Goal: Task Accomplishment & Management: Manage account settings

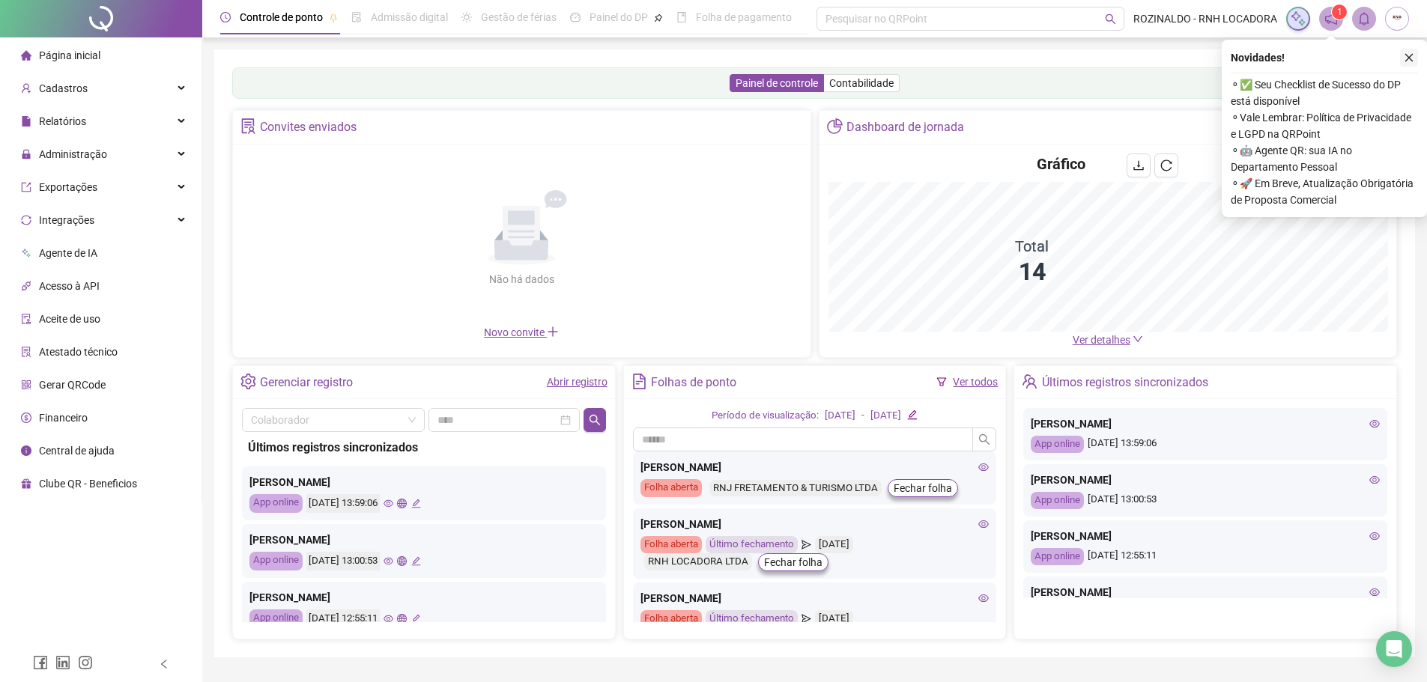
click at [1409, 55] on icon "close" at bounding box center [1409, 57] width 10 height 10
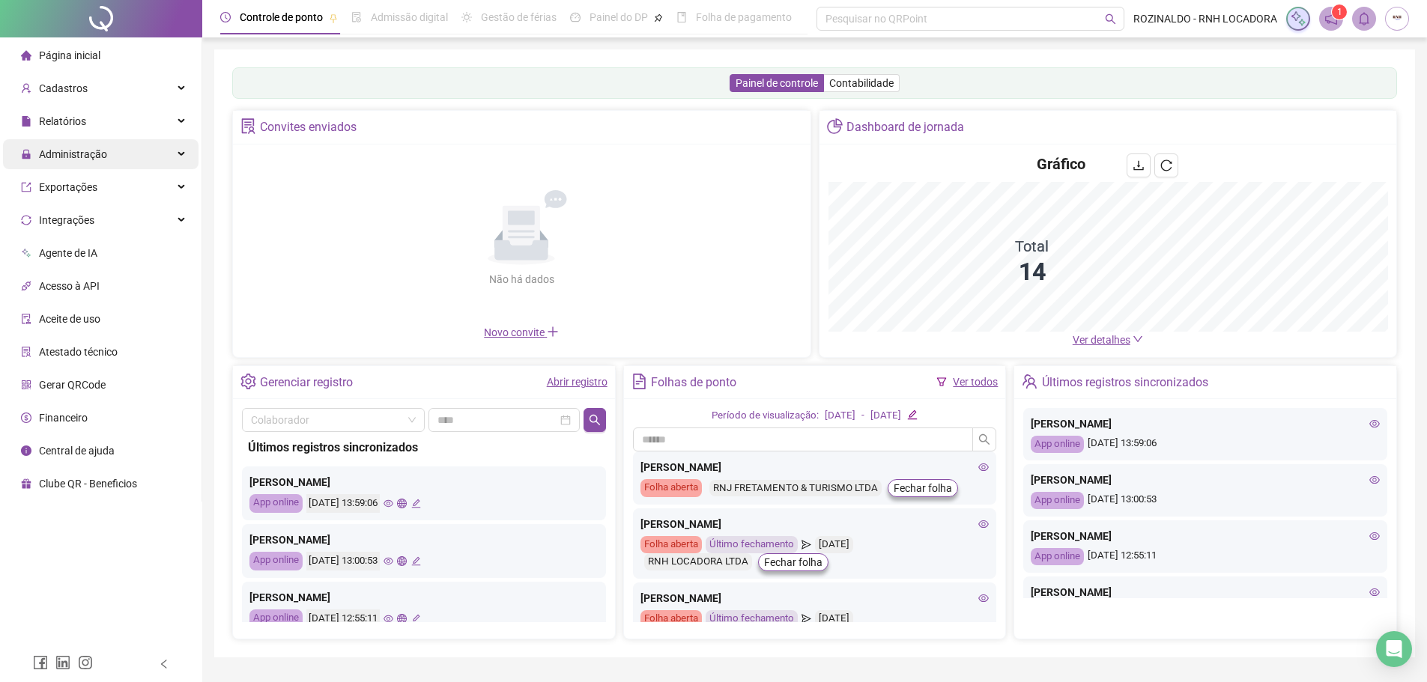
click at [68, 145] on span "Administração" at bounding box center [64, 154] width 86 height 30
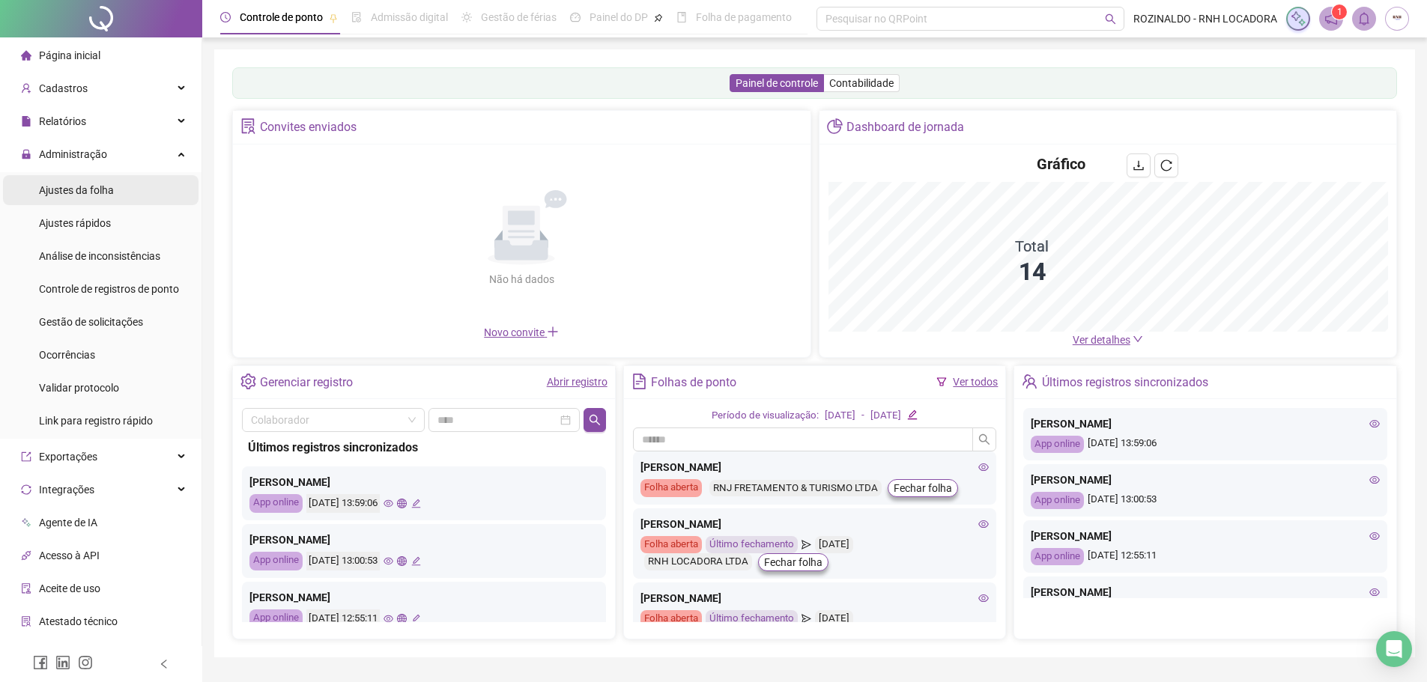
click at [76, 194] on span "Ajustes da folha" at bounding box center [76, 190] width 75 height 12
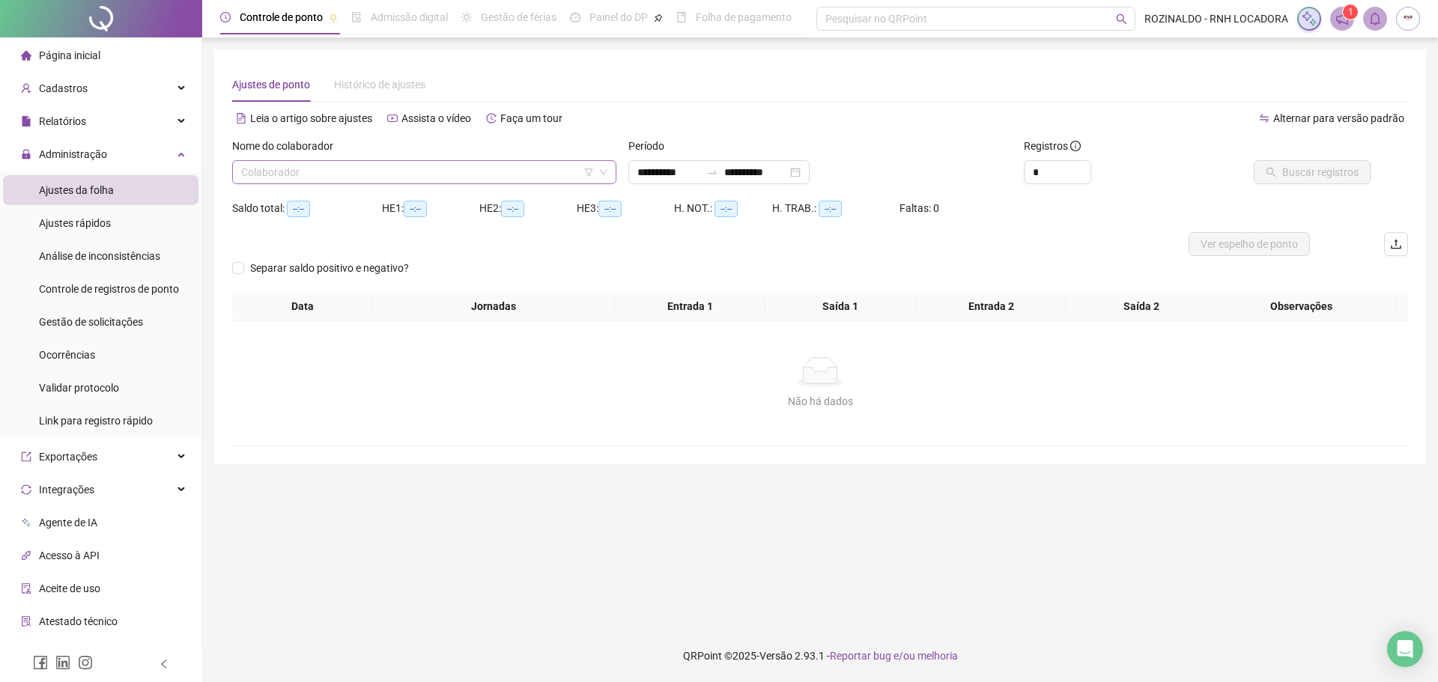
click at [264, 172] on input "search" at bounding box center [417, 172] width 353 height 22
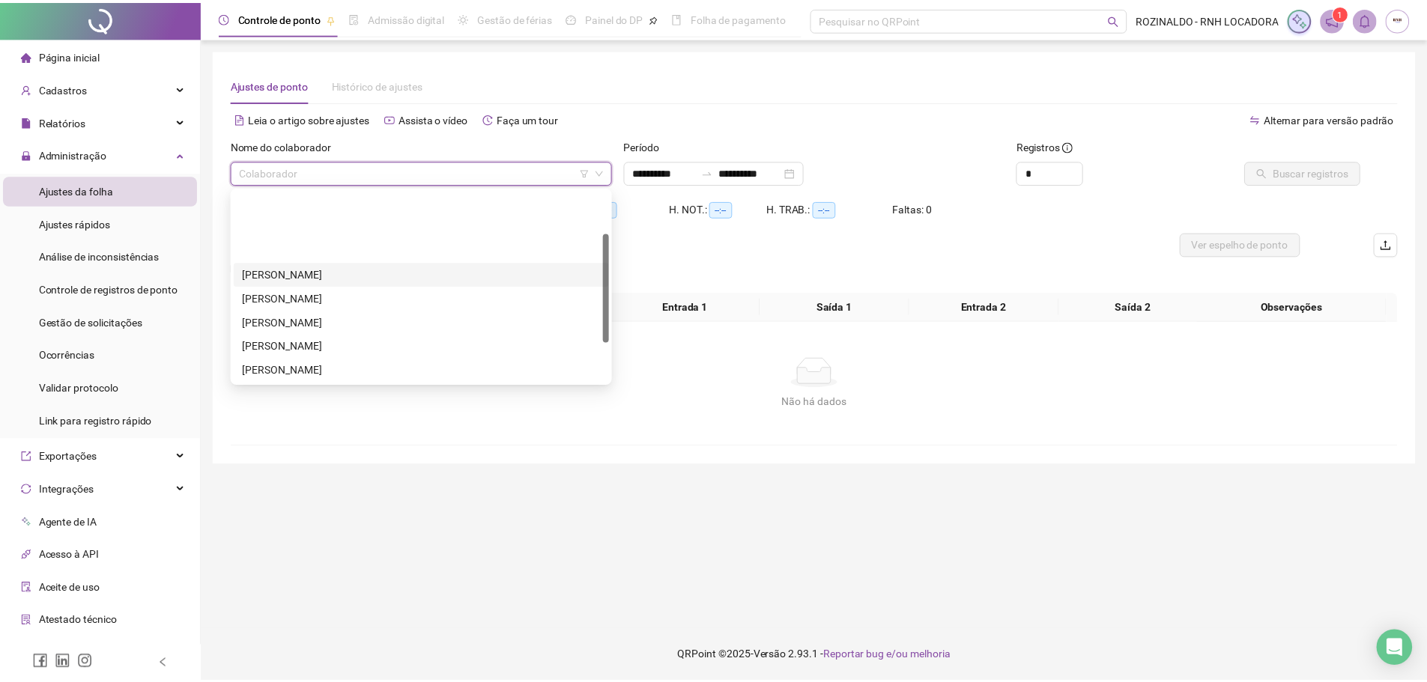
scroll to position [75, 0]
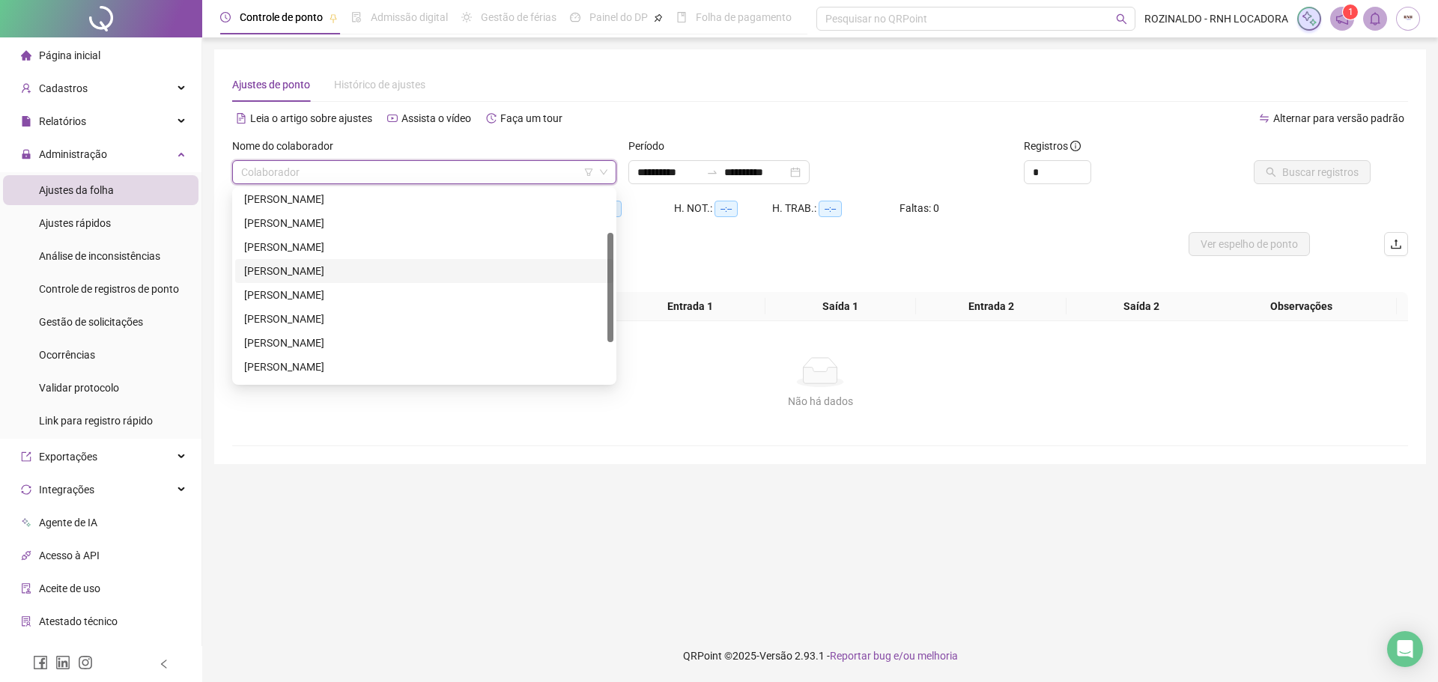
click at [343, 278] on div "[PERSON_NAME]" at bounding box center [424, 271] width 360 height 16
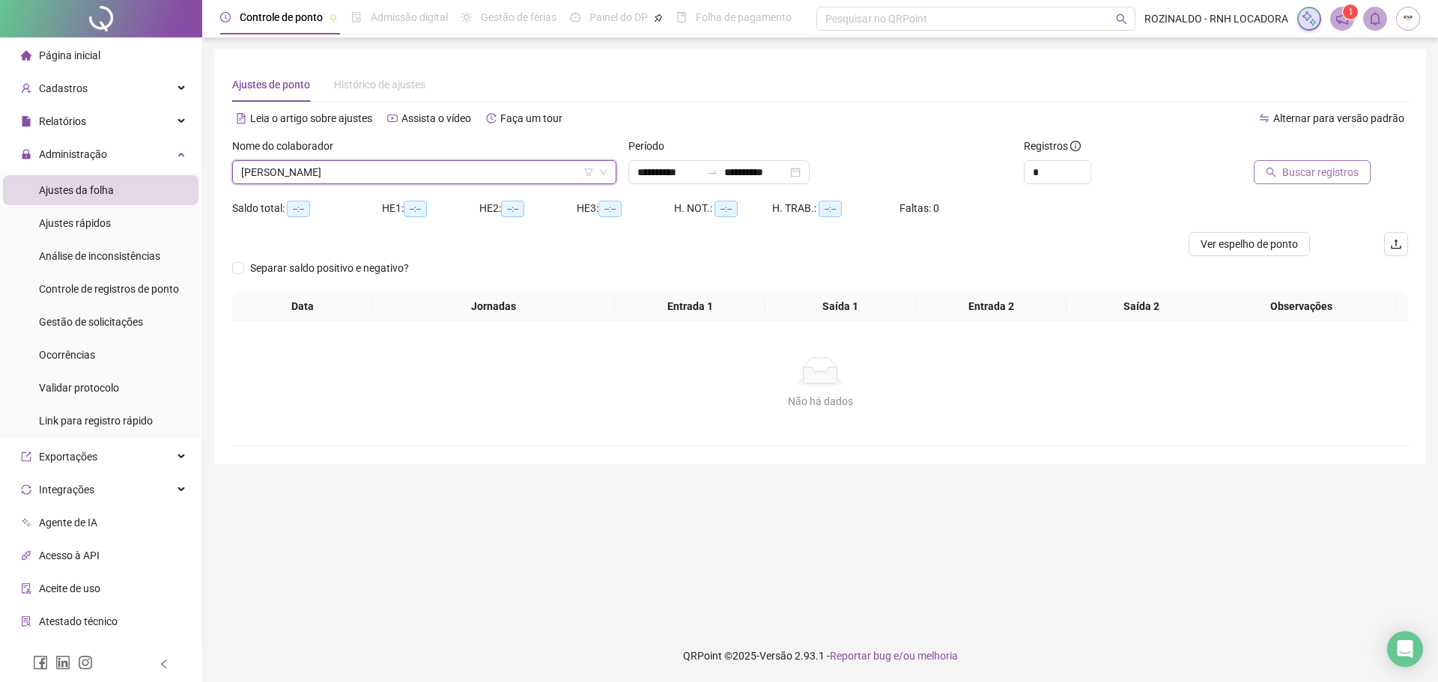
click at [1323, 181] on button "Buscar registros" at bounding box center [1312, 172] width 117 height 24
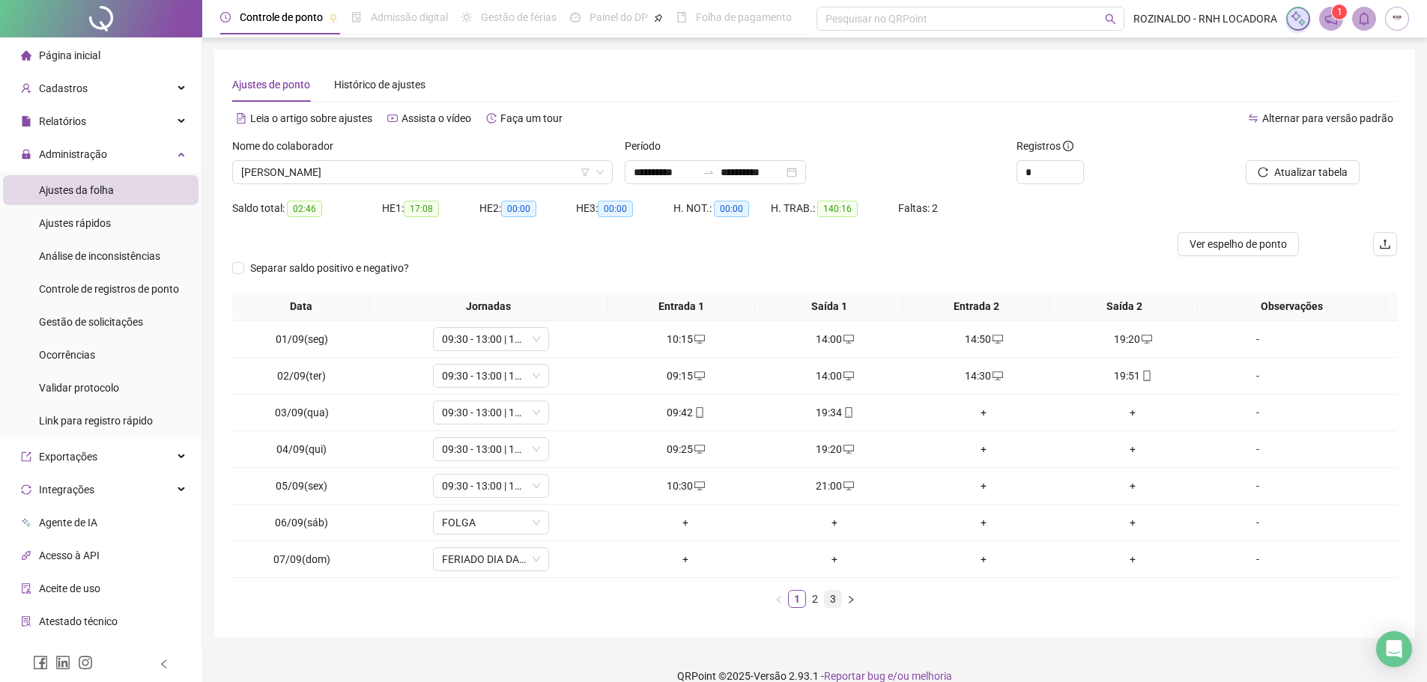
click at [829, 600] on link "3" at bounding box center [833, 599] width 16 height 16
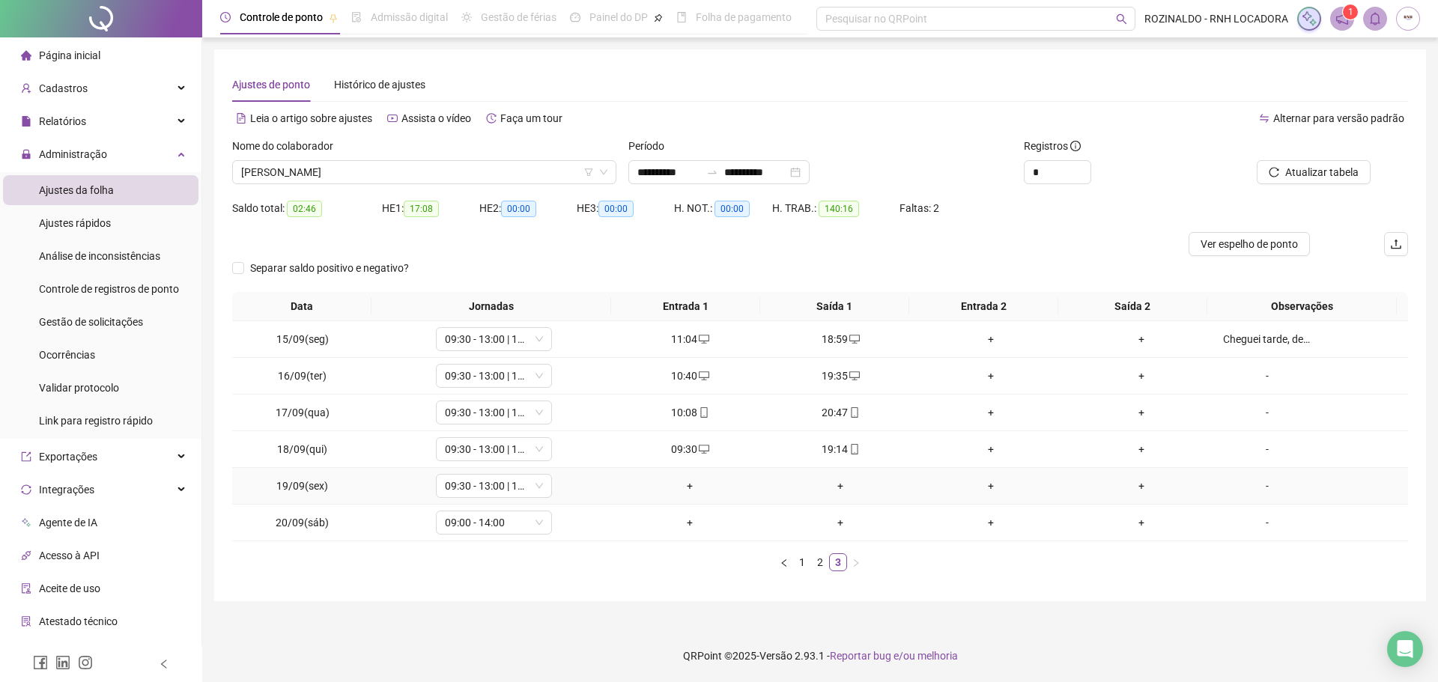
click at [834, 486] on div "+" at bounding box center [841, 486] width 139 height 16
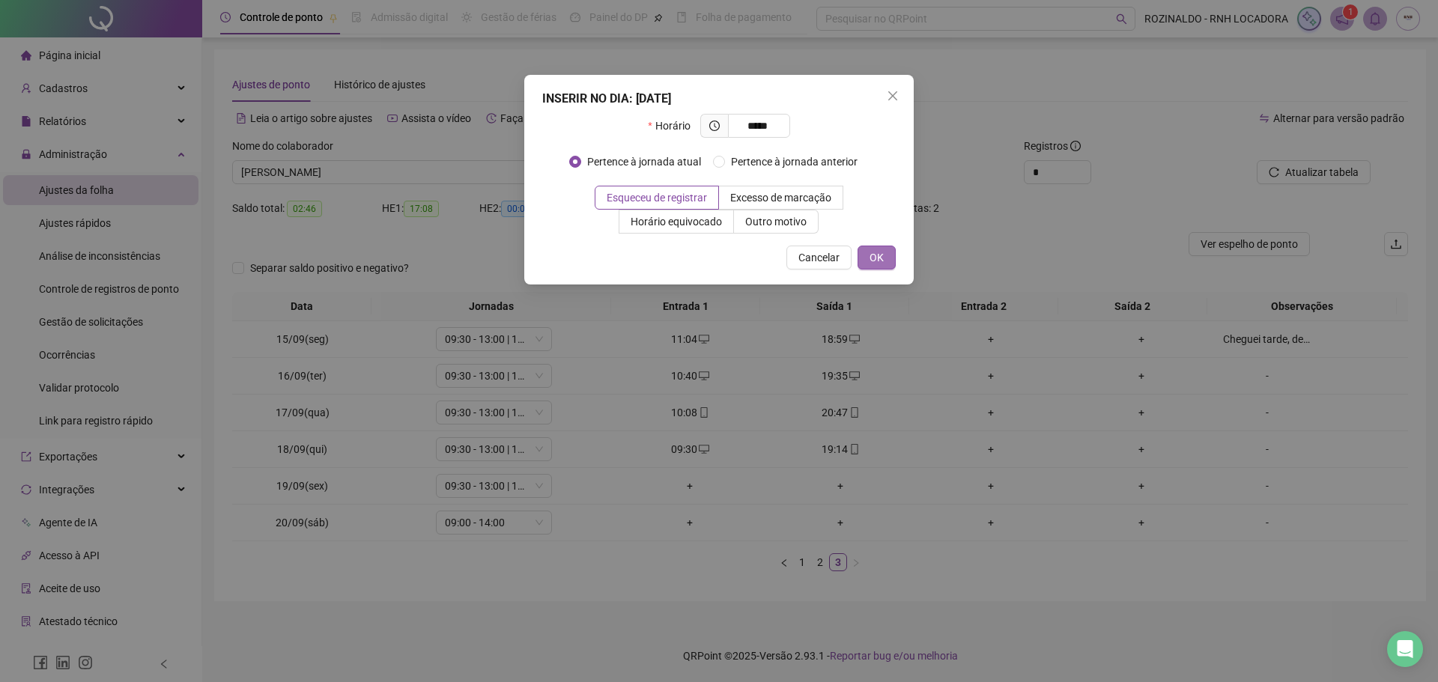
type input "*****"
click at [881, 255] on span "OK" at bounding box center [877, 257] width 14 height 16
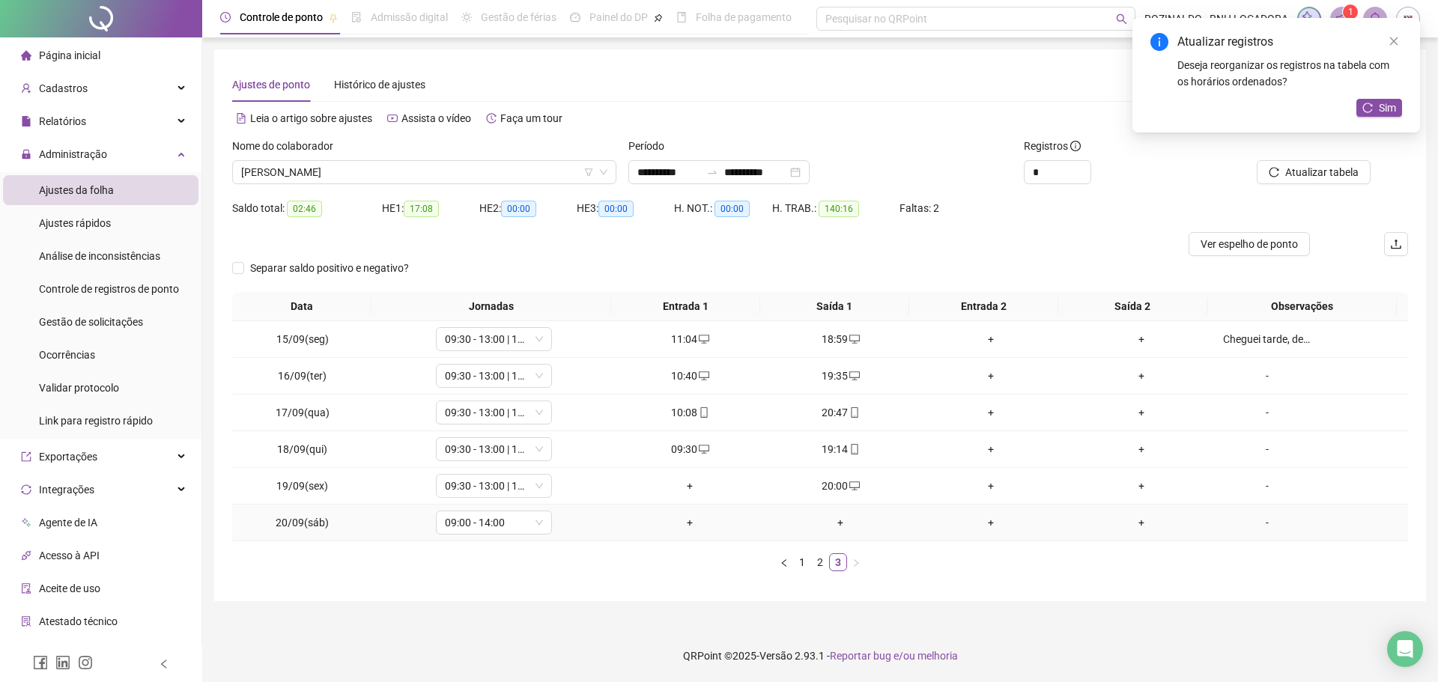
click at [680, 521] on div "+" at bounding box center [690, 523] width 139 height 16
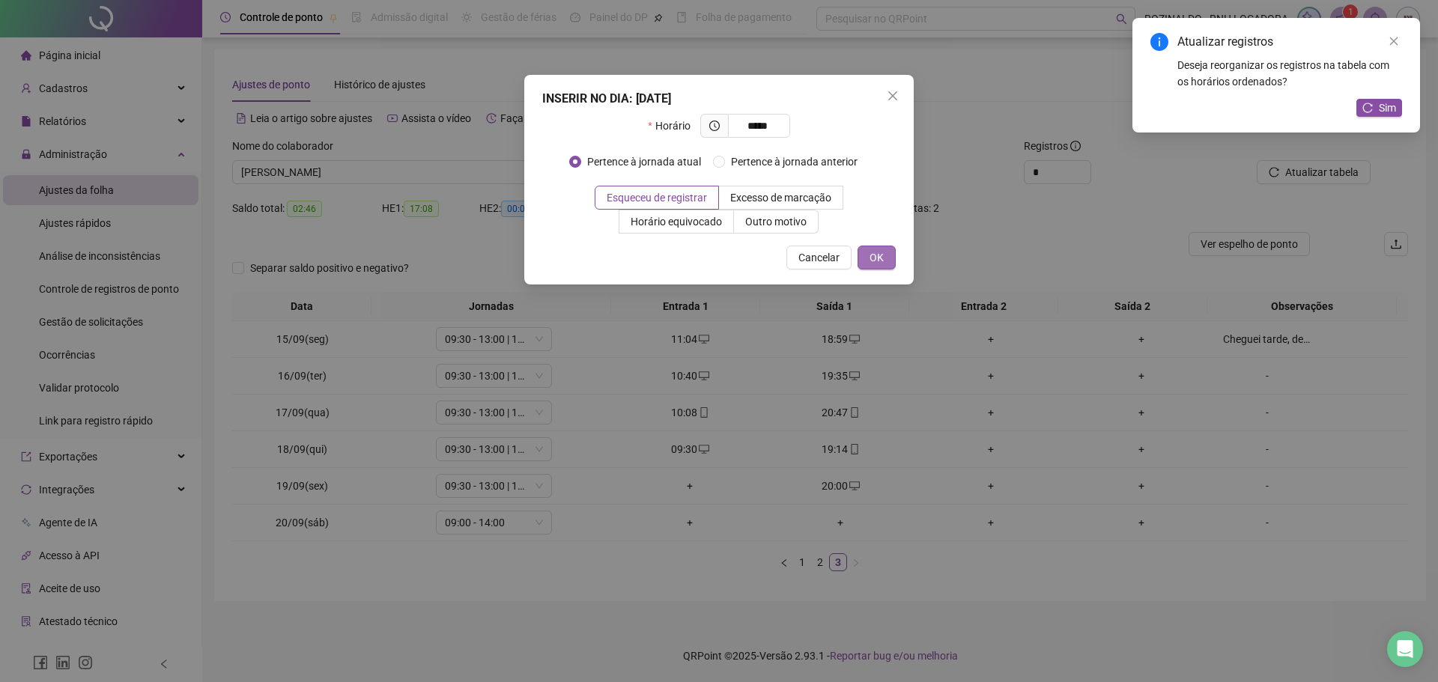
type input "*****"
click at [868, 248] on button "OK" at bounding box center [877, 258] width 38 height 24
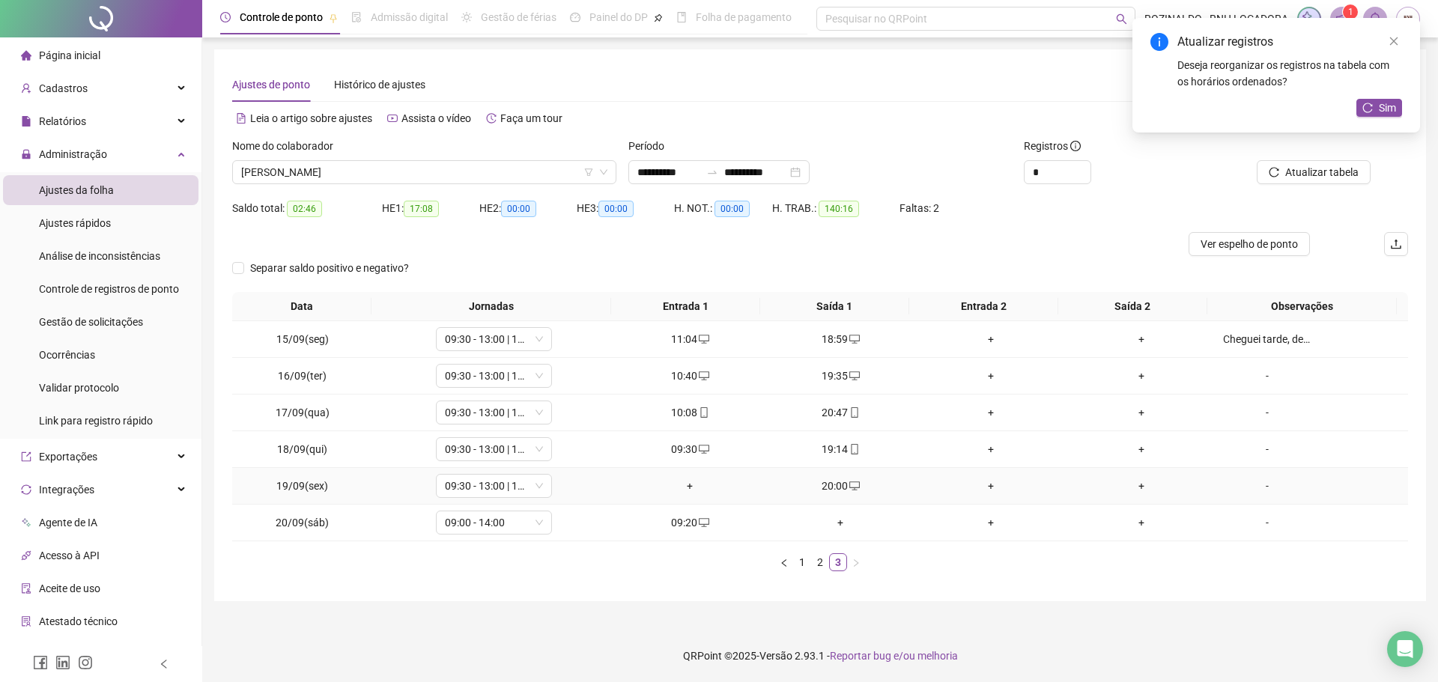
click at [688, 483] on div "+" at bounding box center [690, 486] width 139 height 16
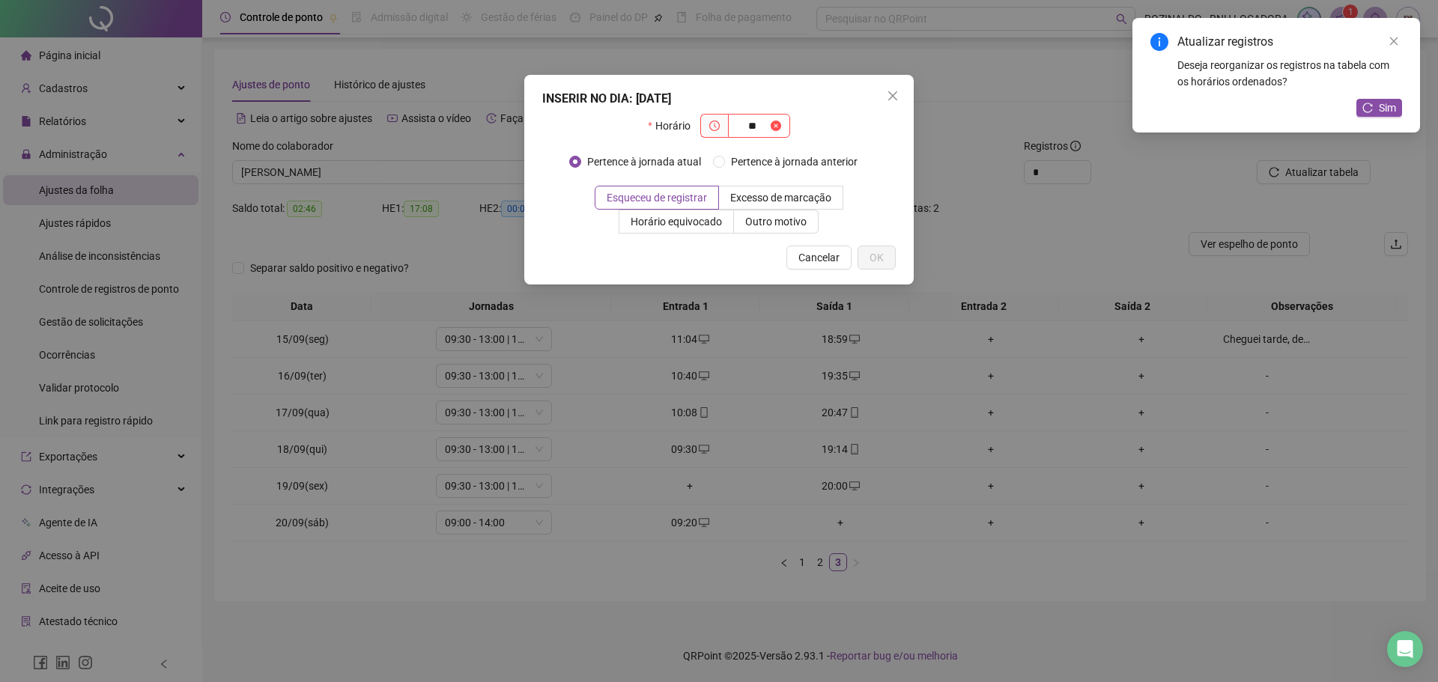
type input "*"
type input "*****"
click at [872, 257] on span "OK" at bounding box center [877, 257] width 14 height 16
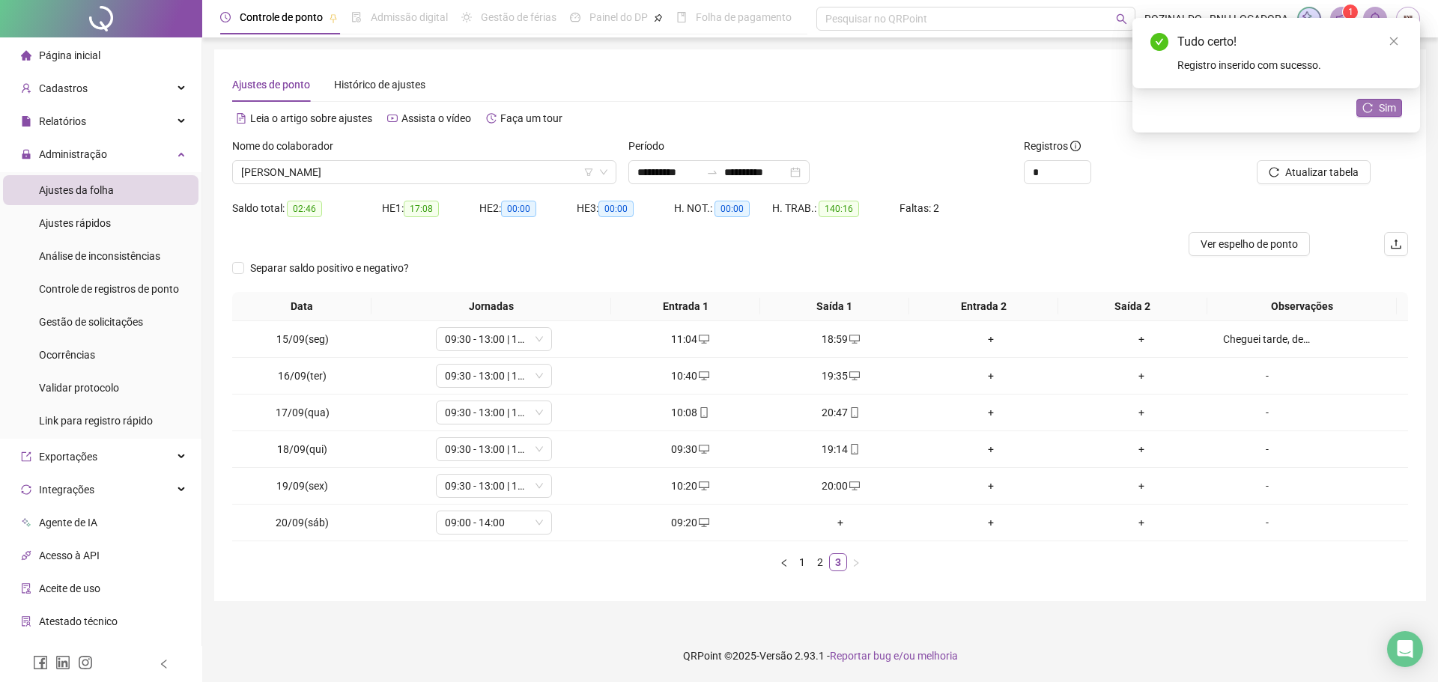
click at [1362, 108] on button "Sim" at bounding box center [1380, 108] width 46 height 18
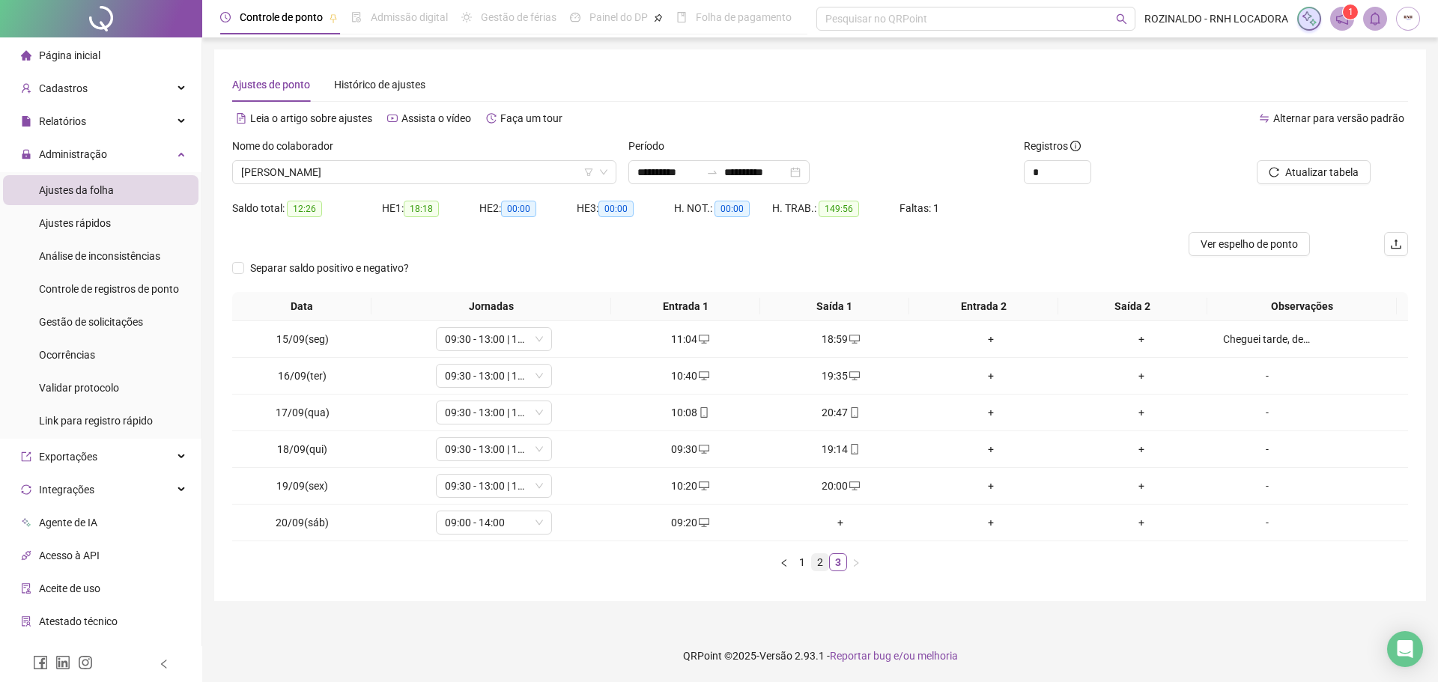
click at [817, 560] on link "2" at bounding box center [820, 562] width 16 height 16
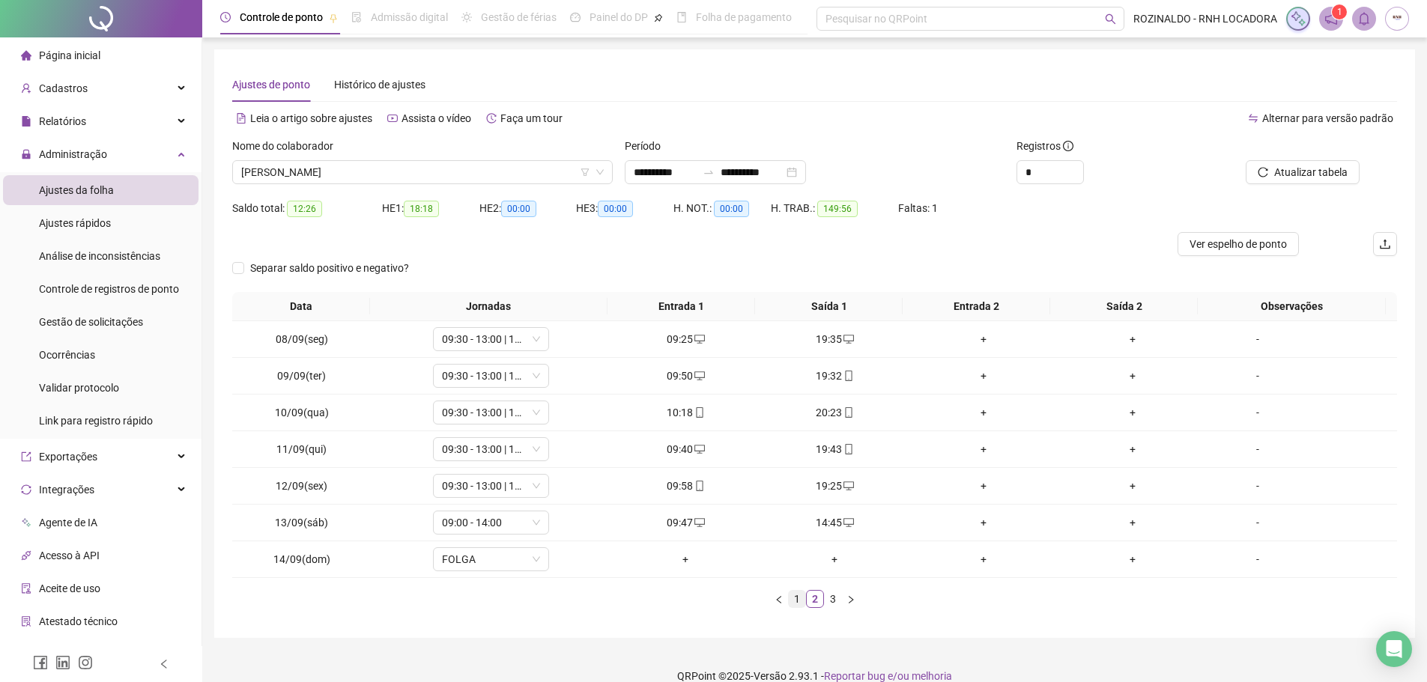
click at [793, 604] on link "1" at bounding box center [797, 599] width 16 height 16
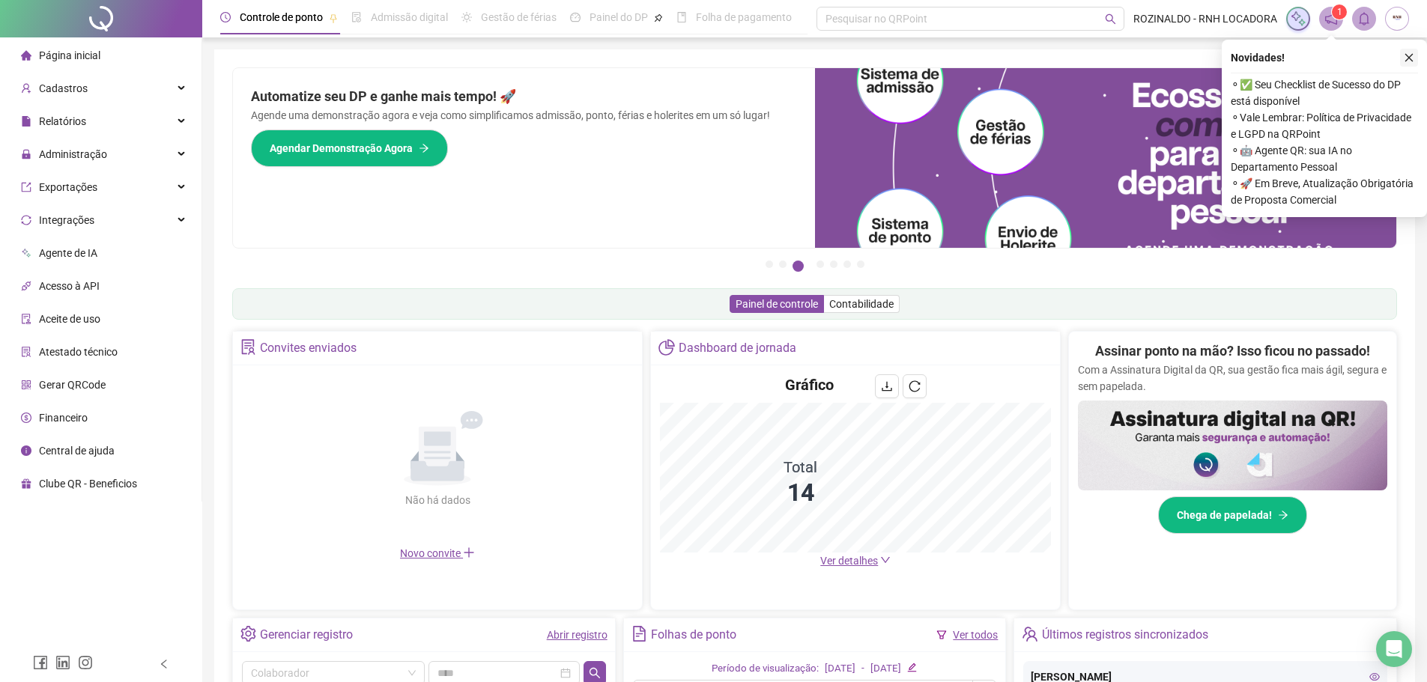
click at [1406, 55] on icon "close" at bounding box center [1409, 57] width 10 height 10
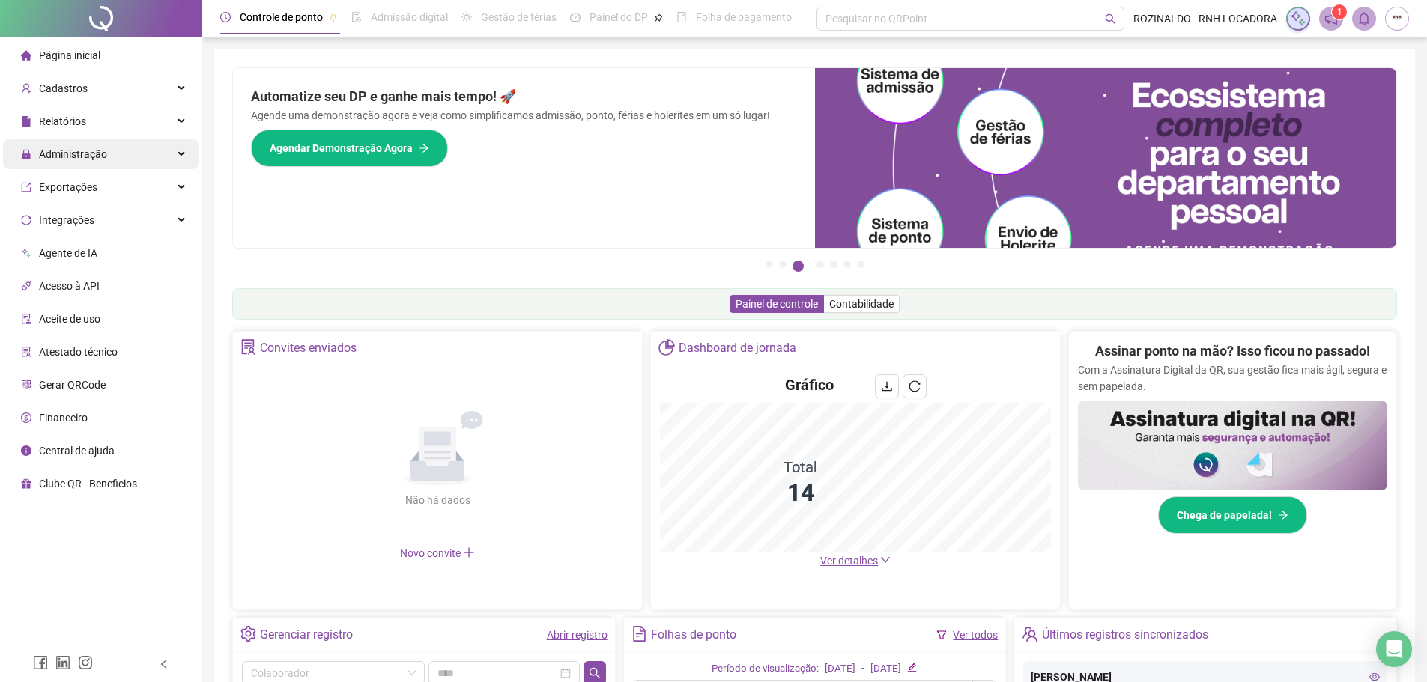
click at [79, 155] on span "Administração" at bounding box center [73, 154] width 68 height 12
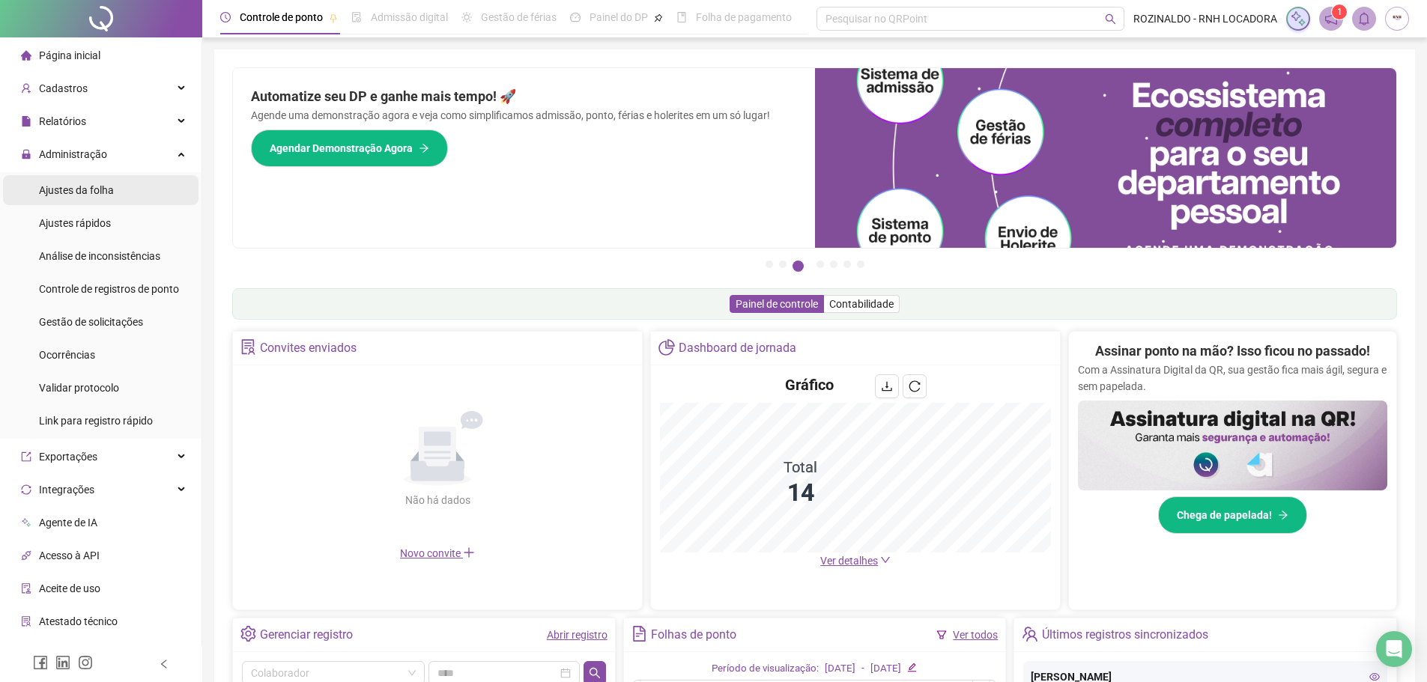
click at [101, 196] on span "Ajustes da folha" at bounding box center [76, 190] width 75 height 12
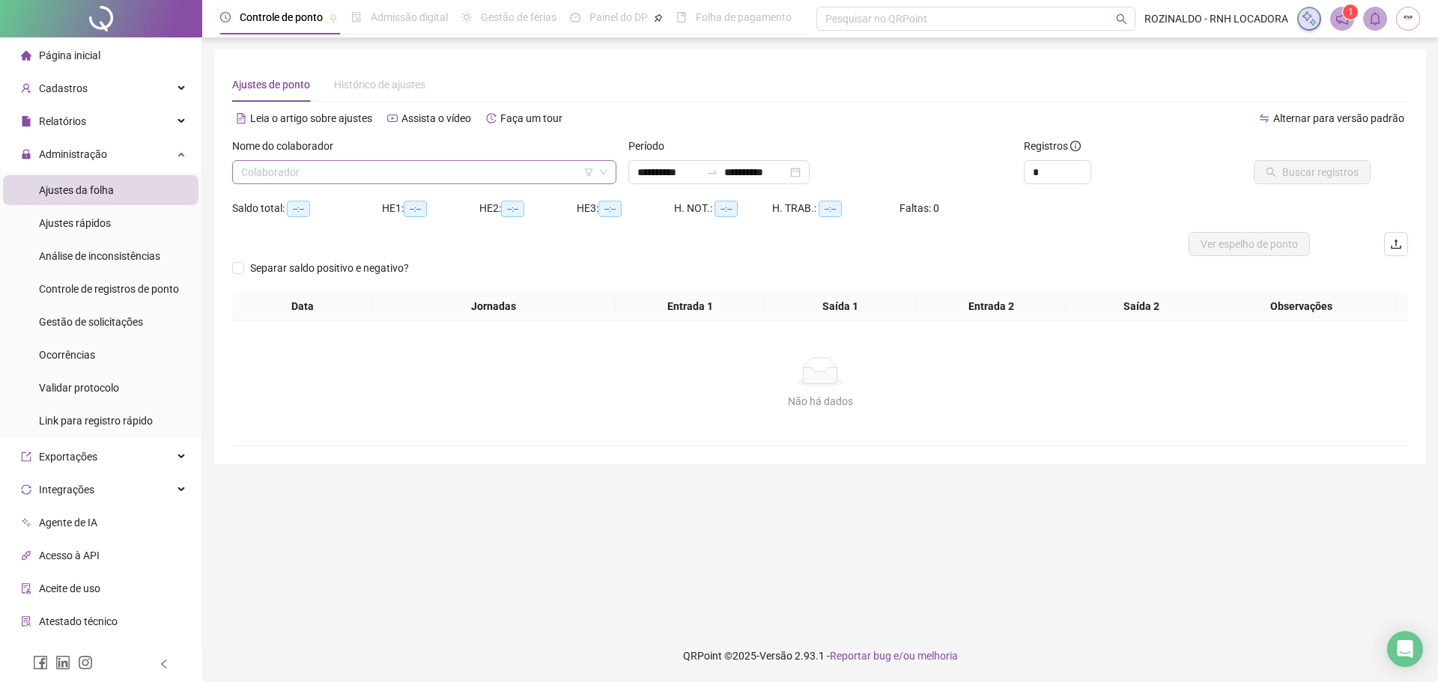
click at [340, 172] on input "search" at bounding box center [417, 172] width 353 height 22
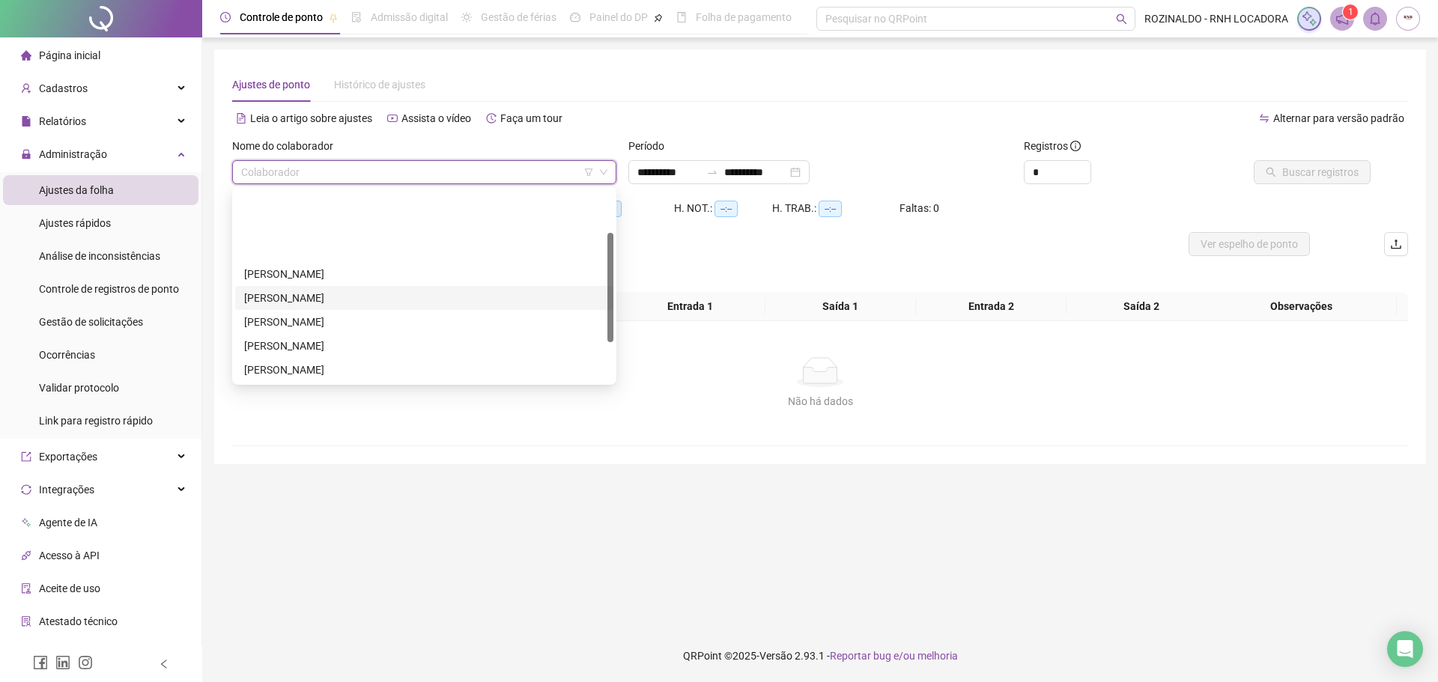
scroll to position [144, 0]
click at [321, 365] on div "[MEDICAL_DATA][PERSON_NAME]" at bounding box center [424, 370] width 360 height 16
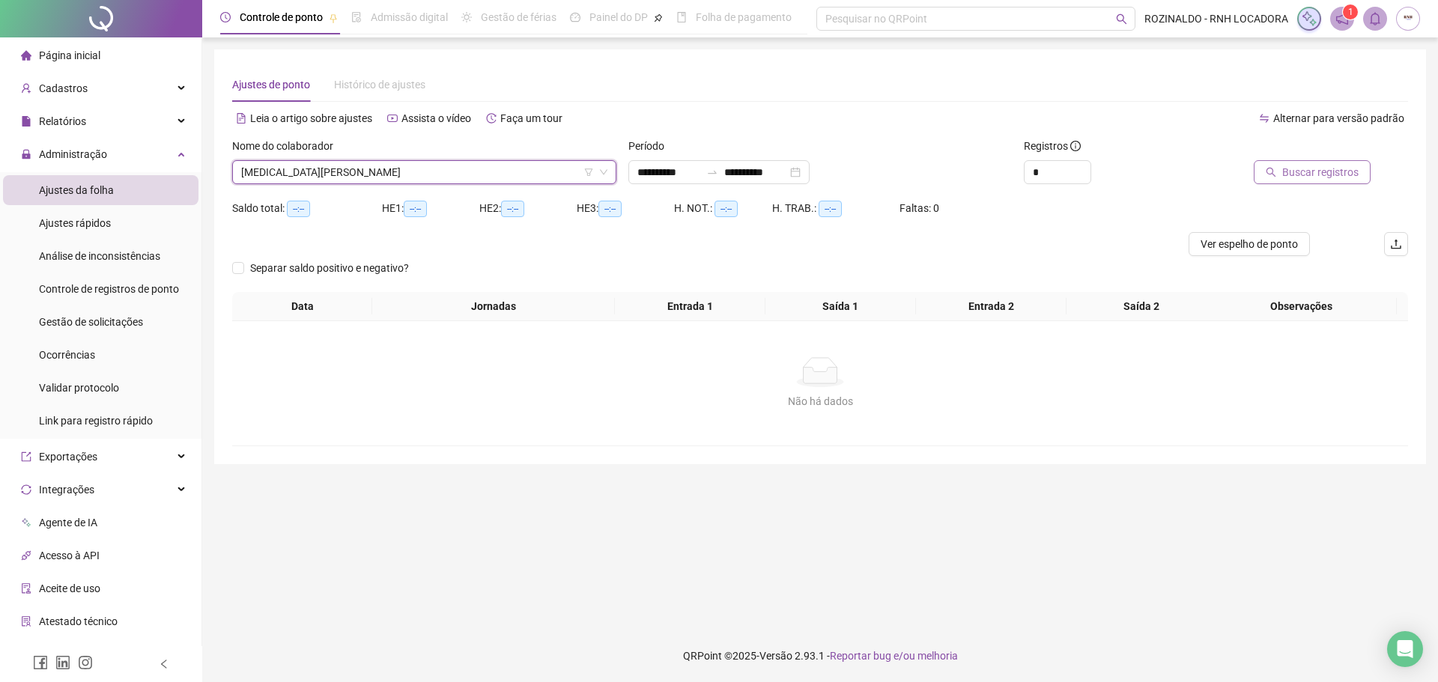
click at [1284, 178] on button "Buscar registros" at bounding box center [1312, 172] width 117 height 24
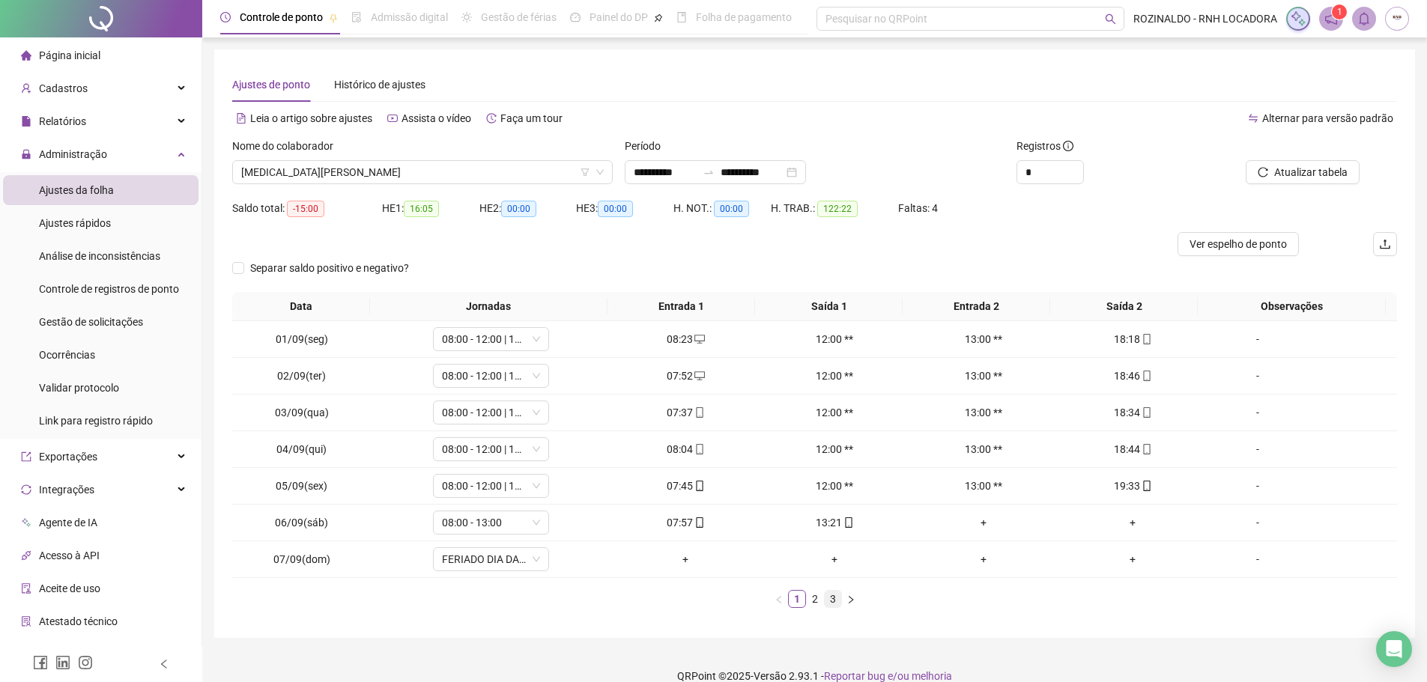
click at [832, 597] on link "3" at bounding box center [833, 599] width 16 height 16
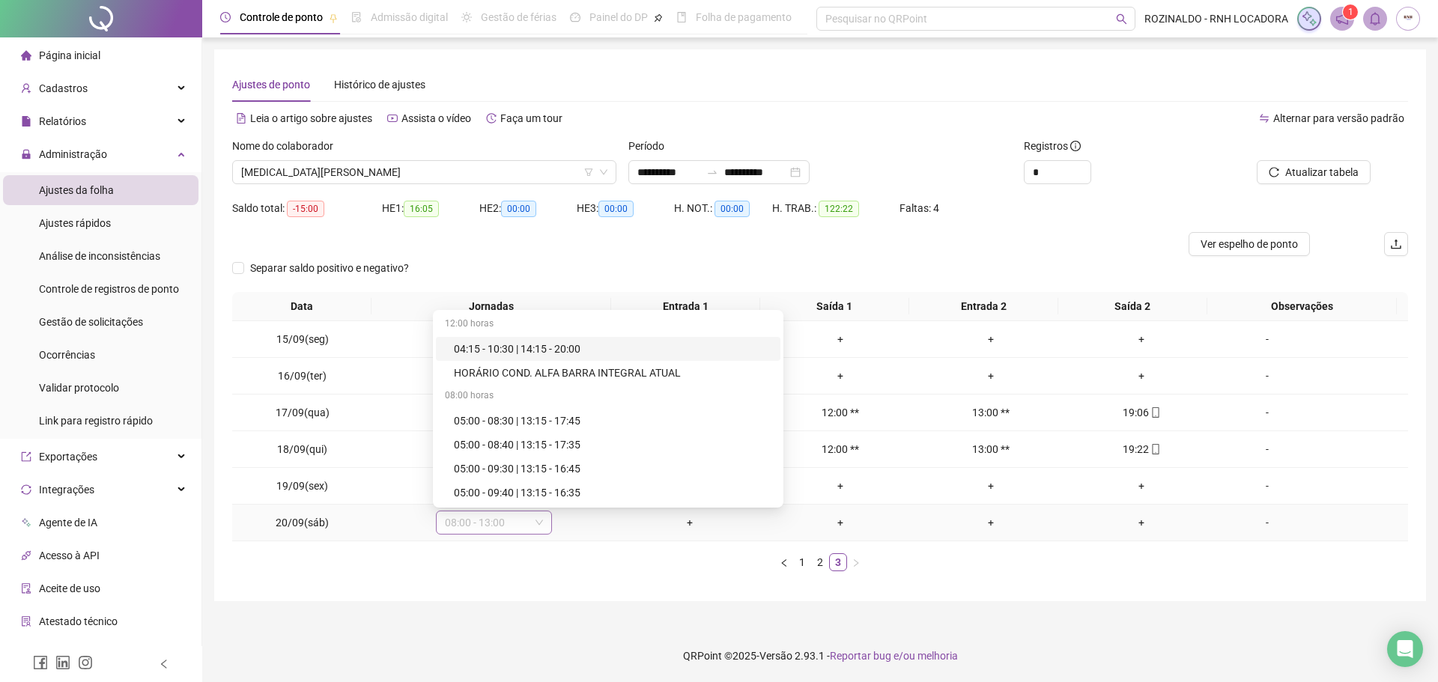
click at [482, 520] on span "08:00 - 13:00" at bounding box center [494, 523] width 98 height 22
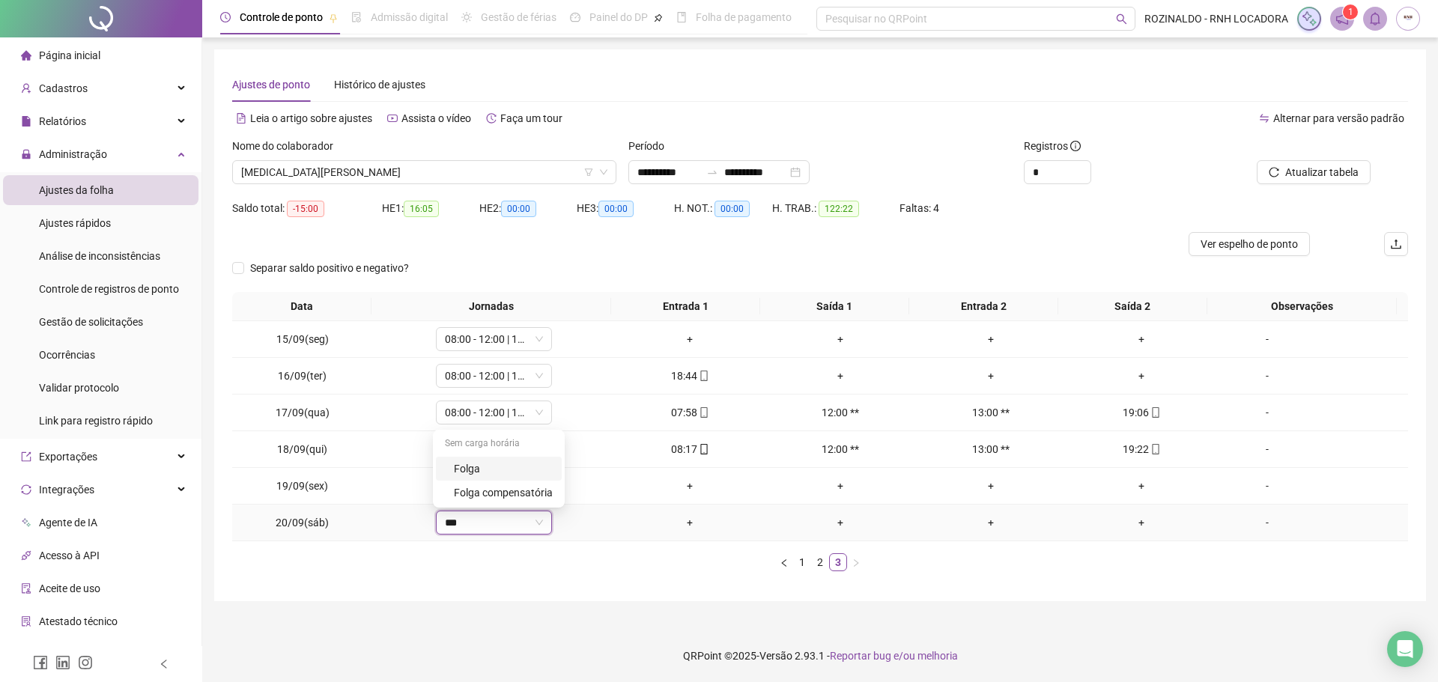
type input "****"
click at [506, 460] on div "Folga" at bounding box center [499, 469] width 126 height 24
click at [568, 485] on button "Sim" at bounding box center [562, 484] width 29 height 18
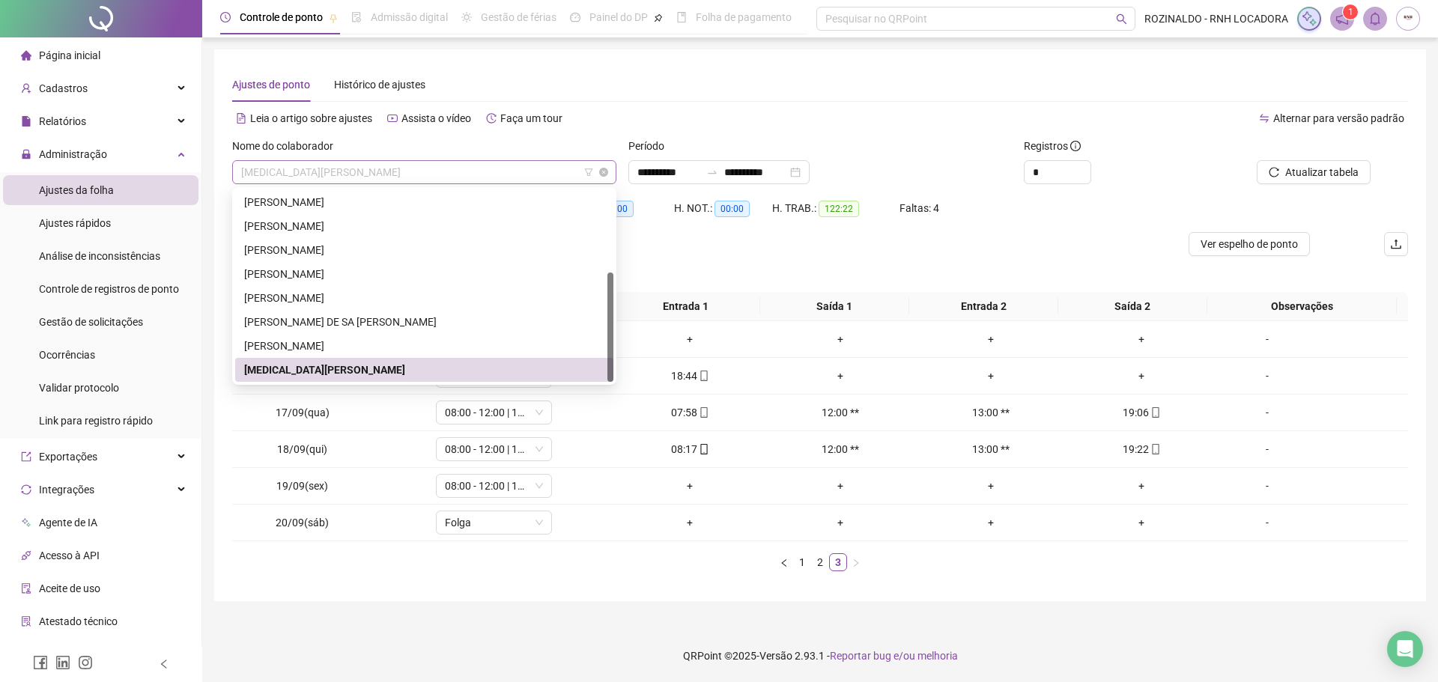
click at [506, 174] on span "[MEDICAL_DATA][PERSON_NAME]" at bounding box center [424, 172] width 366 height 22
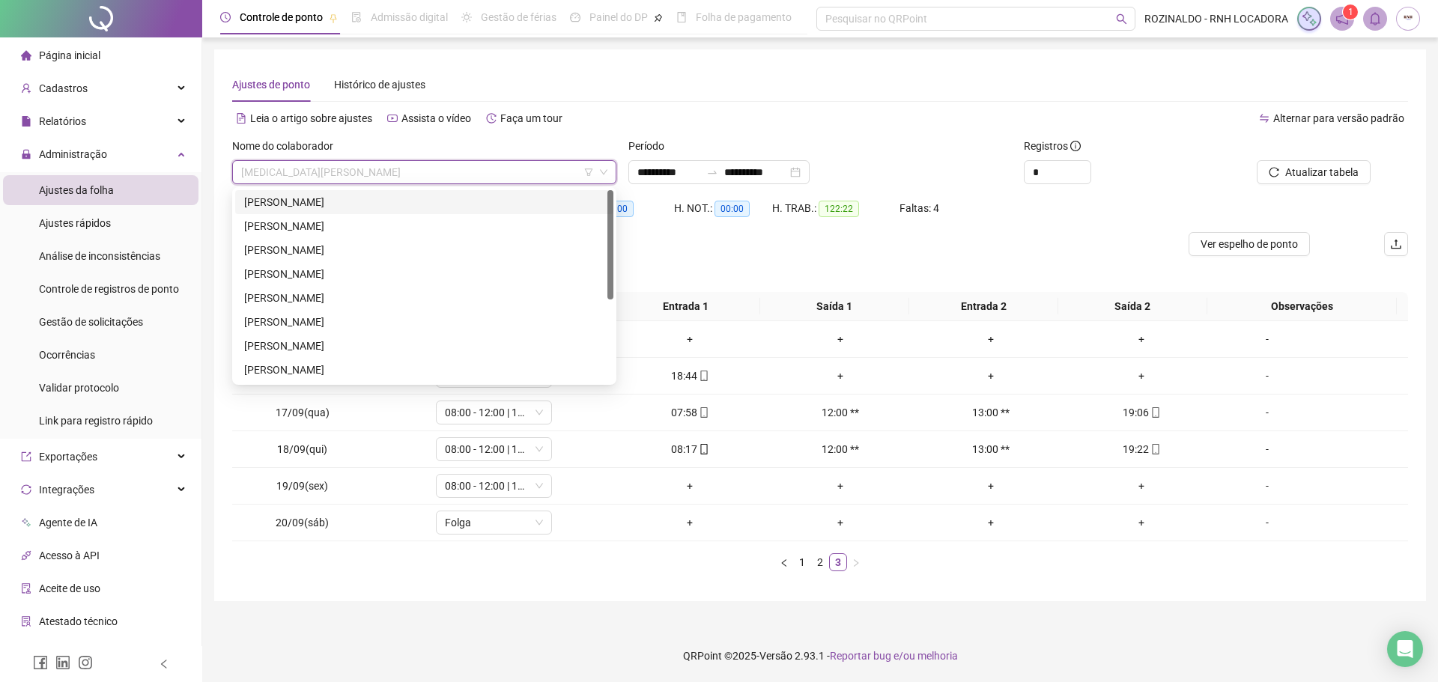
click at [455, 209] on div "[PERSON_NAME]" at bounding box center [424, 202] width 360 height 16
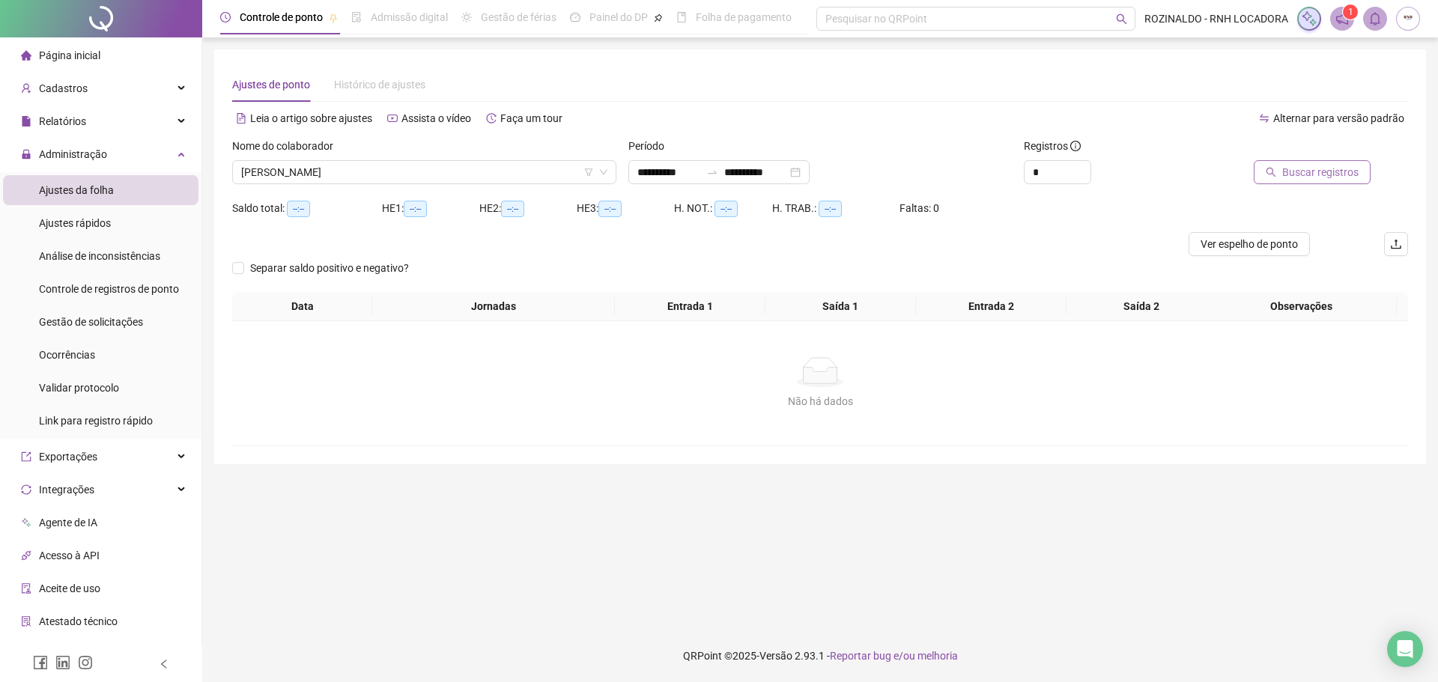
click at [1310, 174] on span "Buscar registros" at bounding box center [1320, 172] width 76 height 16
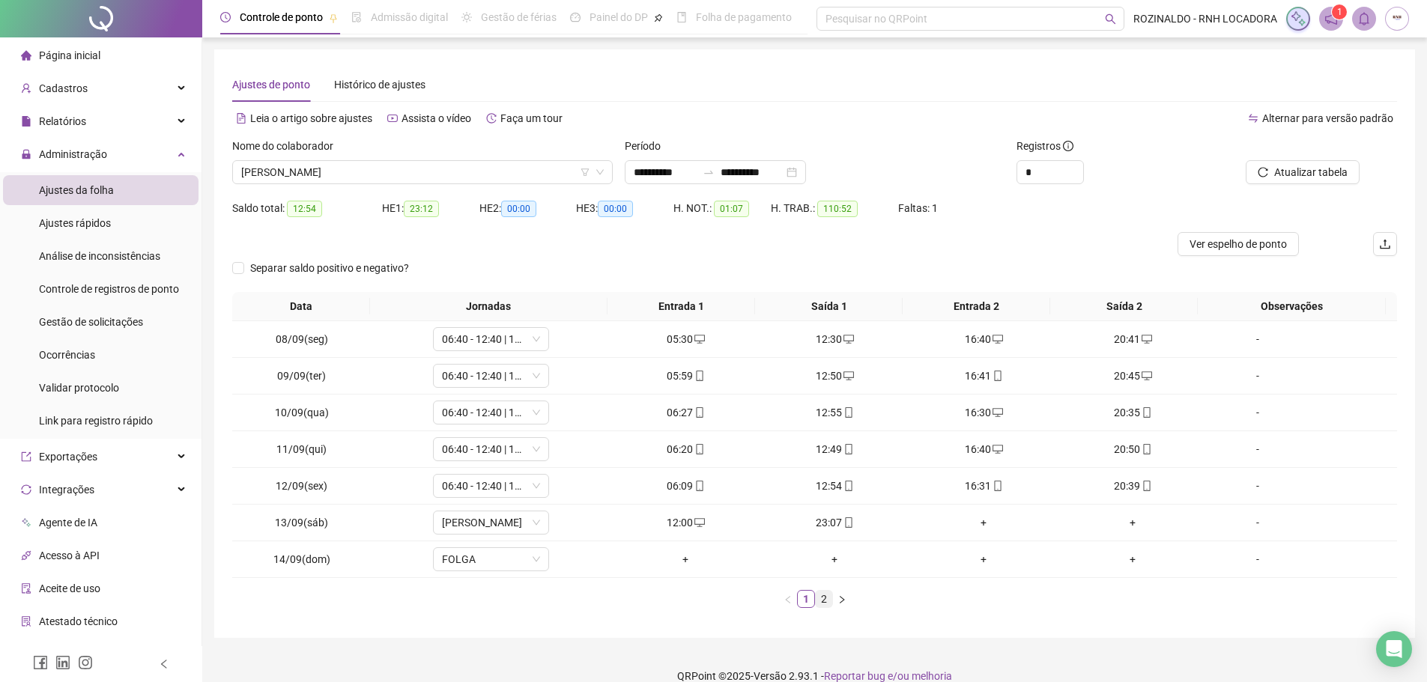
click at [824, 600] on link "2" at bounding box center [824, 599] width 16 height 16
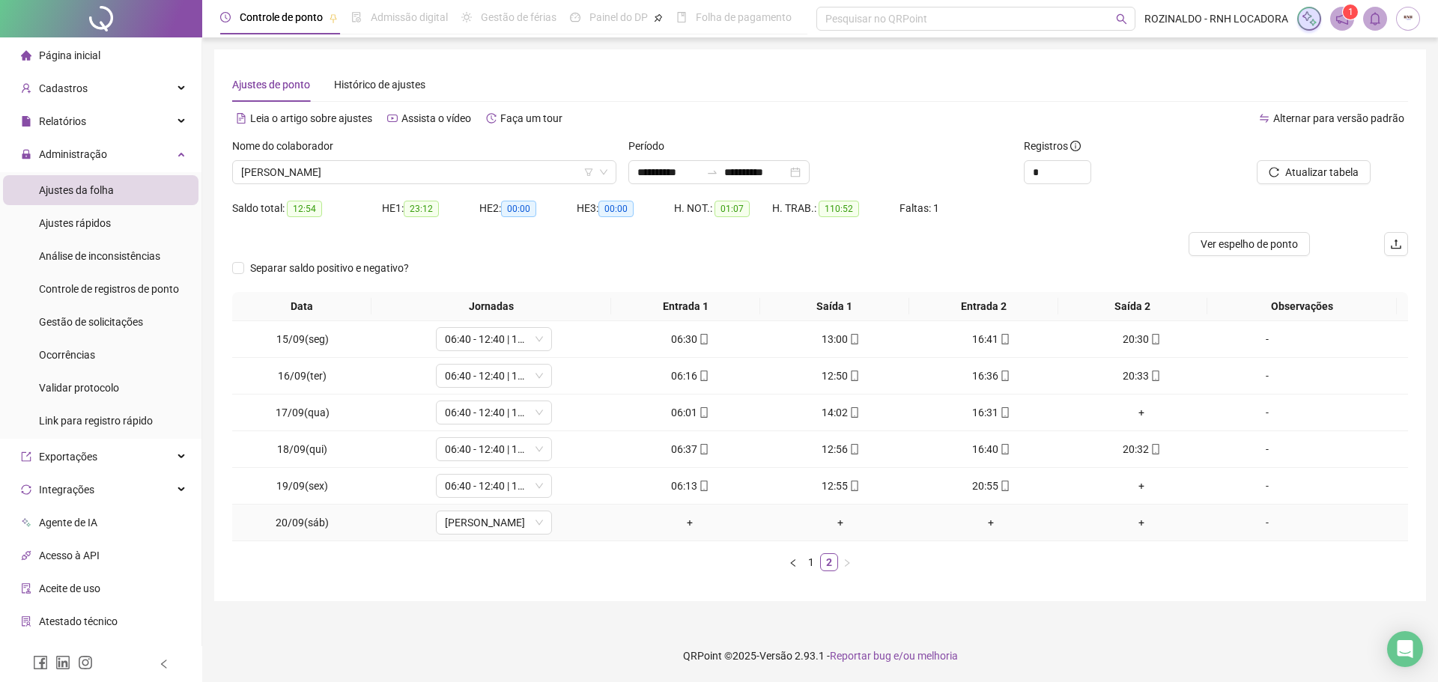
click at [1264, 524] on div "-" at bounding box center [1267, 523] width 88 height 16
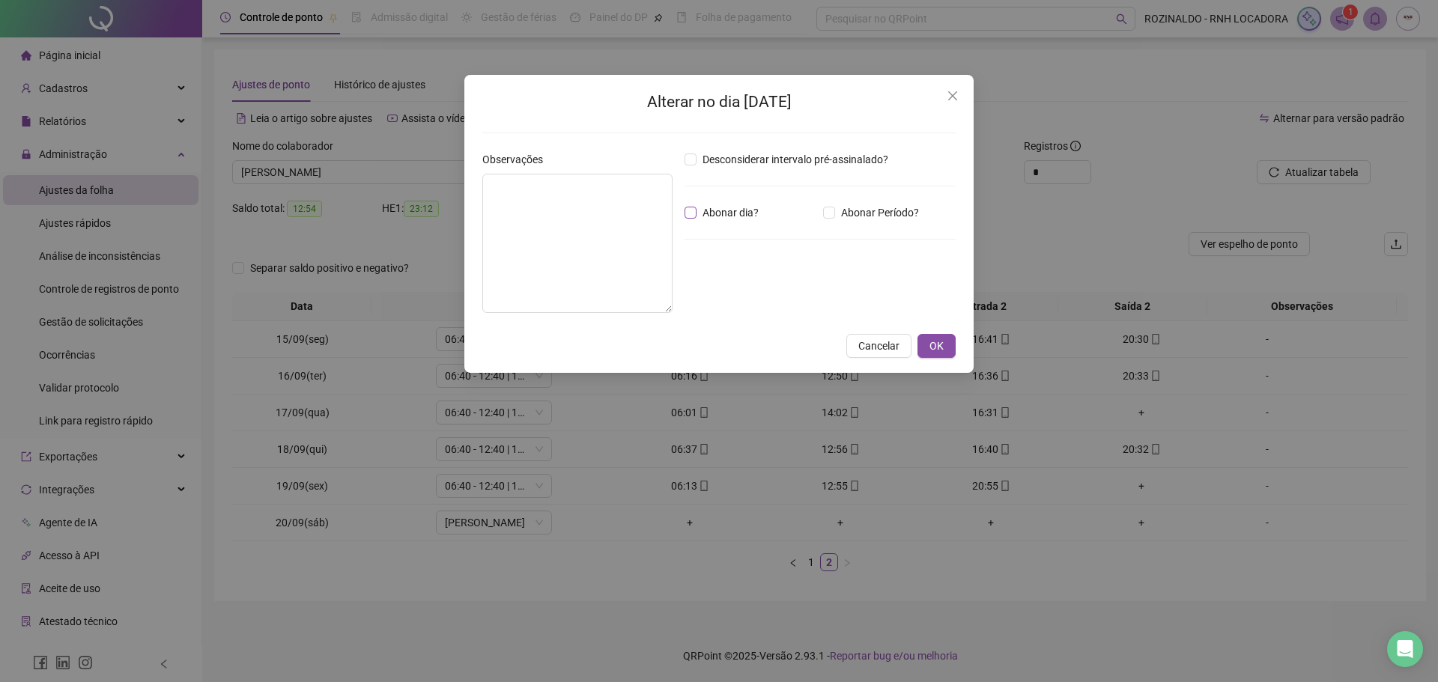
click at [697, 218] on span "Abonar dia?" at bounding box center [731, 212] width 68 height 16
click at [633, 226] on textarea at bounding box center [577, 243] width 190 height 139
type textarea "**********"
click at [945, 353] on button "OK" at bounding box center [937, 346] width 38 height 24
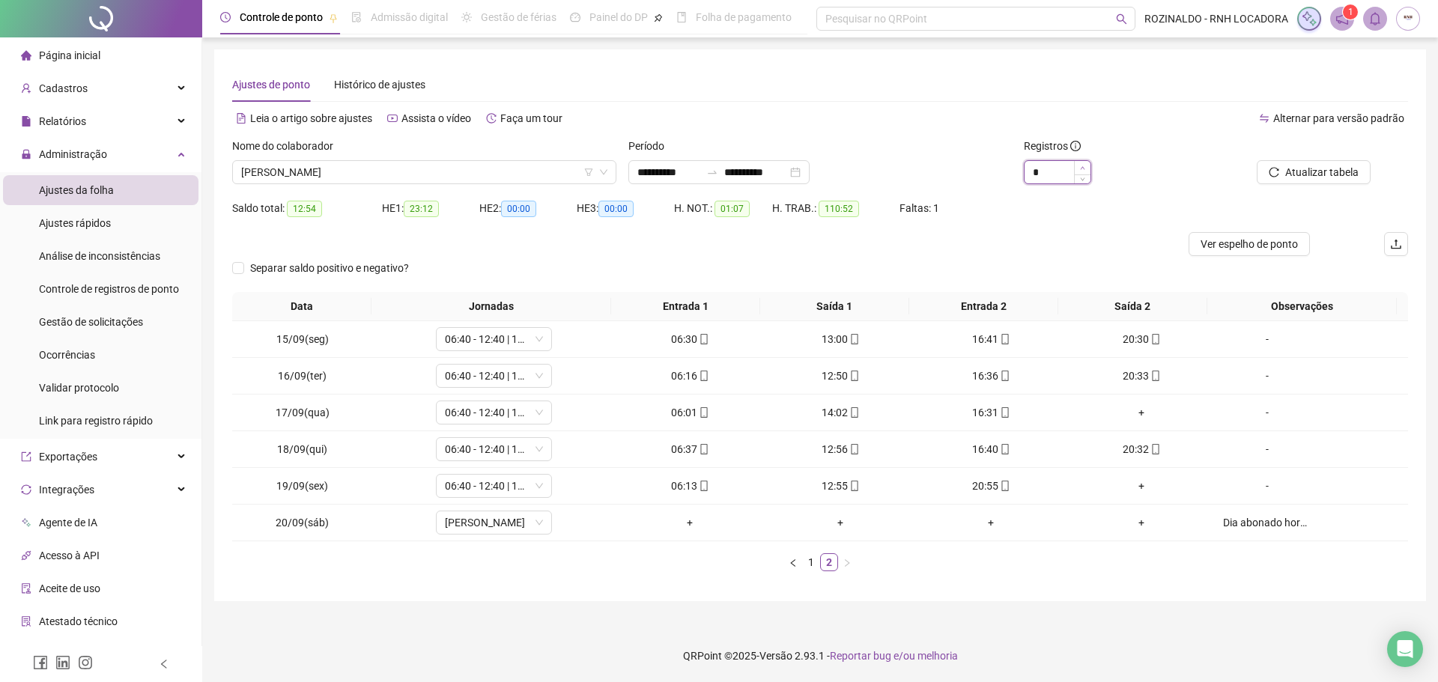
type input "*"
click at [1086, 167] on span "Increase Value" at bounding box center [1082, 167] width 16 height 13
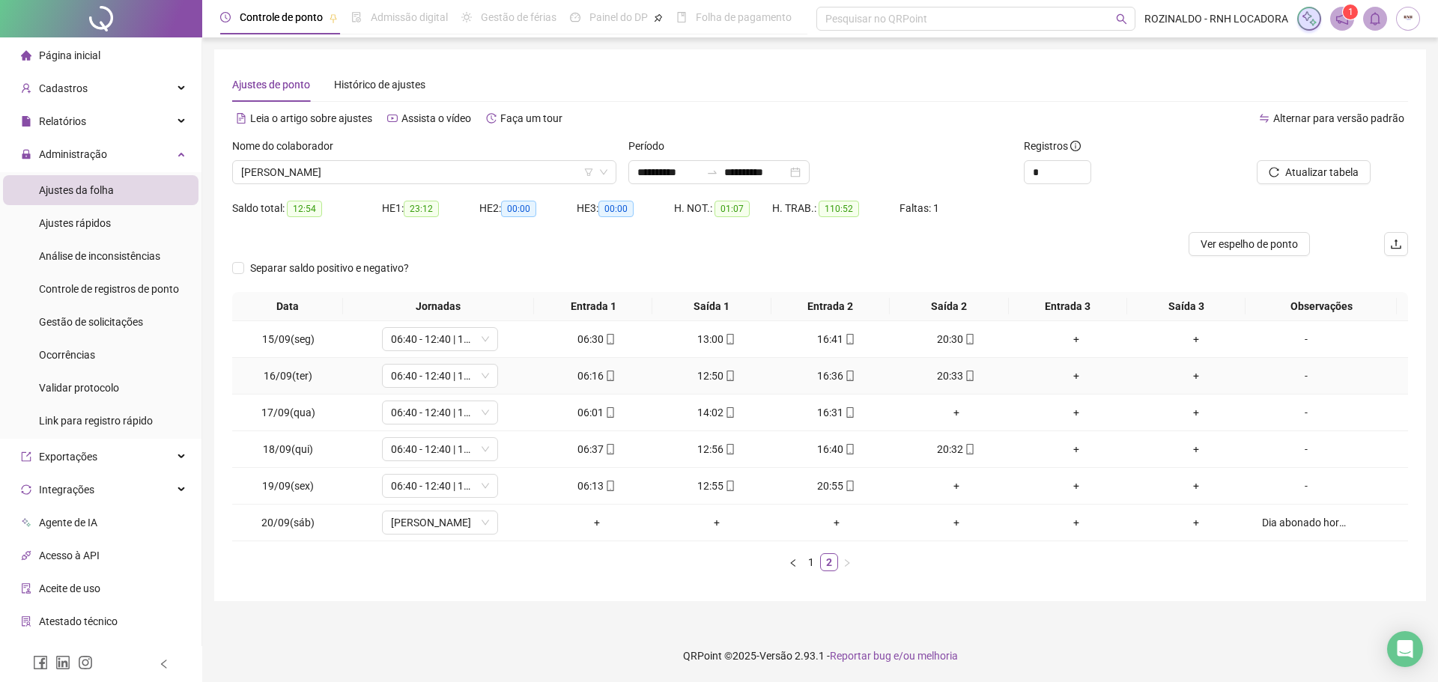
click at [963, 373] on span "mobile" at bounding box center [969, 376] width 12 height 10
type input "**********"
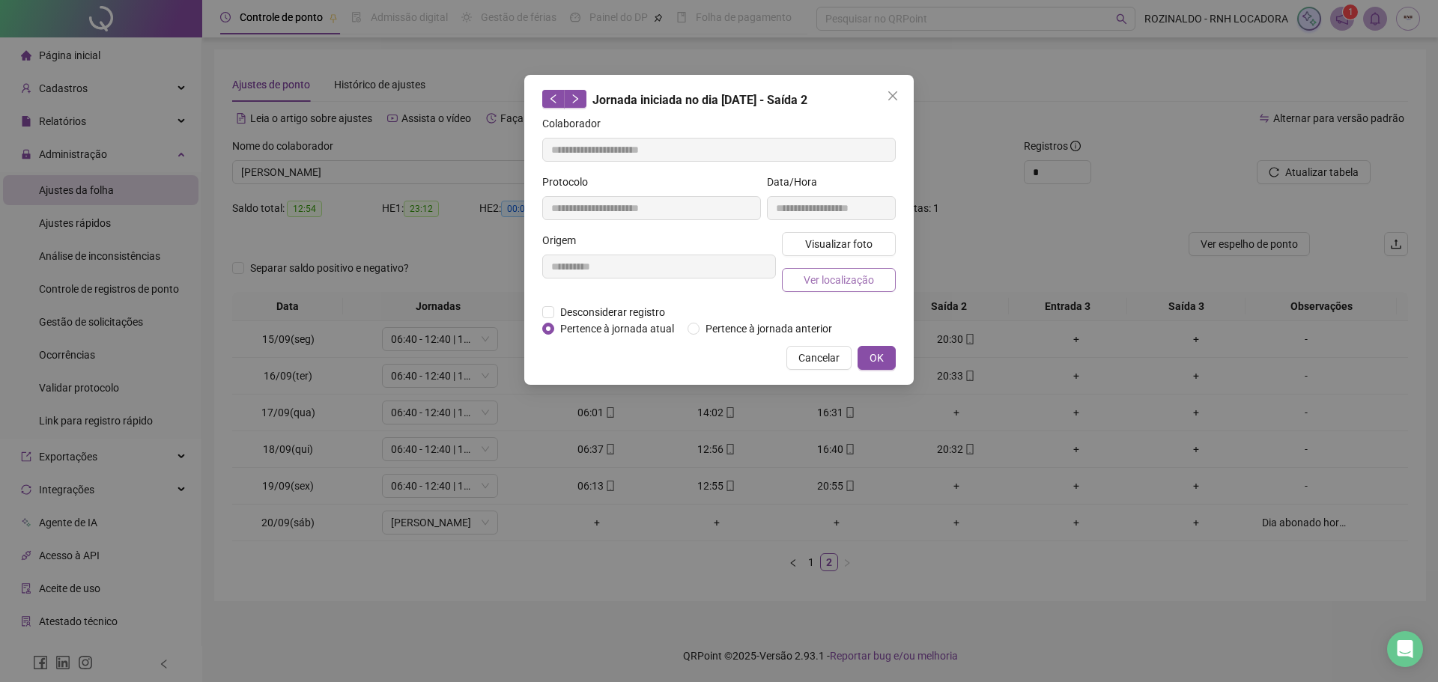
click at [858, 276] on span "Ver localização" at bounding box center [839, 280] width 70 height 16
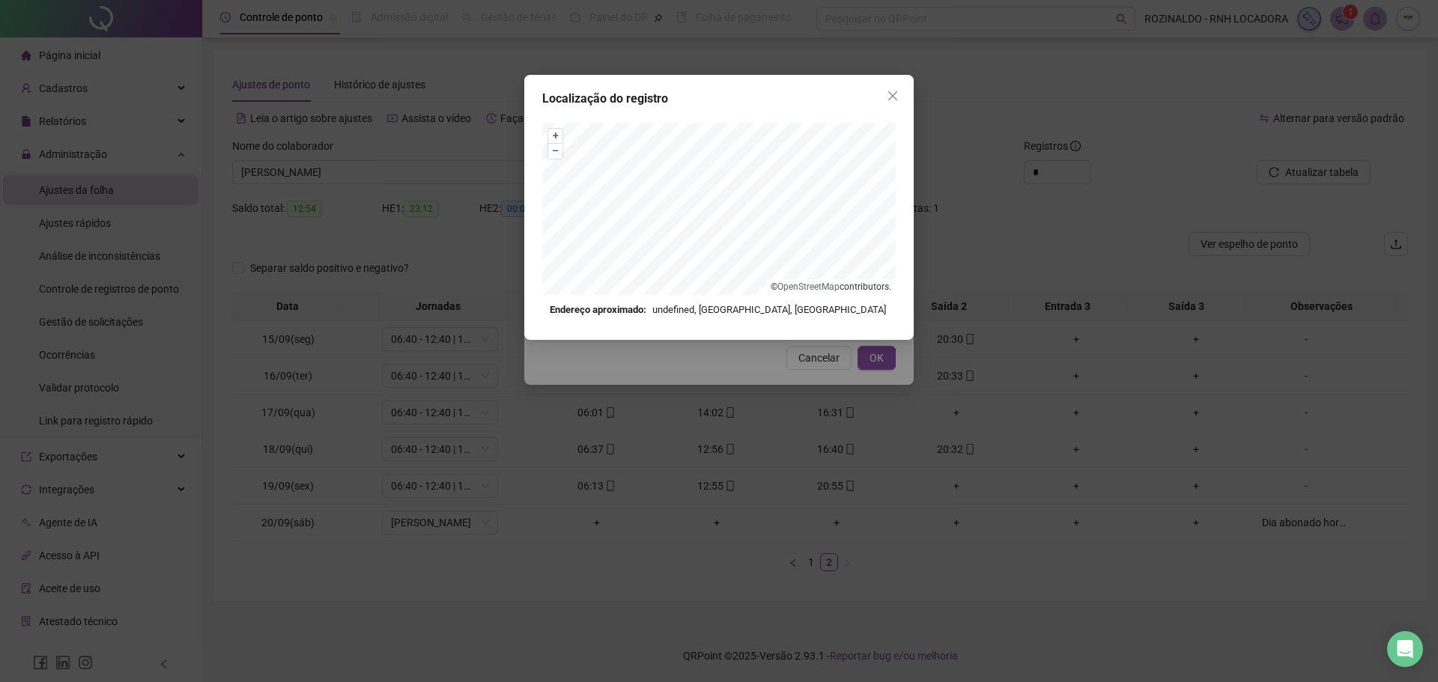
click at [888, 88] on button "Close" at bounding box center [893, 96] width 24 height 24
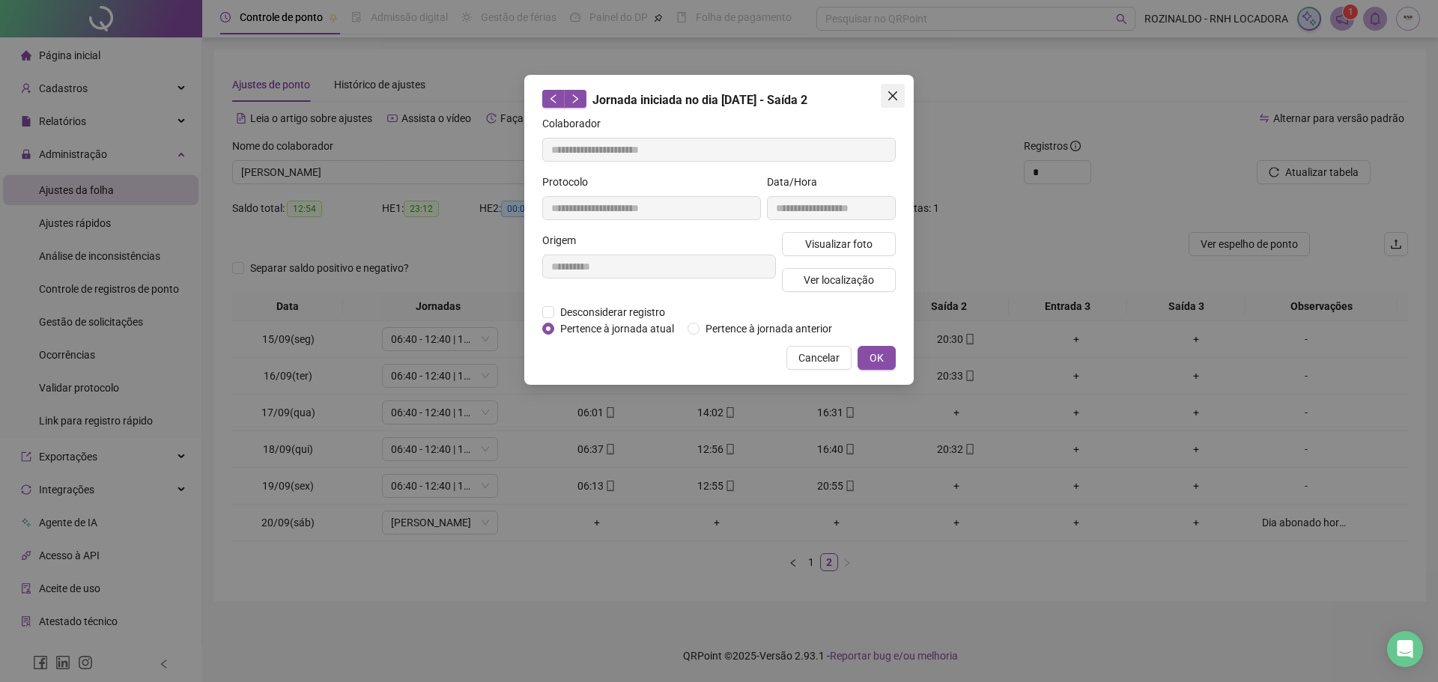
click at [896, 99] on icon "close" at bounding box center [892, 95] width 9 height 9
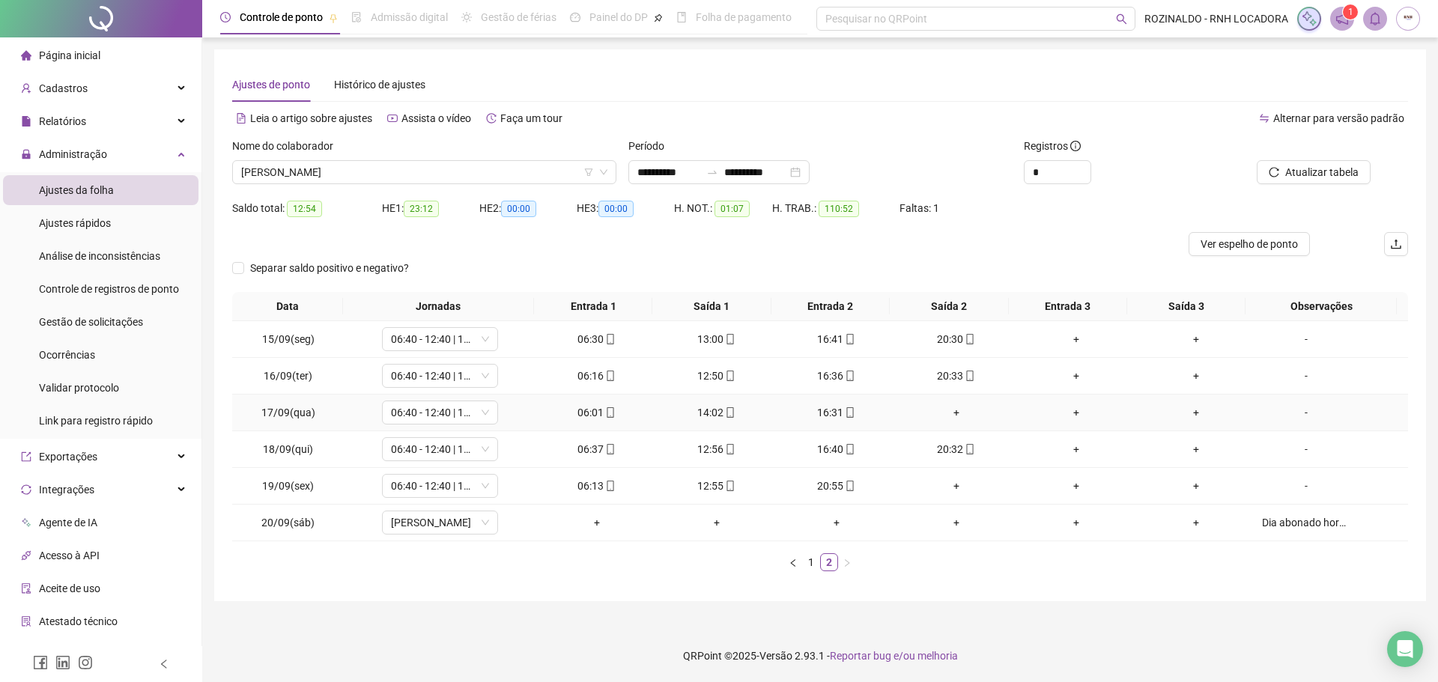
click at [948, 416] on div "+" at bounding box center [957, 412] width 108 height 16
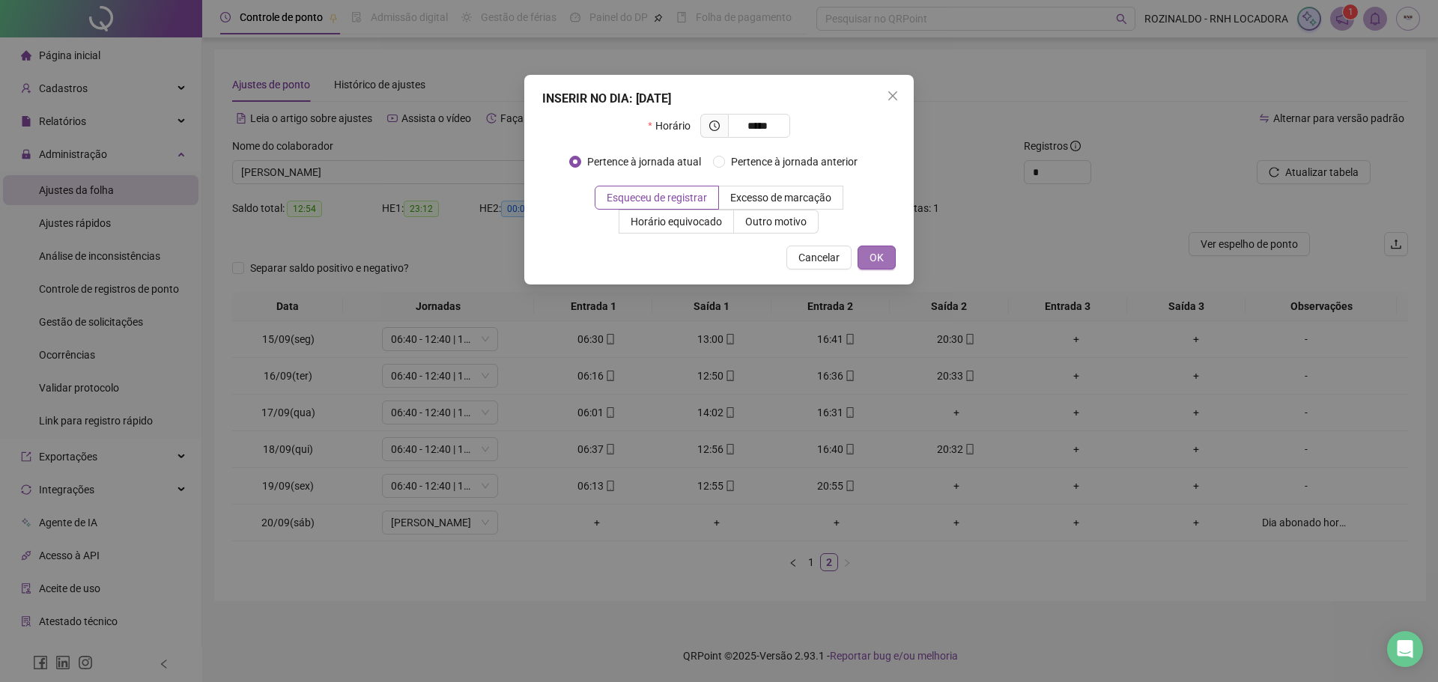
type input "*****"
click at [875, 258] on span "OK" at bounding box center [877, 257] width 14 height 16
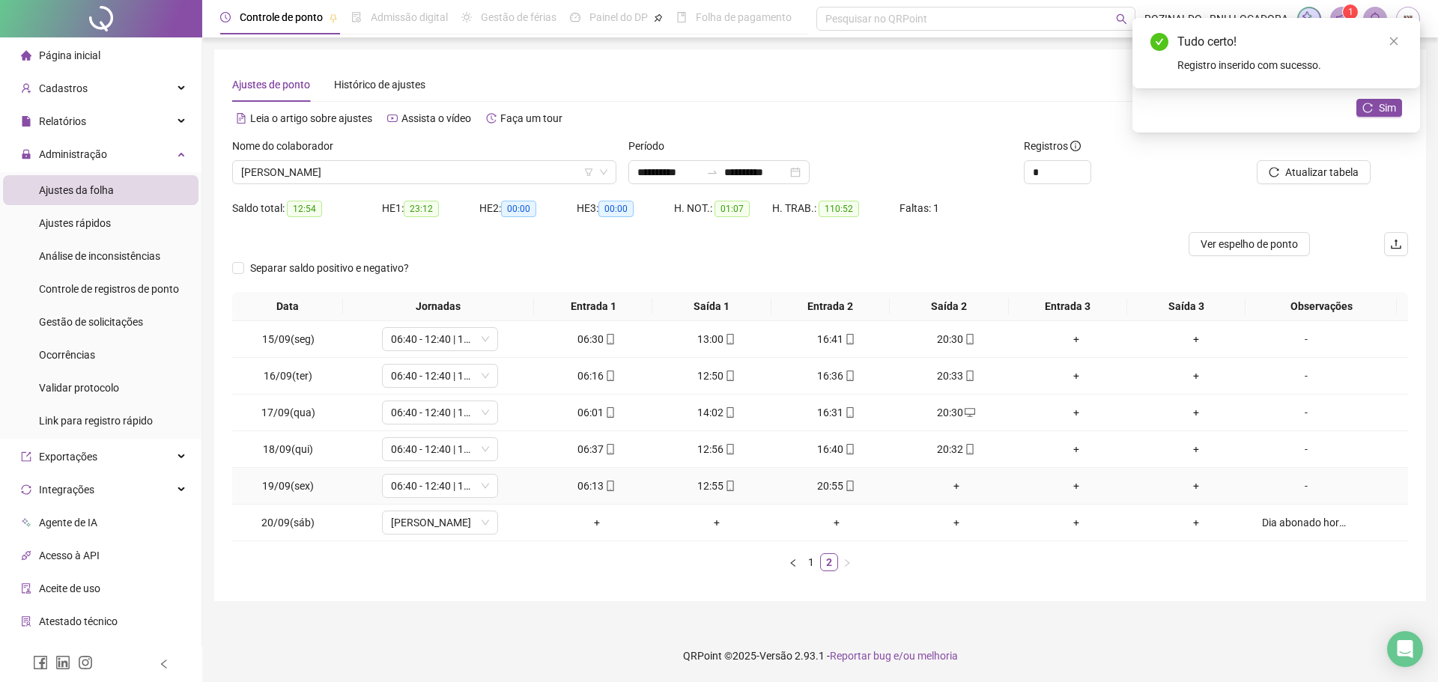
click at [949, 485] on div "+" at bounding box center [957, 486] width 108 height 16
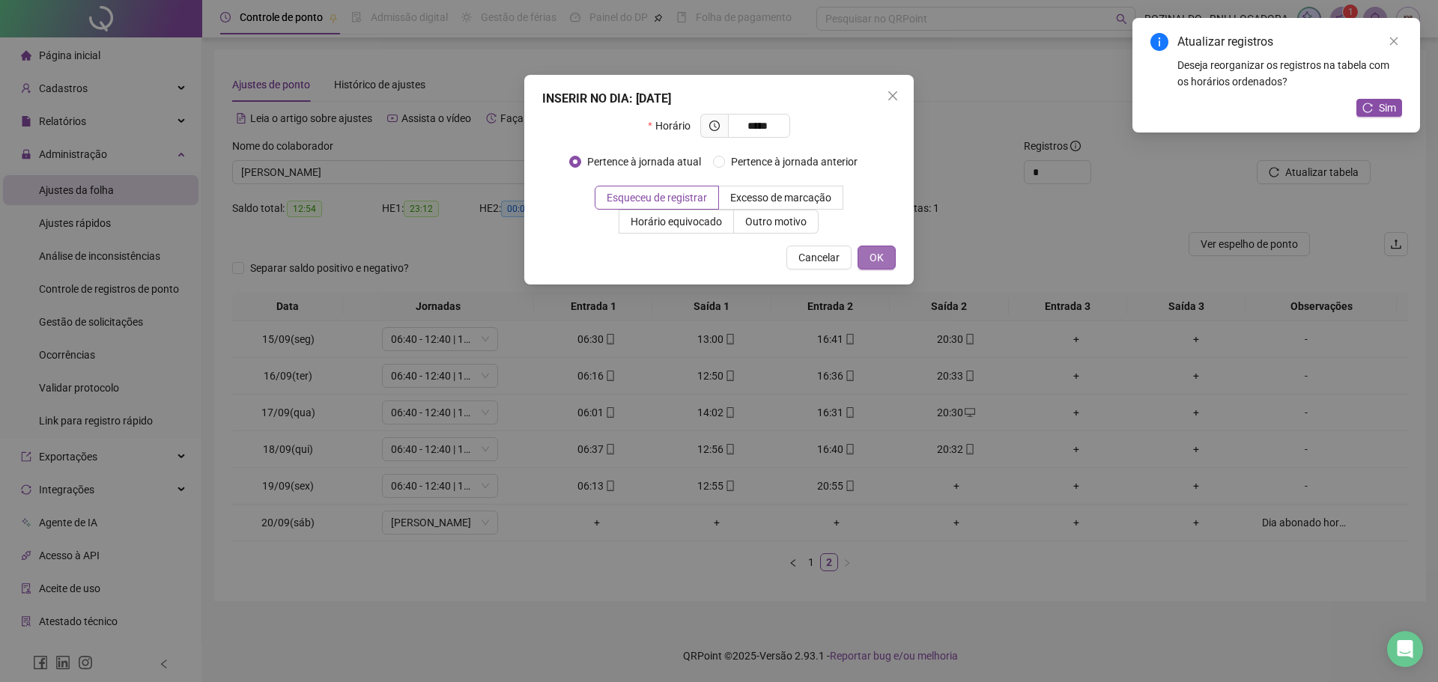
type input "*****"
click at [884, 259] on button "OK" at bounding box center [877, 258] width 38 height 24
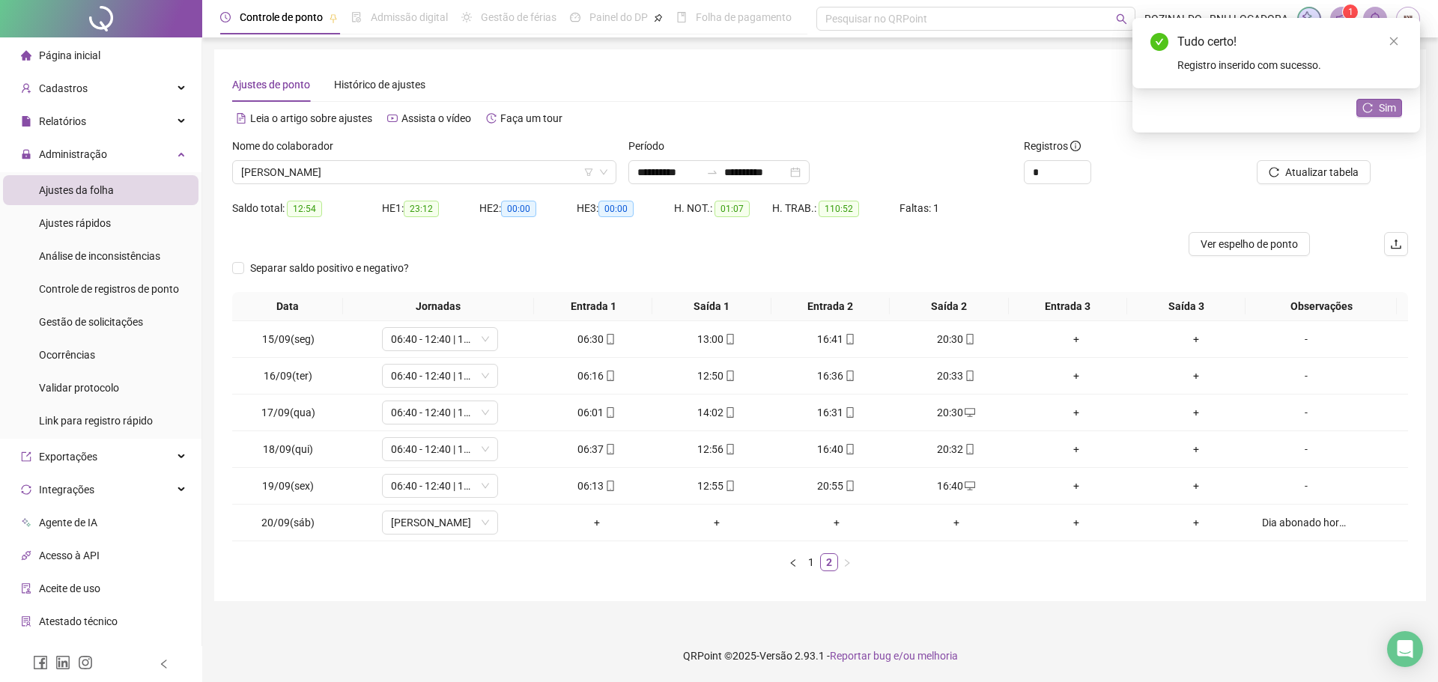
click at [1389, 112] on span "Sim" at bounding box center [1387, 108] width 17 height 16
click at [807, 565] on link "1" at bounding box center [811, 562] width 16 height 16
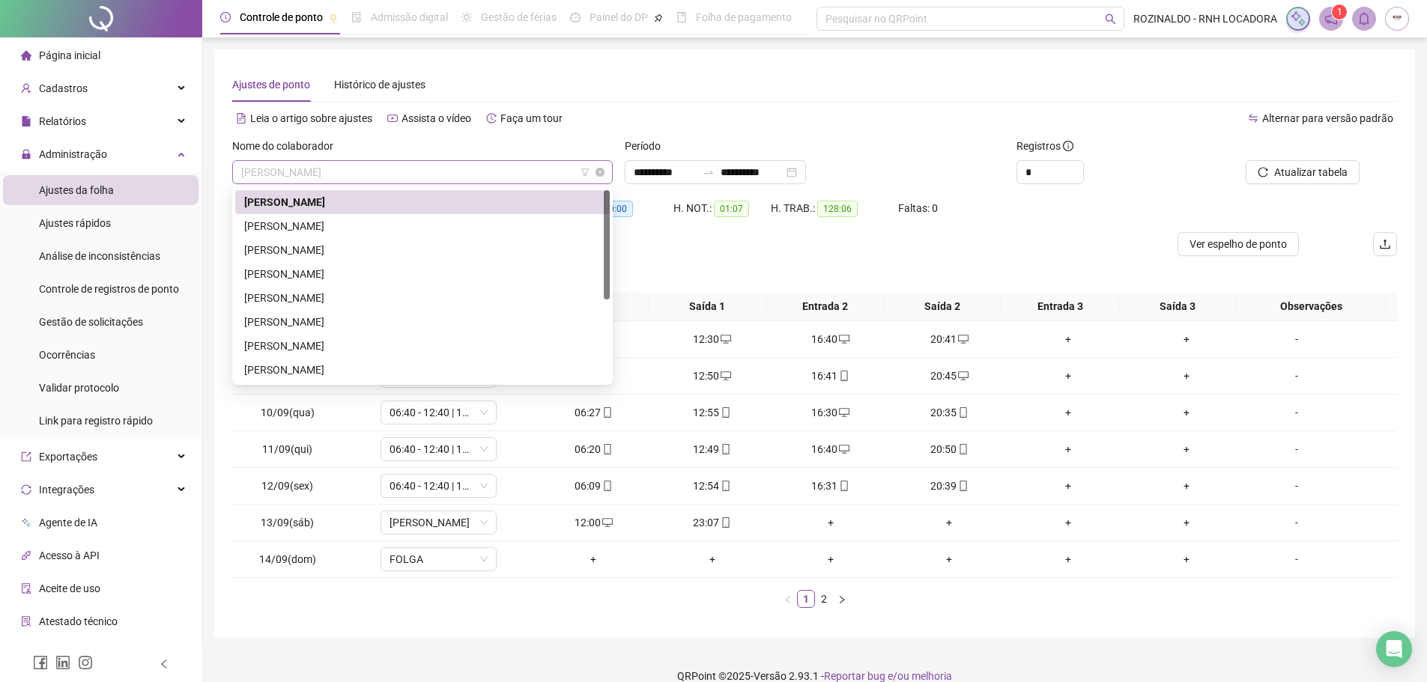
click at [325, 175] on span "[PERSON_NAME]" at bounding box center [422, 172] width 363 height 22
click at [97, 325] on span "Gestão de solicitações" at bounding box center [91, 322] width 104 height 12
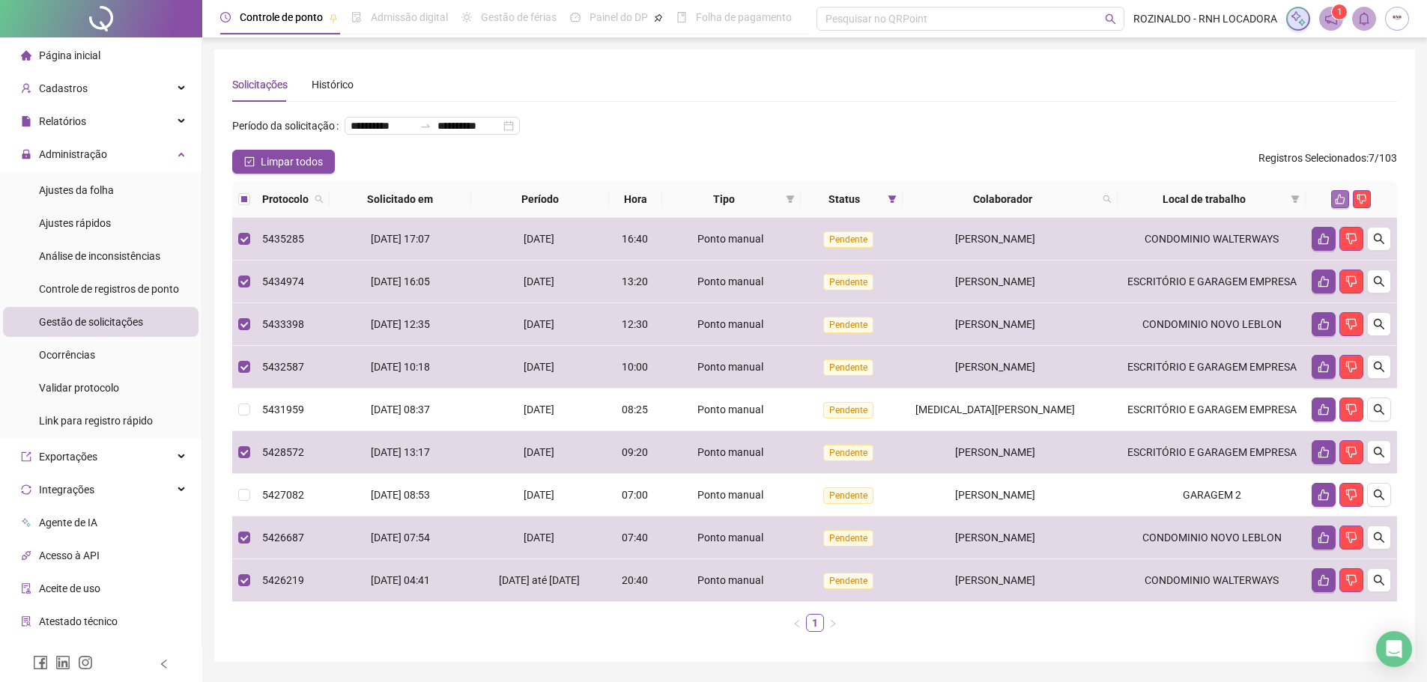
click at [1340, 204] on icon "like" at bounding box center [1341, 200] width 10 height 10
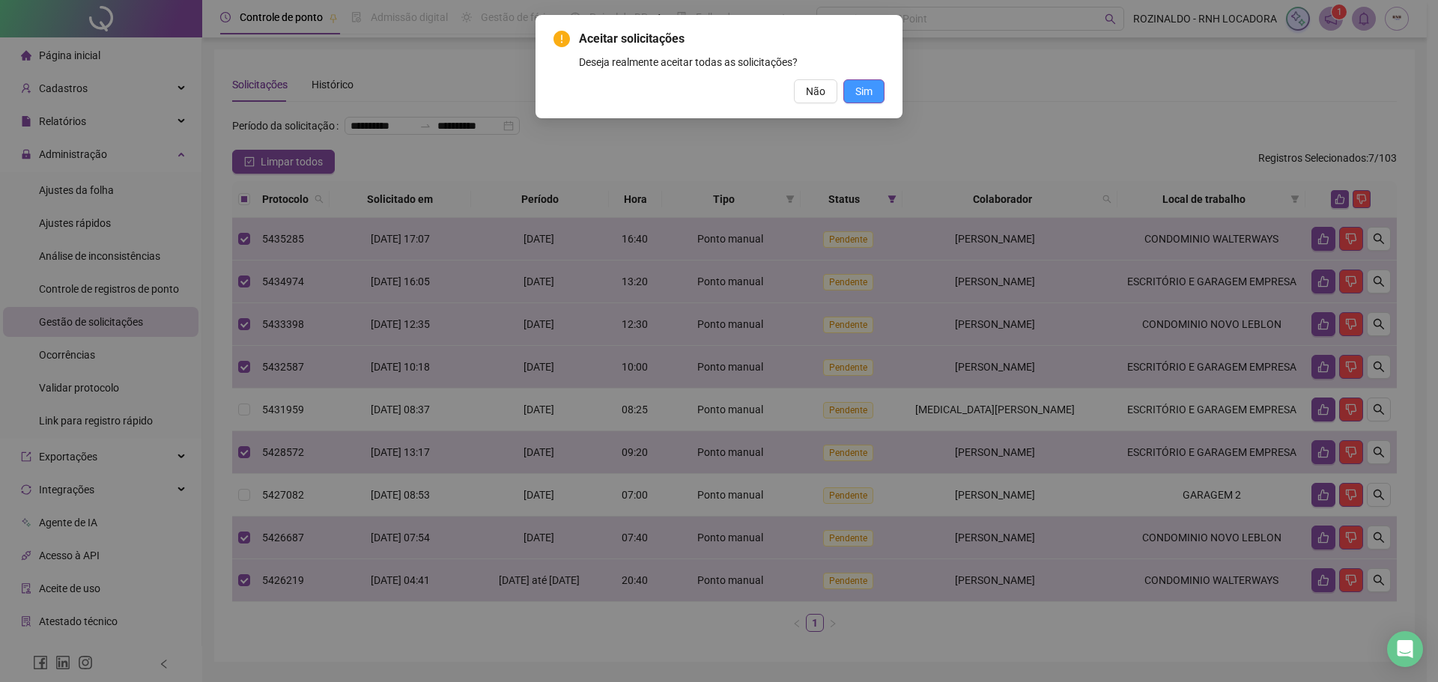
click at [876, 100] on button "Sim" at bounding box center [863, 91] width 41 height 24
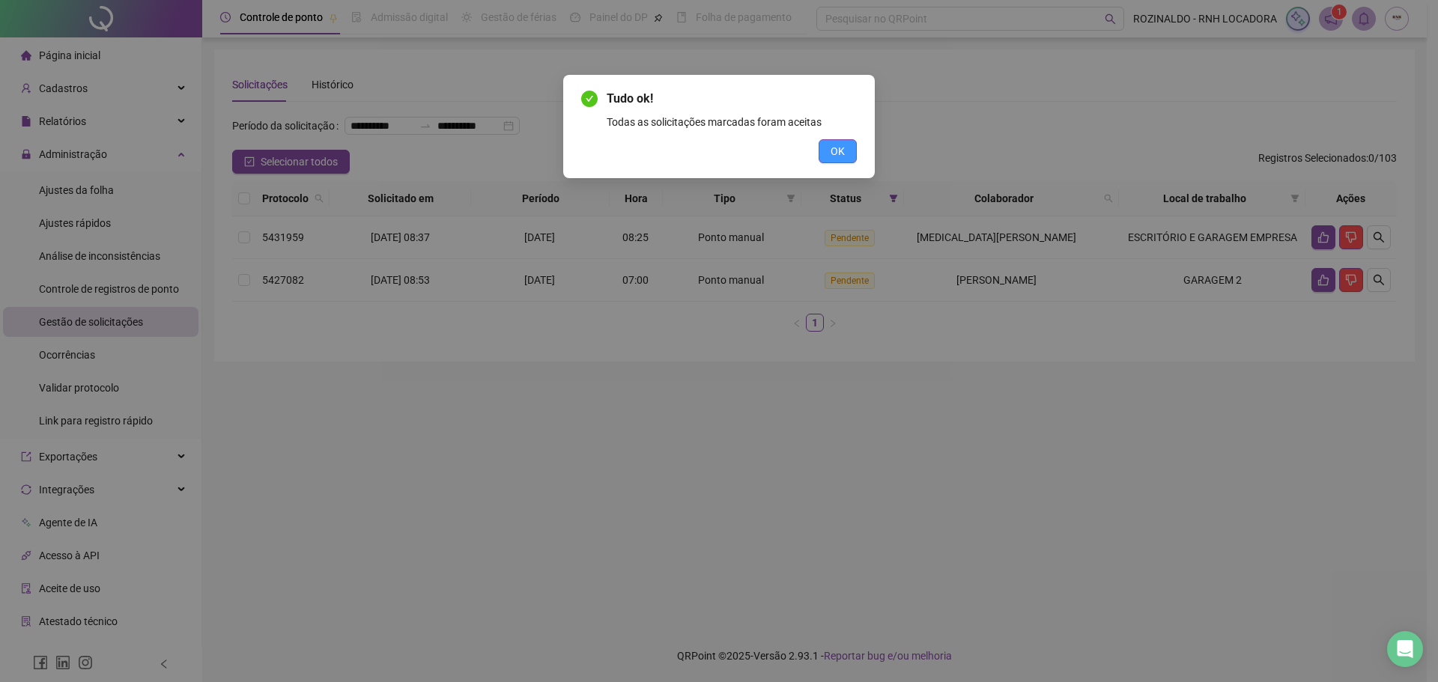
click at [842, 145] on span "OK" at bounding box center [838, 151] width 14 height 16
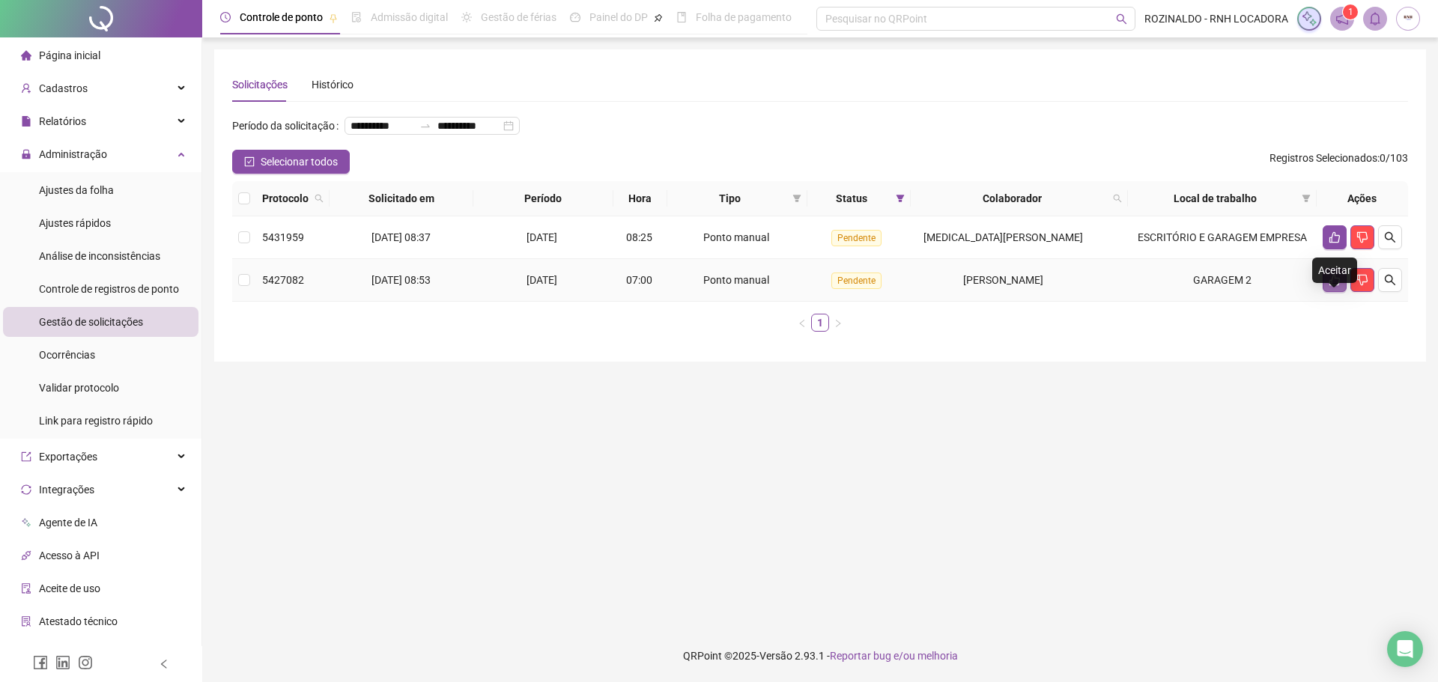
click at [1337, 286] on icon "like" at bounding box center [1335, 280] width 12 height 12
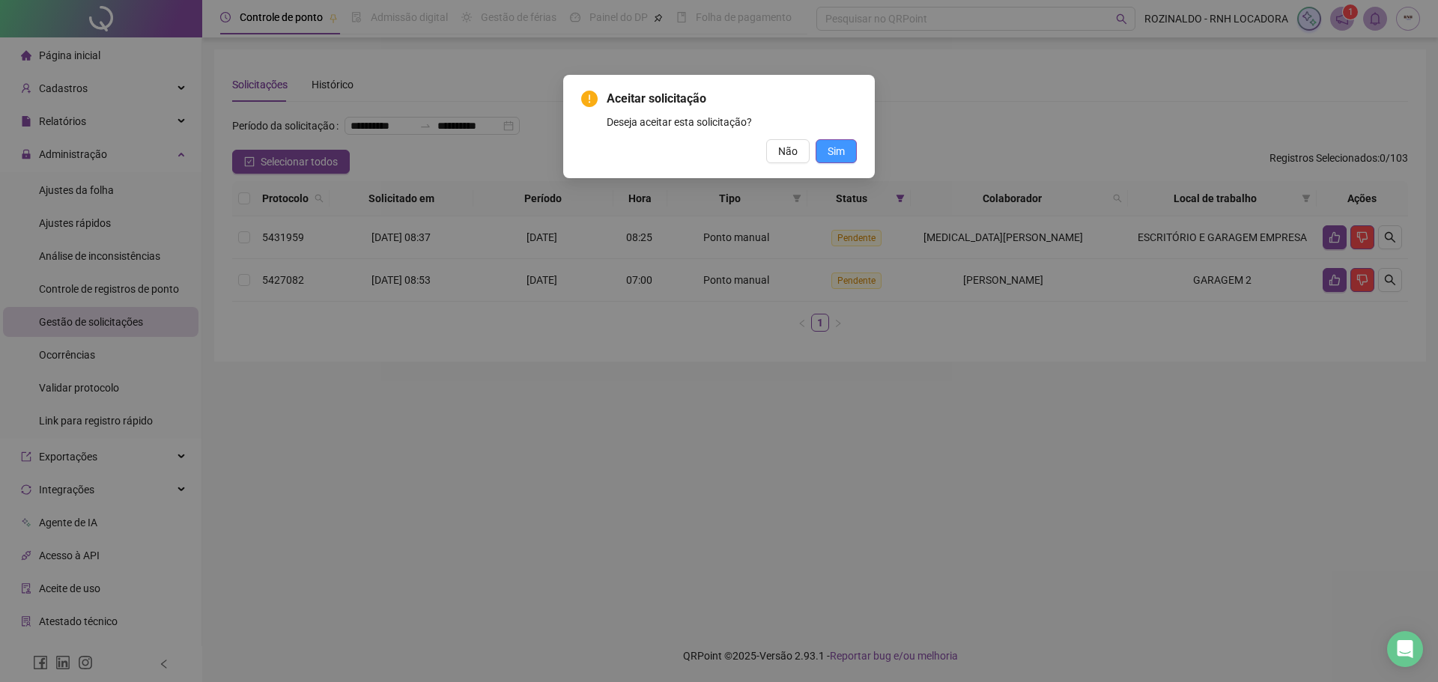
click at [844, 156] on span "Sim" at bounding box center [836, 151] width 17 height 16
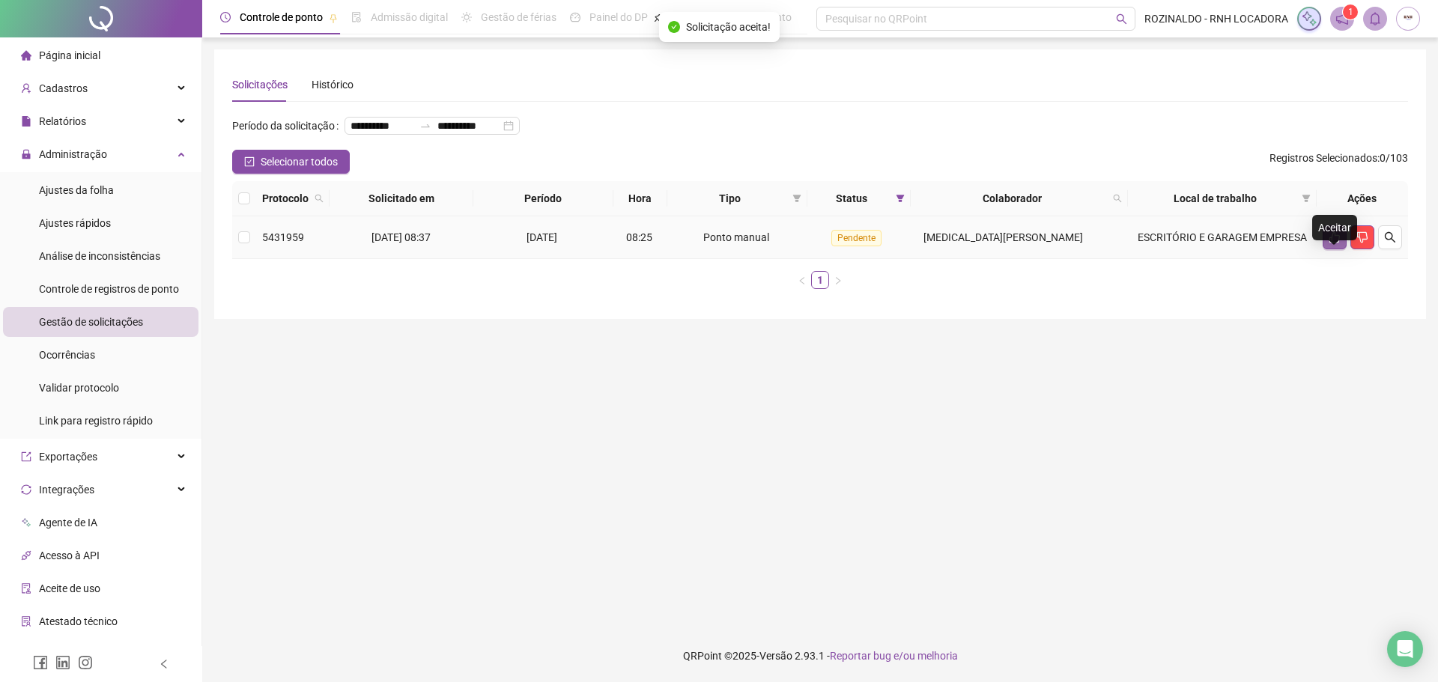
click at [1329, 243] on icon "like" at bounding box center [1335, 237] width 12 height 12
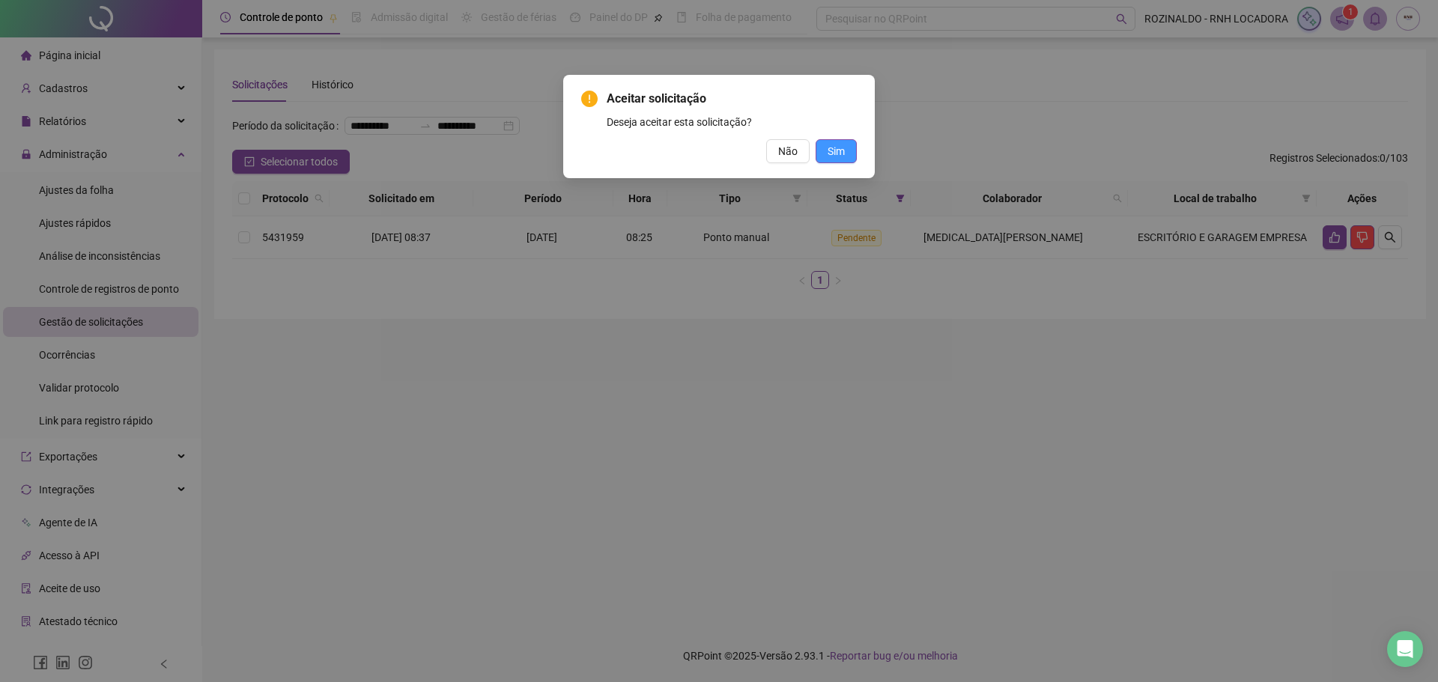
click at [852, 157] on button "Sim" at bounding box center [836, 151] width 41 height 24
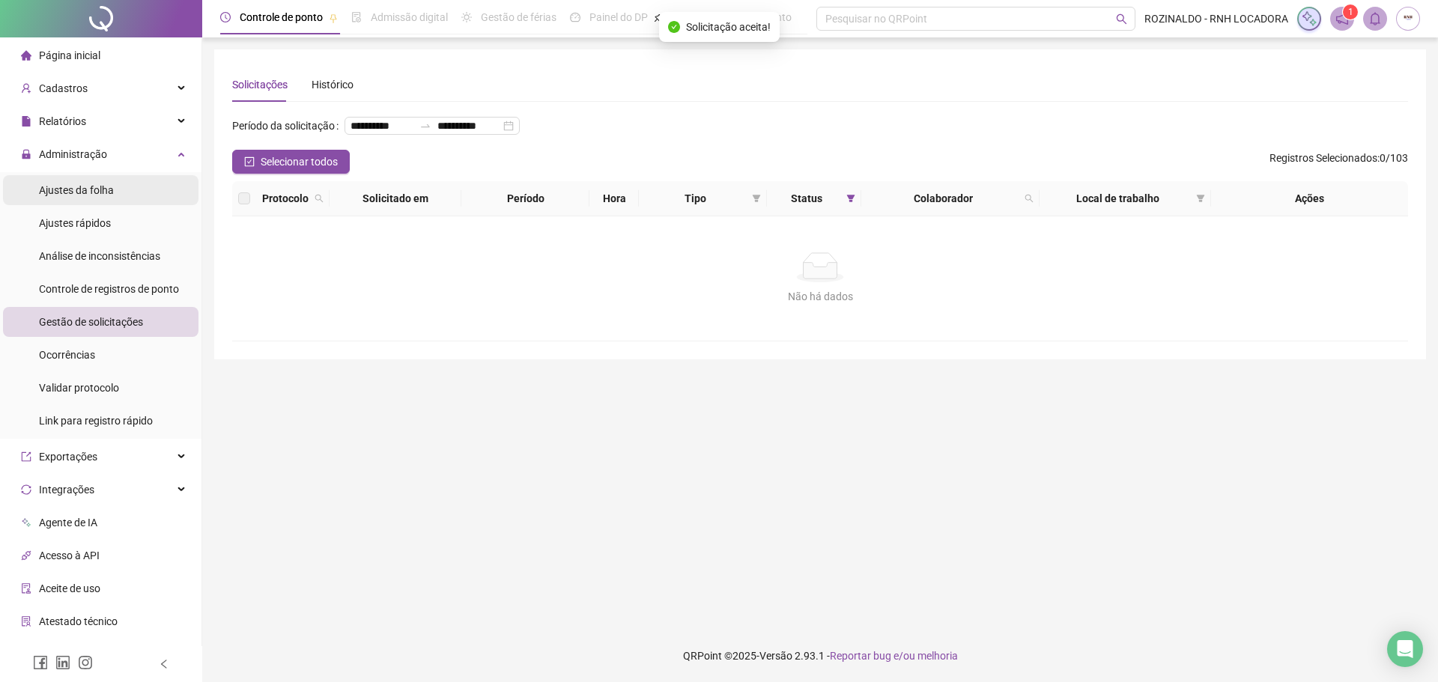
click at [100, 187] on span "Ajustes da folha" at bounding box center [76, 190] width 75 height 12
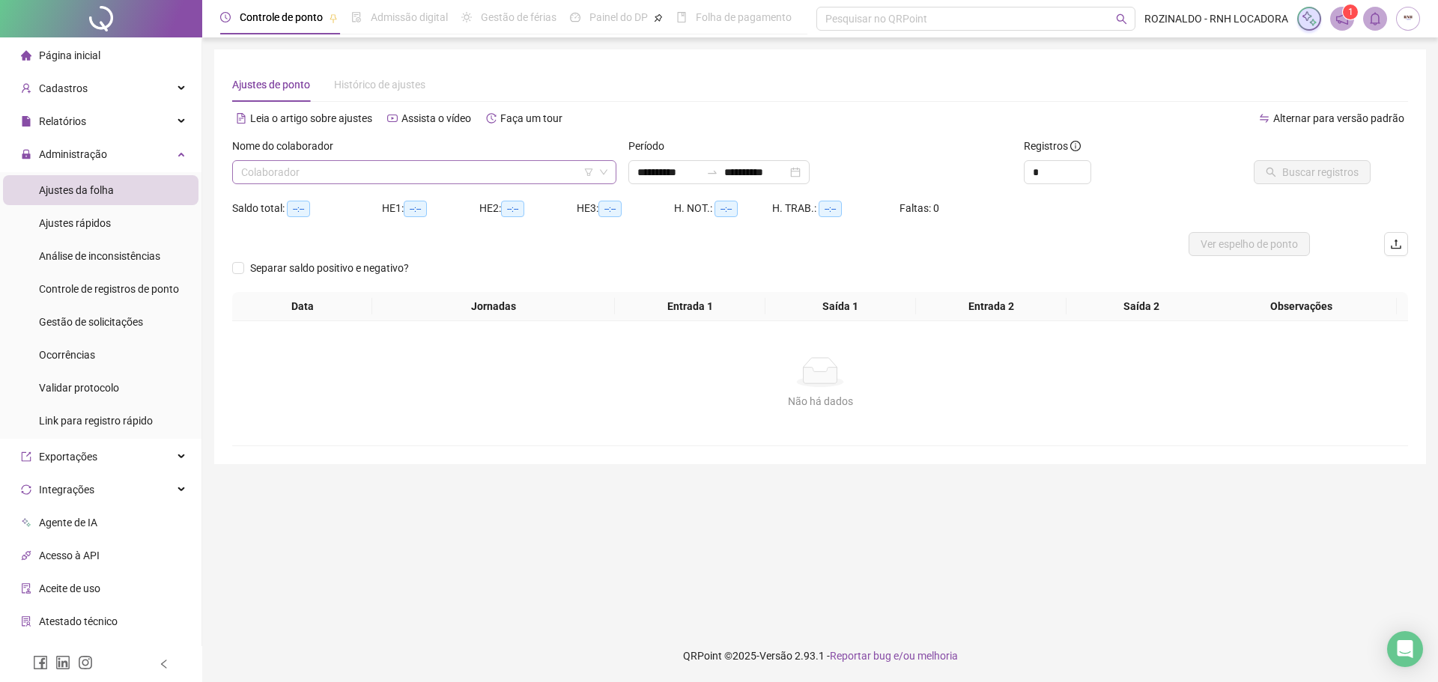
click at [500, 177] on input "search" at bounding box center [417, 172] width 353 height 22
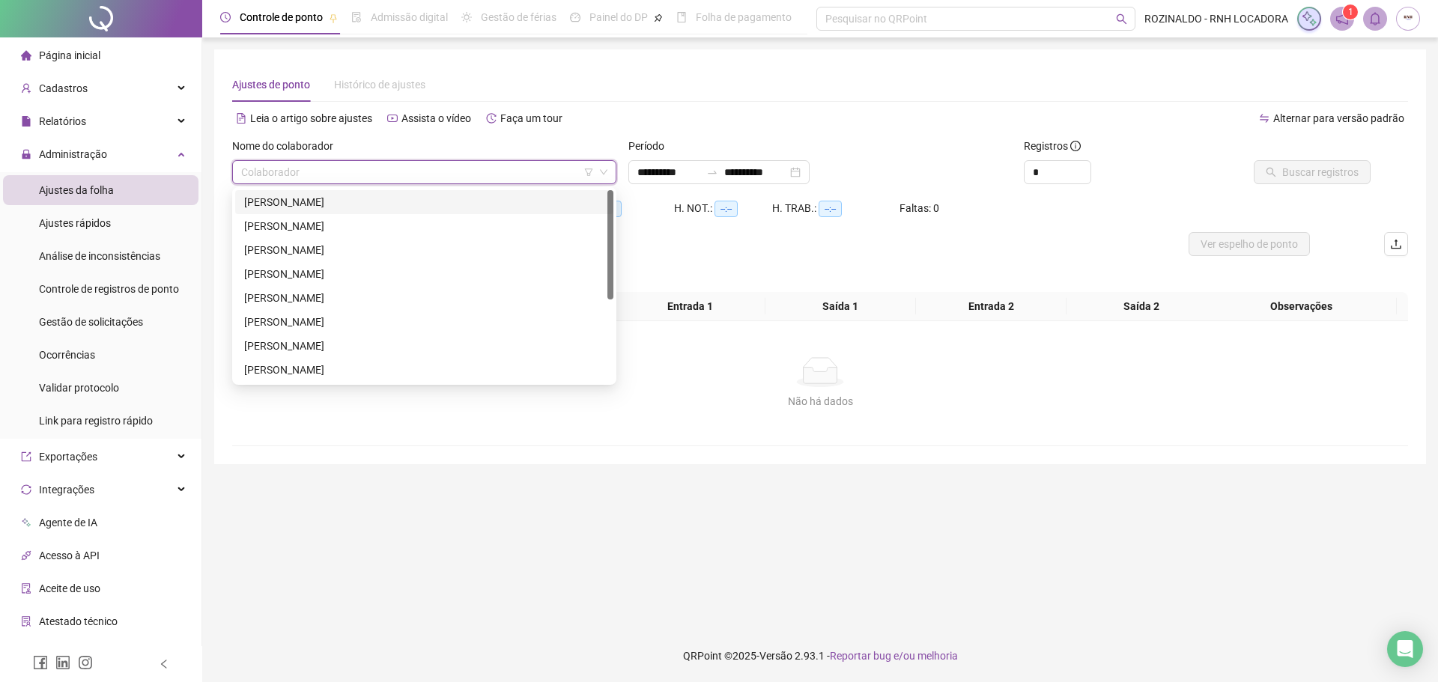
click at [429, 205] on div "[PERSON_NAME]" at bounding box center [424, 202] width 360 height 16
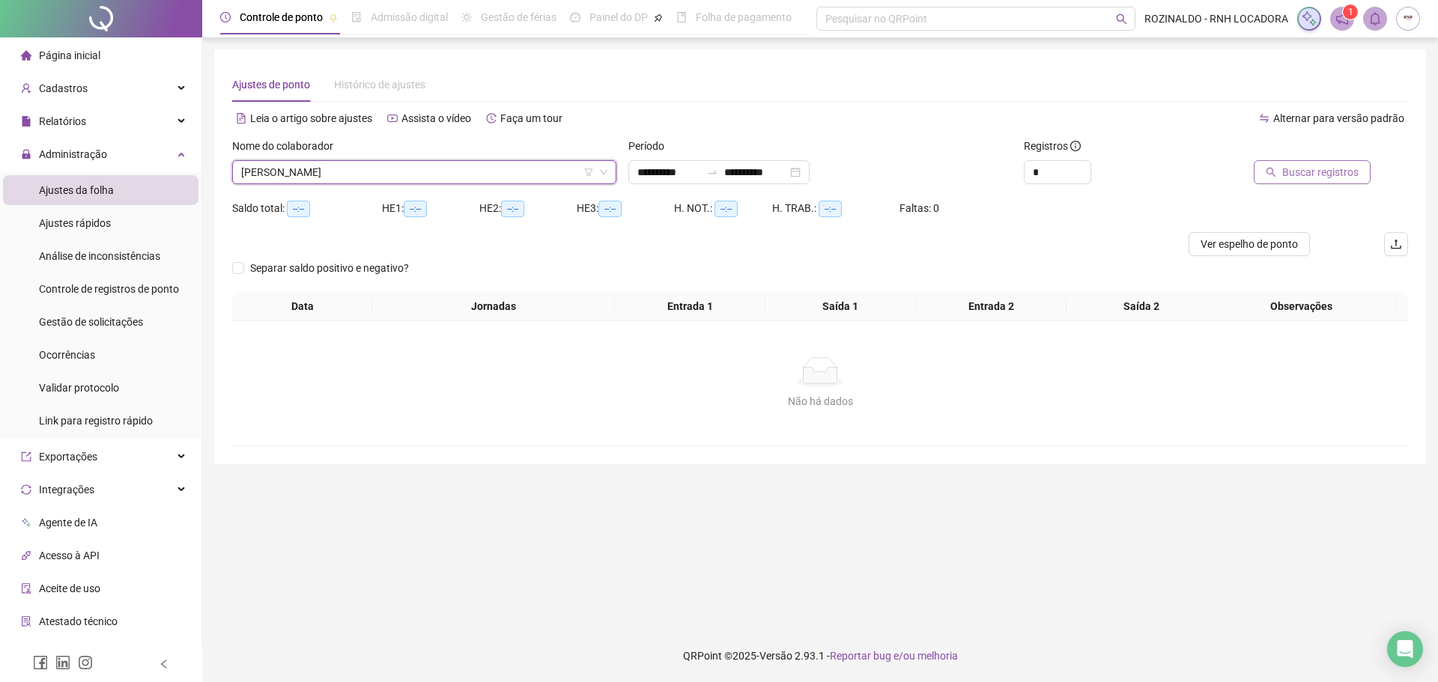
click at [1335, 169] on span "Buscar registros" at bounding box center [1320, 172] width 76 height 16
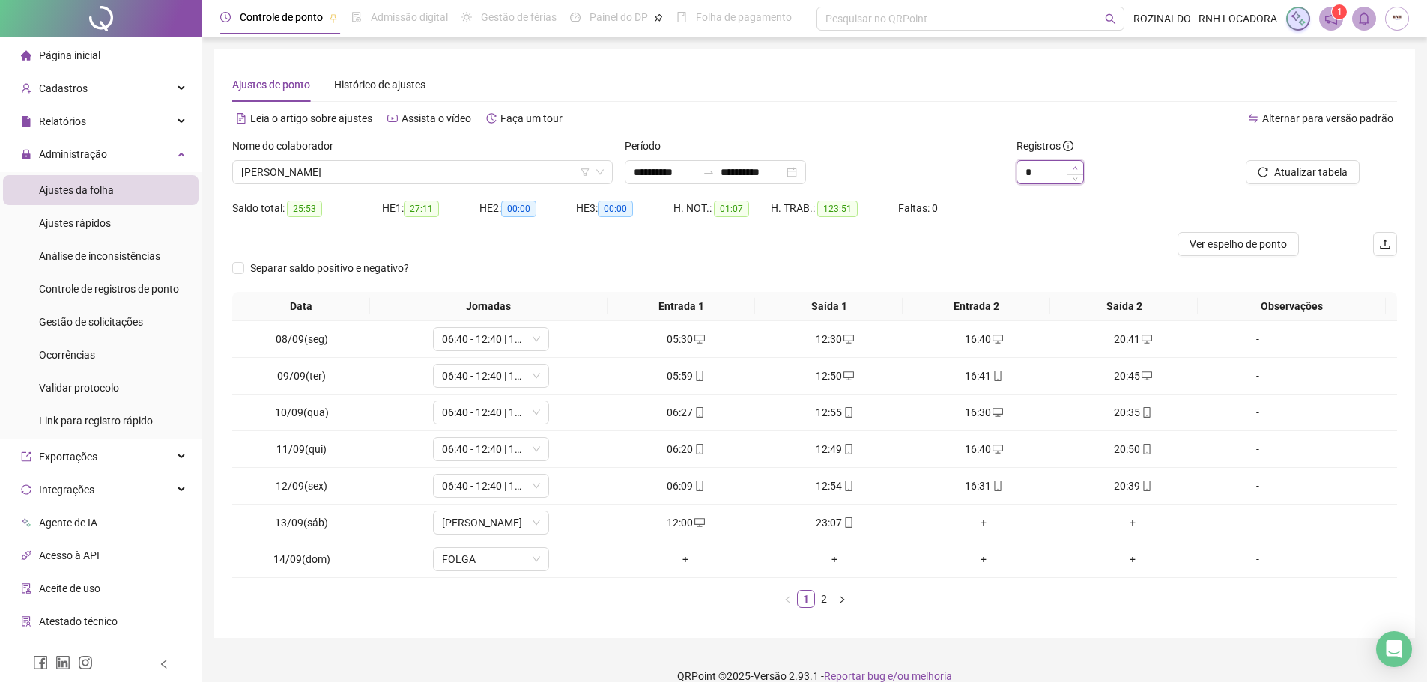
type input "*"
click at [1075, 168] on icon "up" at bounding box center [1075, 168] width 5 height 5
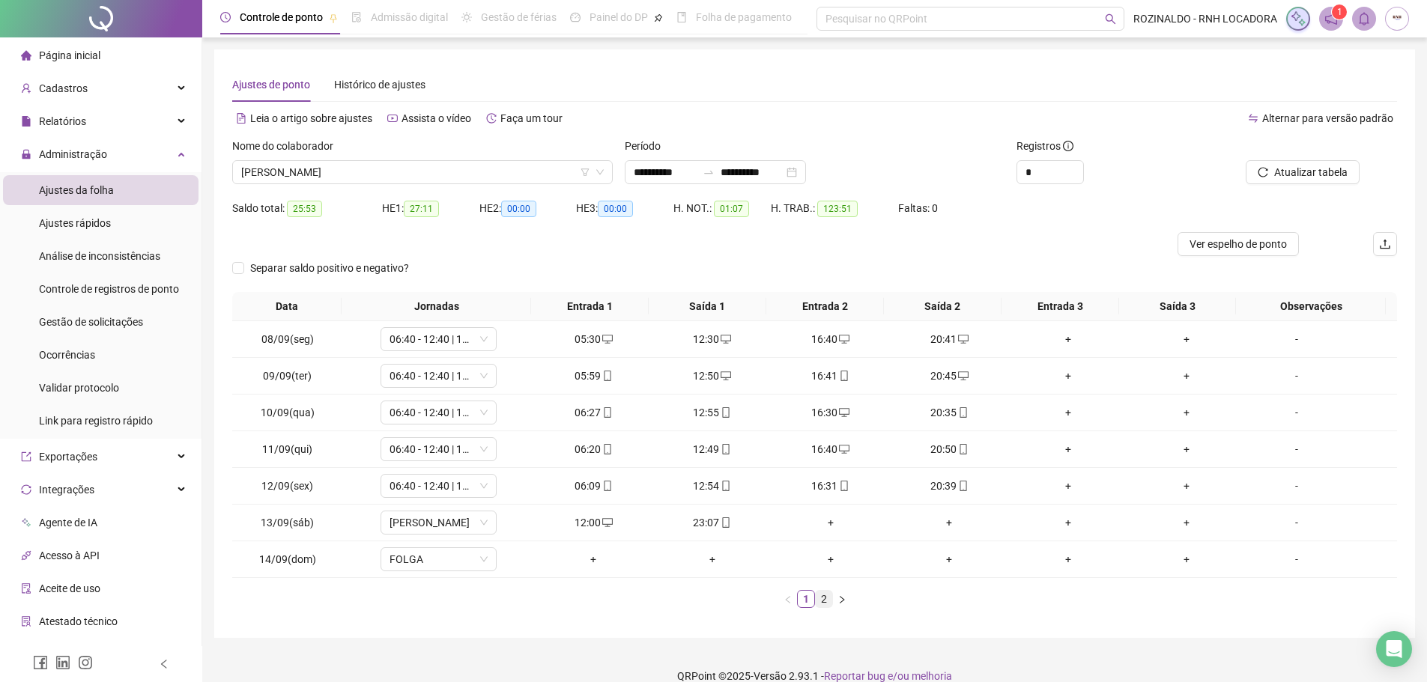
click at [822, 600] on link "2" at bounding box center [824, 599] width 16 height 16
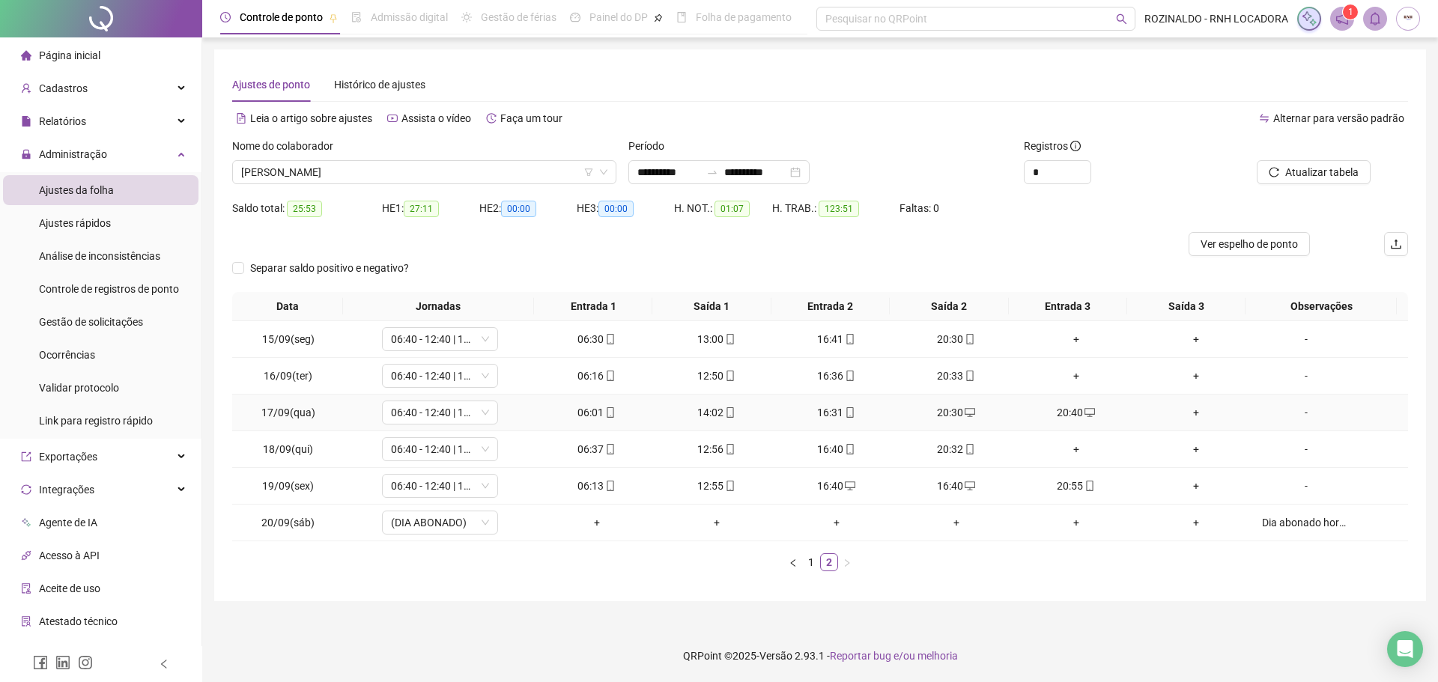
click at [1071, 410] on div "20:40" at bounding box center [1076, 412] width 108 height 16
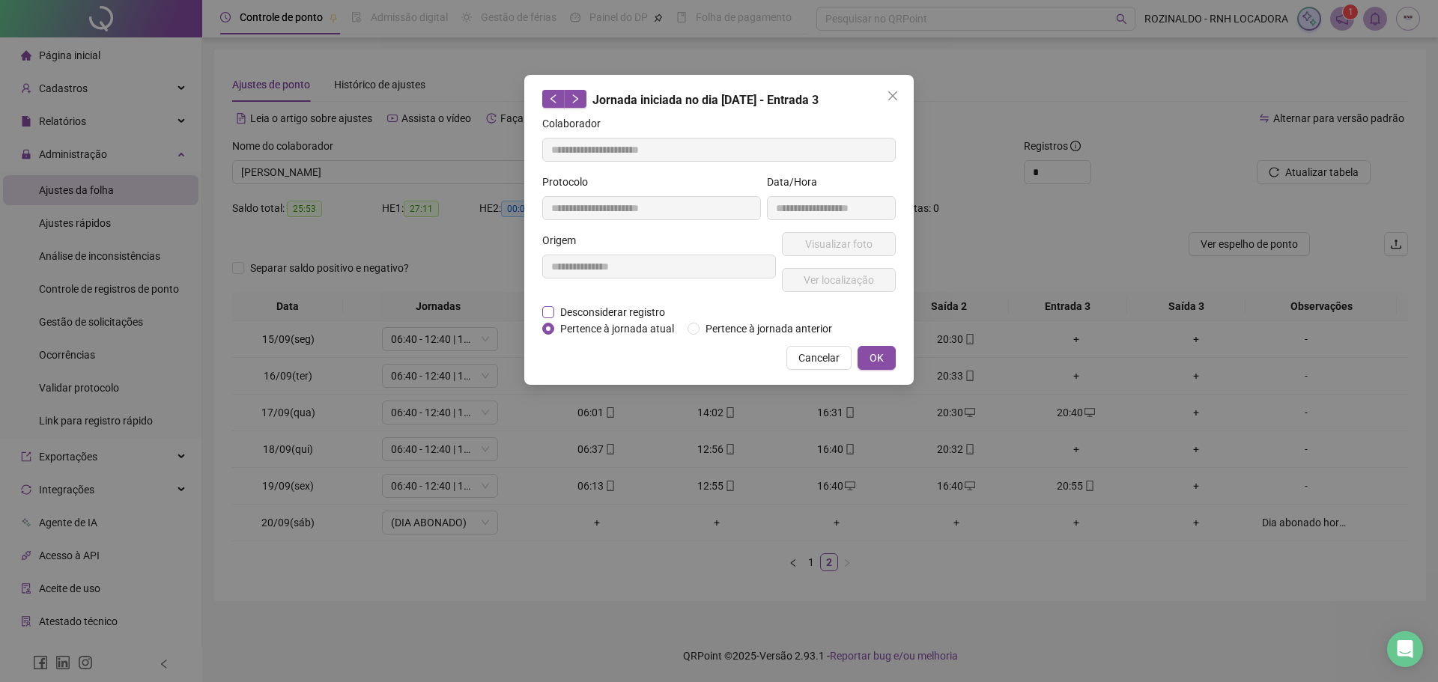
click at [625, 313] on span "Desconsiderar registro" at bounding box center [612, 312] width 117 height 16
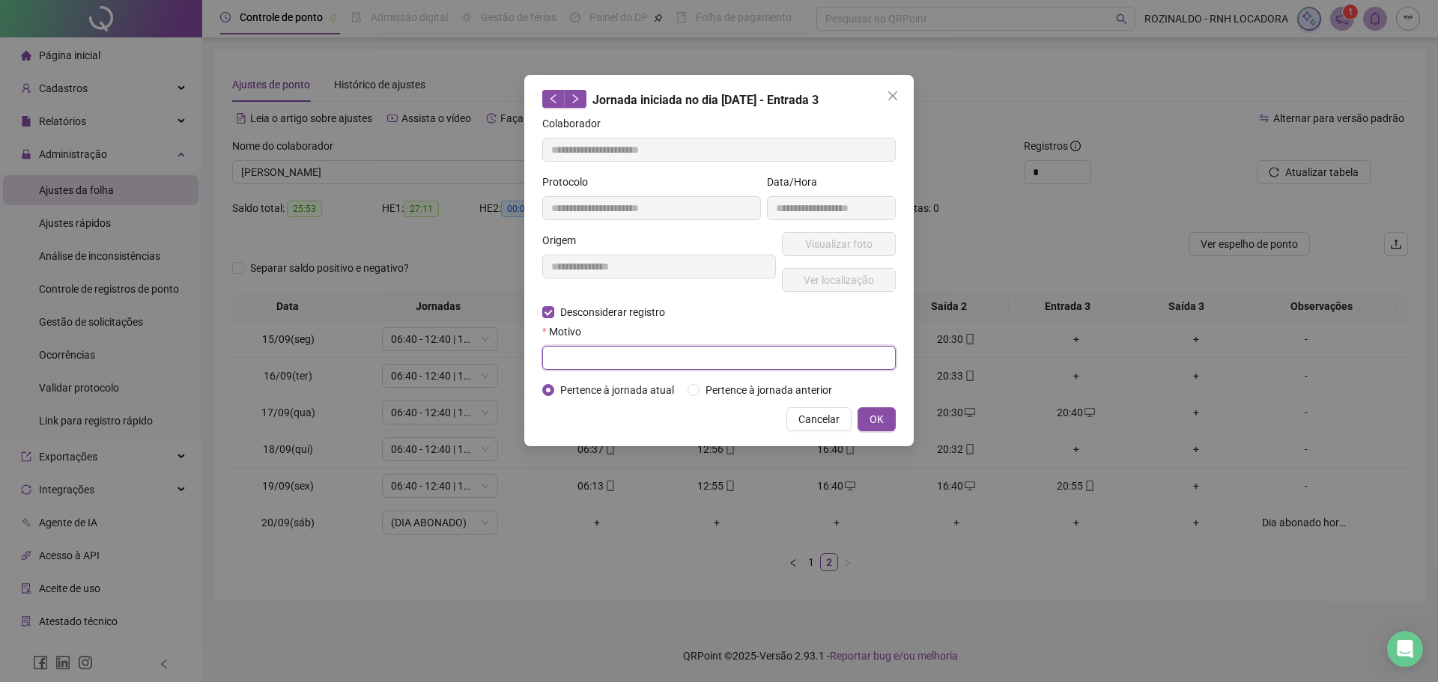
click at [607, 357] on input "text" at bounding box center [719, 358] width 354 height 24
type input "*******"
click at [885, 428] on button "OK" at bounding box center [877, 419] width 38 height 24
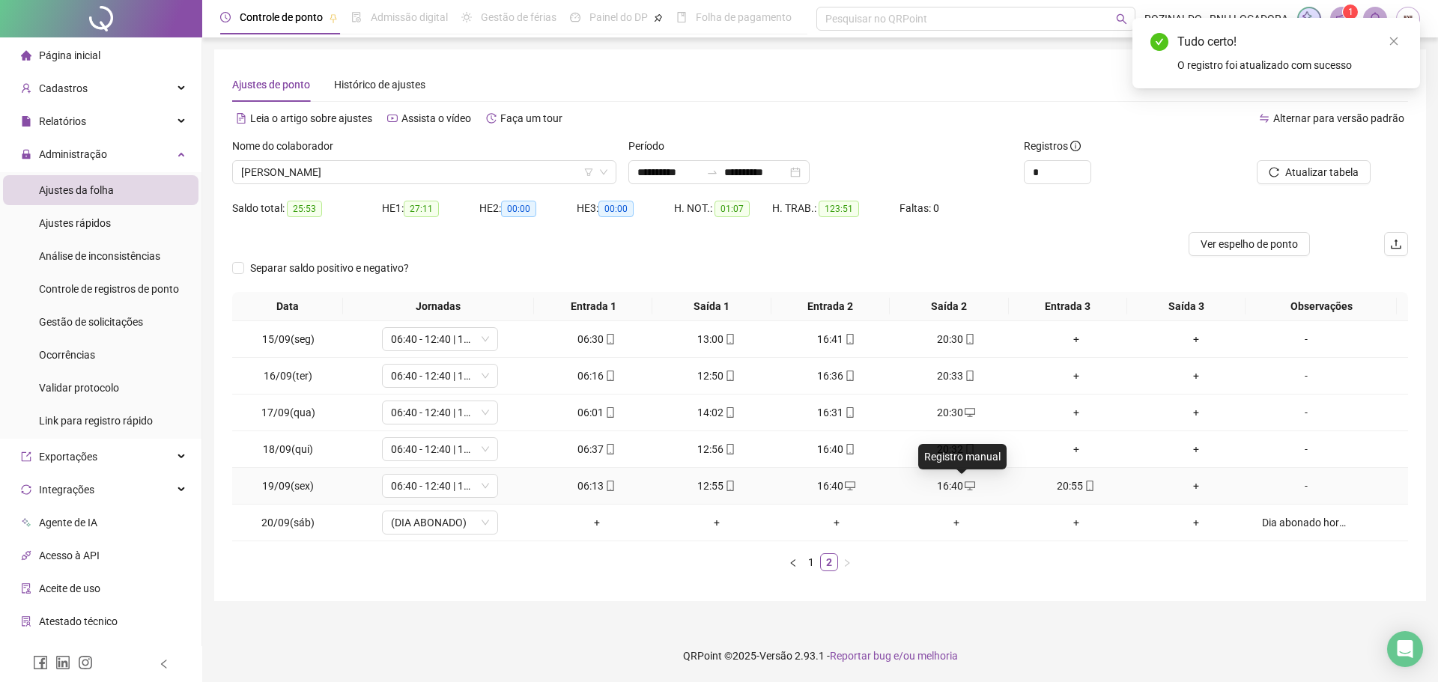
click at [965, 485] on icon "desktop" at bounding box center [970, 486] width 10 height 9
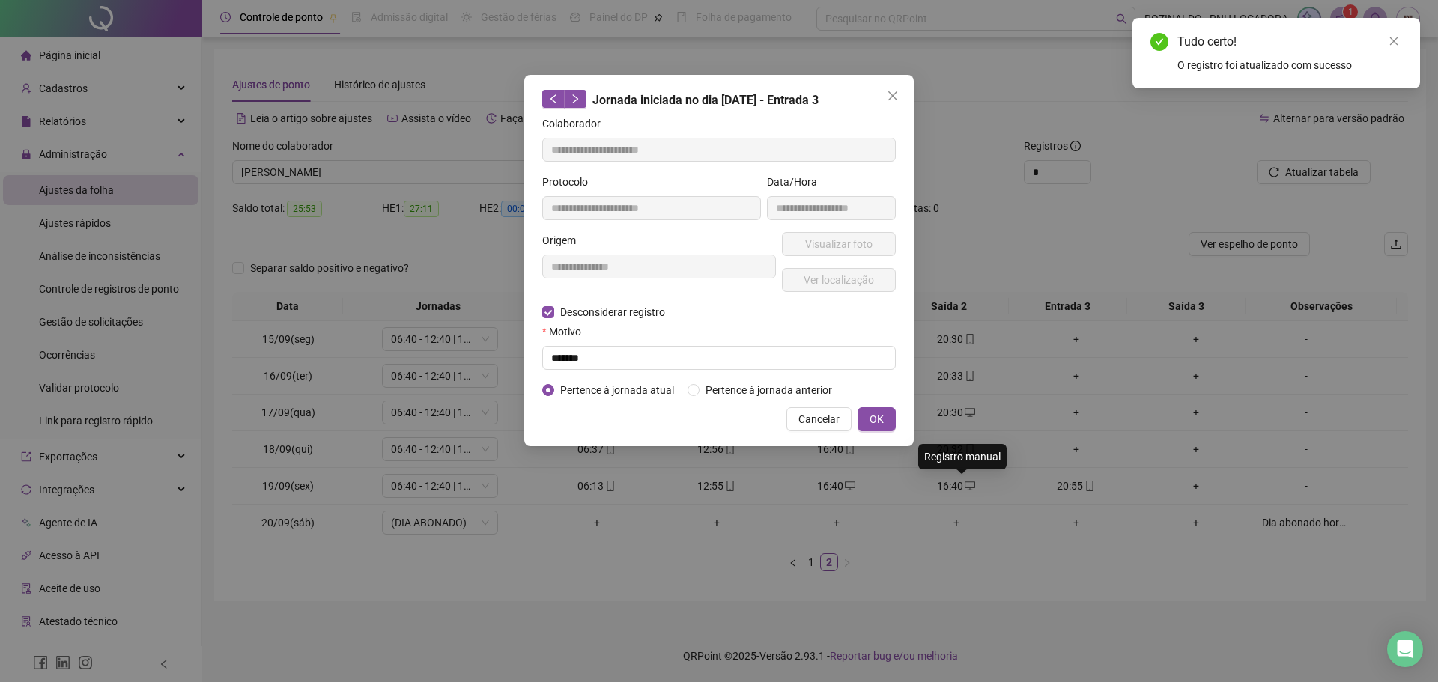
type input "**********"
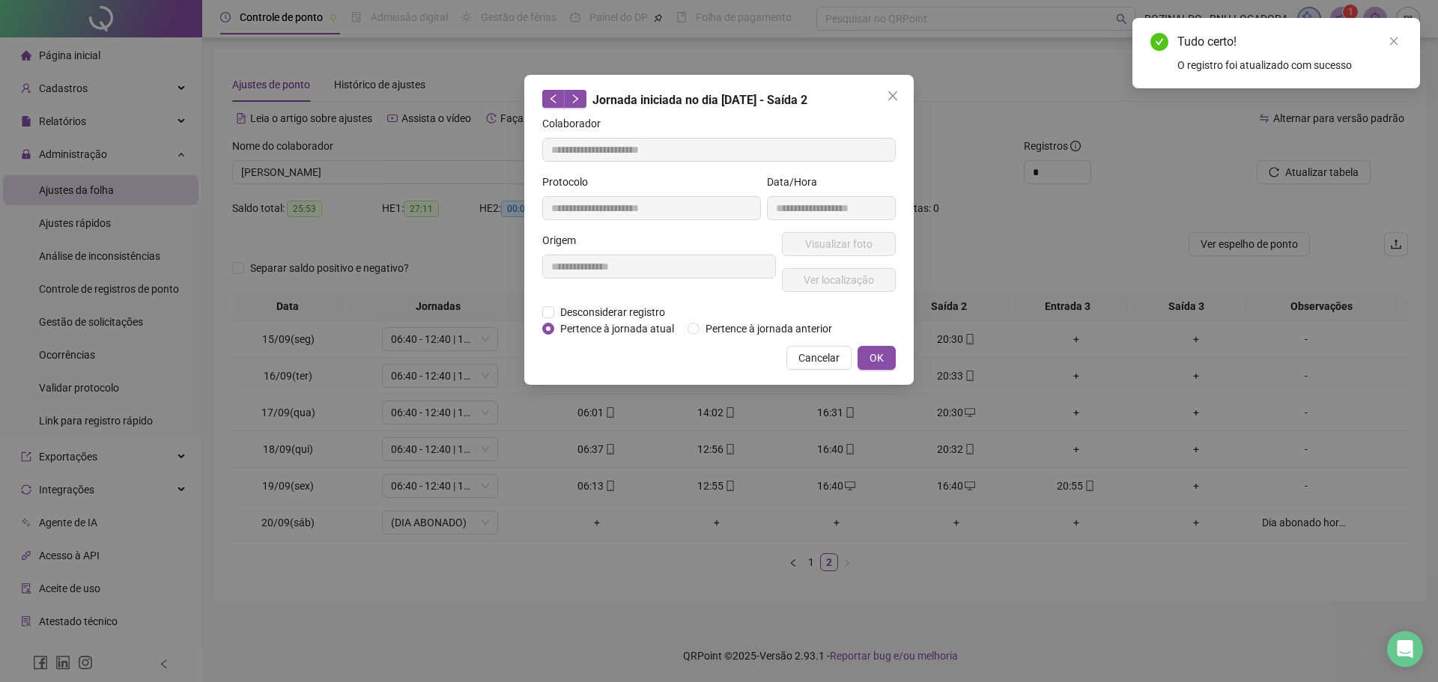
click at [634, 321] on span "Pertence à jornada atual" at bounding box center [617, 329] width 126 height 16
click at [631, 312] on span "Desconsiderar registro" at bounding box center [612, 312] width 117 height 16
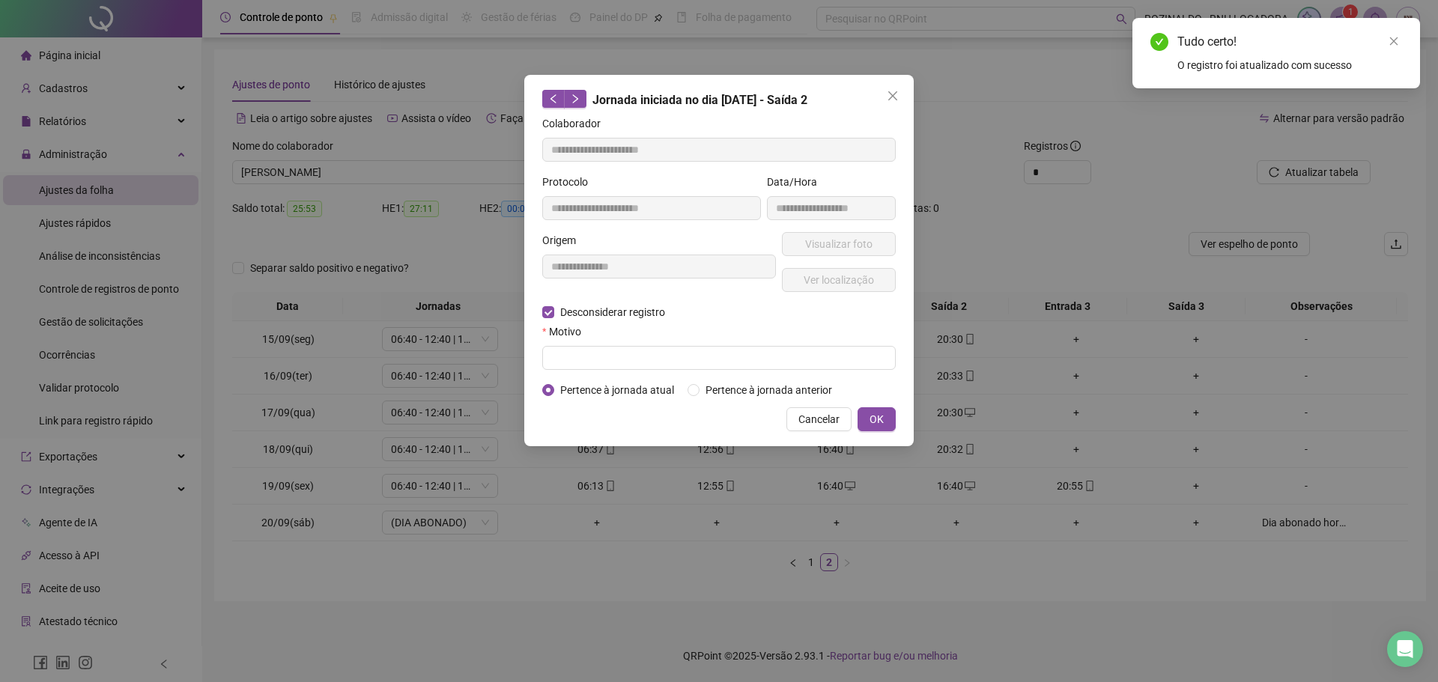
click at [619, 343] on div "Motivo" at bounding box center [719, 335] width 354 height 22
click at [619, 351] on input "text" at bounding box center [719, 358] width 354 height 24
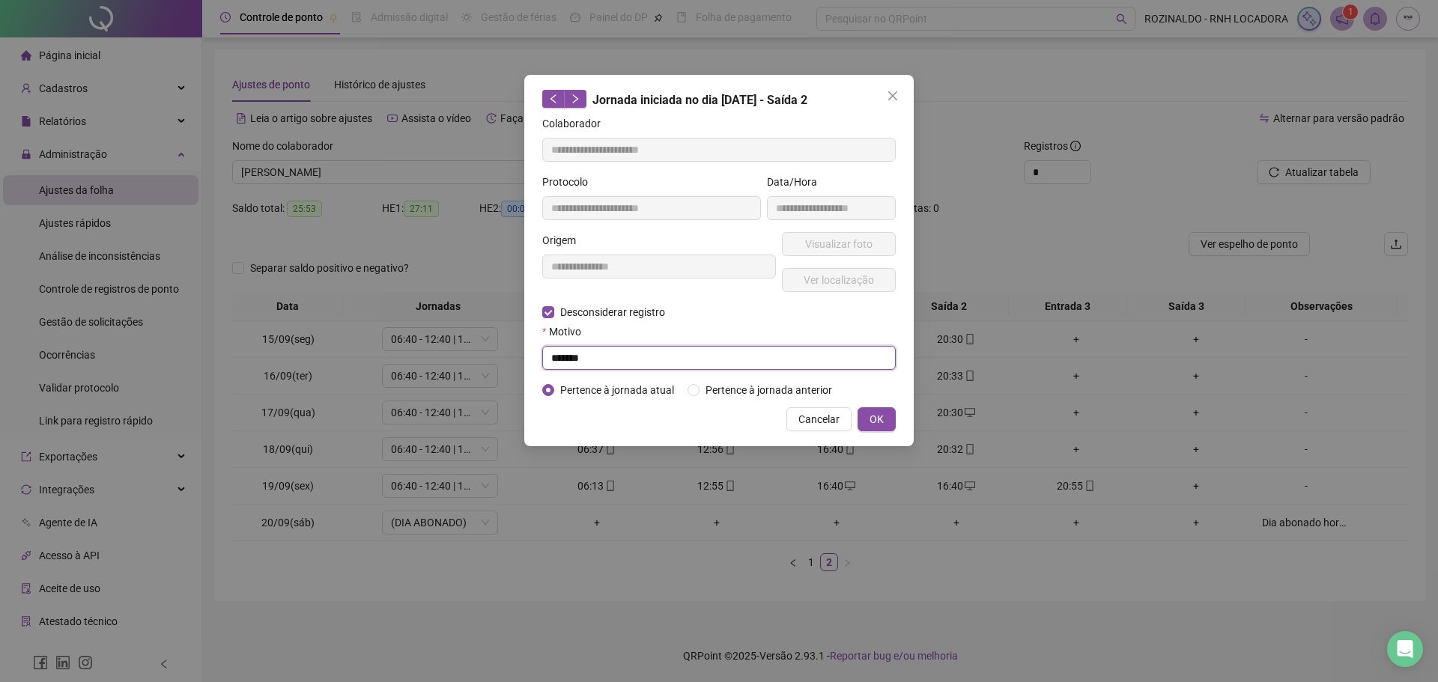
type input "*******"
click at [872, 406] on div "**********" at bounding box center [719, 261] width 390 height 372
click at [873, 417] on span "OK" at bounding box center [877, 419] width 14 height 16
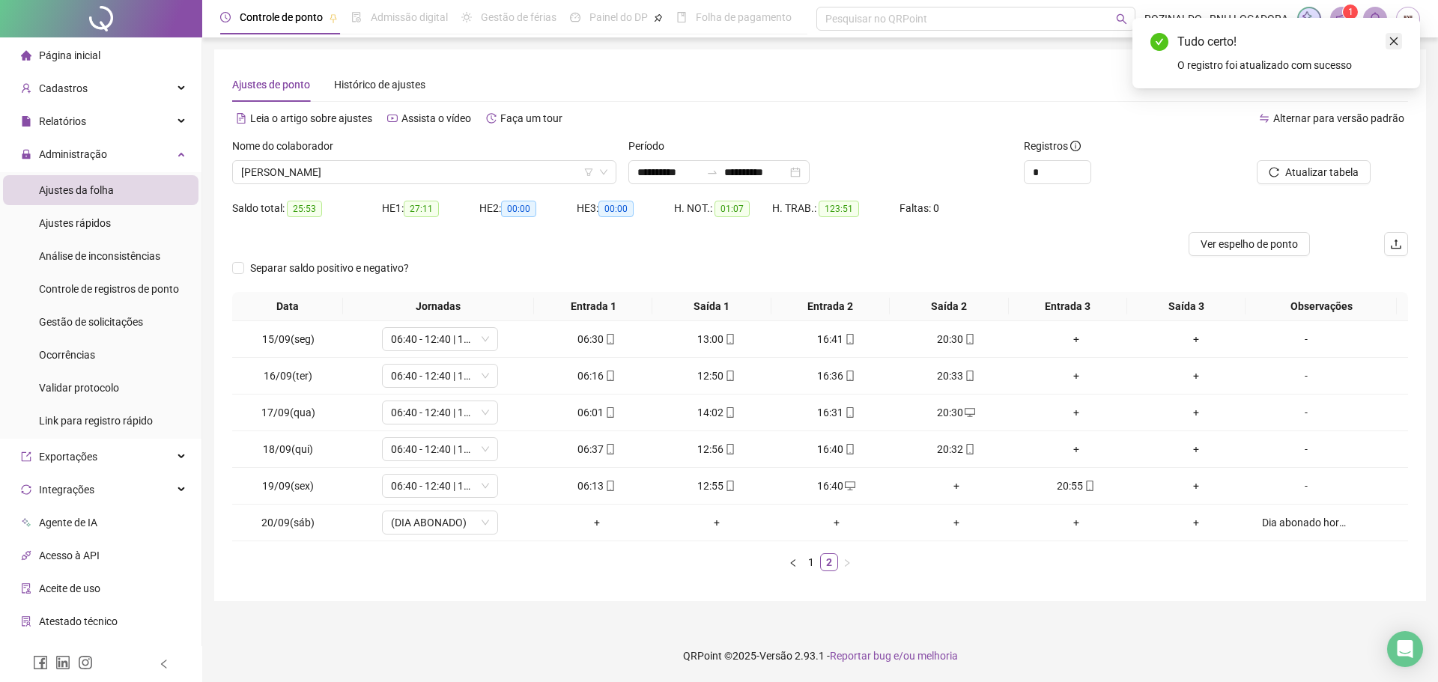
click at [1400, 40] on link "Close" at bounding box center [1394, 41] width 16 height 16
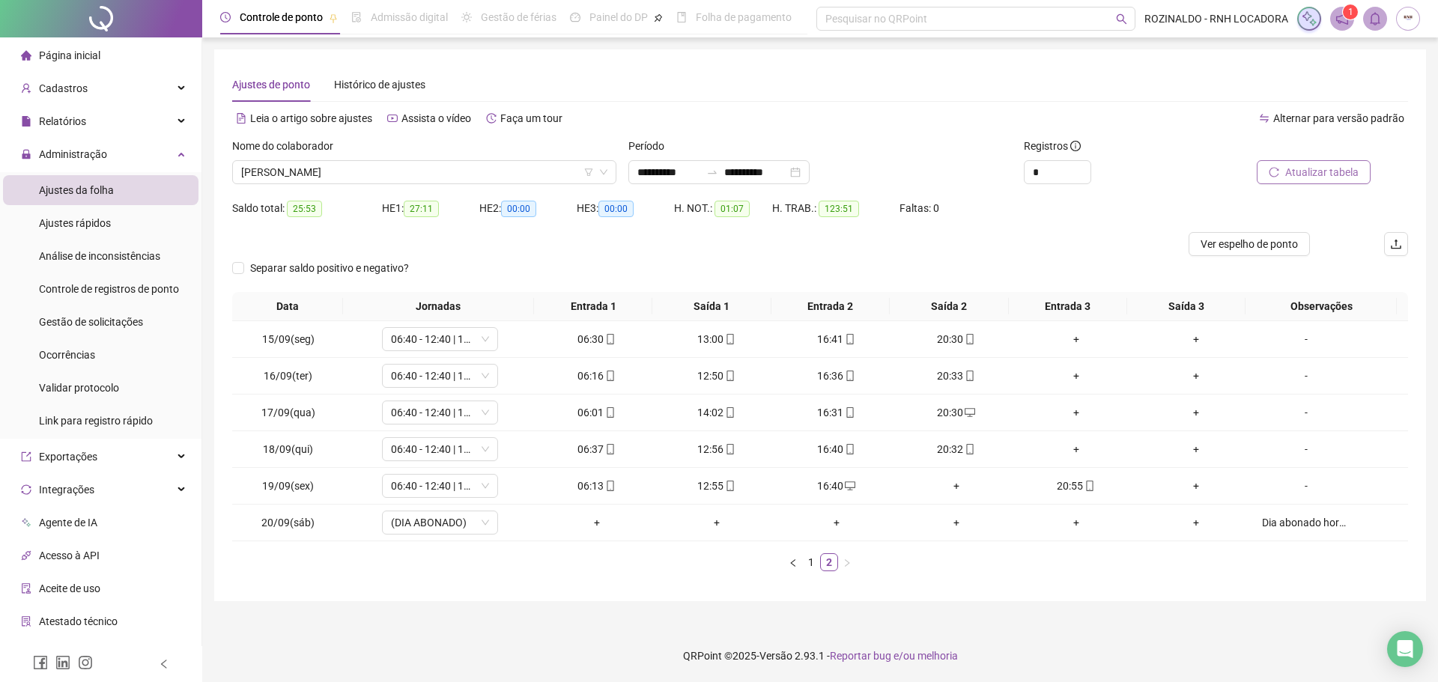
click at [1326, 167] on span "Atualizar tabela" at bounding box center [1321, 172] width 73 height 16
drag, startPoint x: 357, startPoint y: 186, endPoint x: 352, endPoint y: 179, distance: 8.5
click at [357, 186] on div "Nome do colaborador ANDERSON GOMES DA COSTA" at bounding box center [424, 167] width 396 height 58
click at [352, 178] on span "[PERSON_NAME]" at bounding box center [424, 172] width 366 height 22
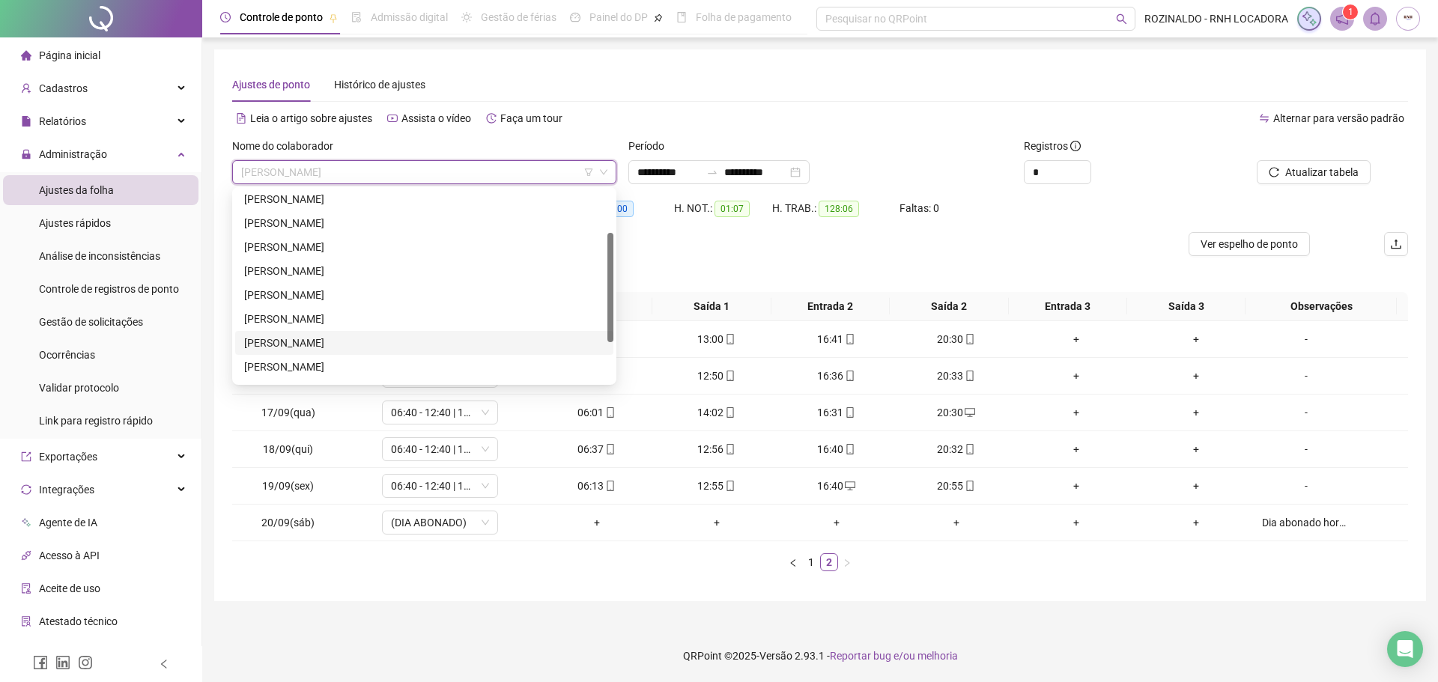
scroll to position [144, 0]
click at [354, 371] on div "[MEDICAL_DATA][PERSON_NAME]" at bounding box center [424, 370] width 360 height 16
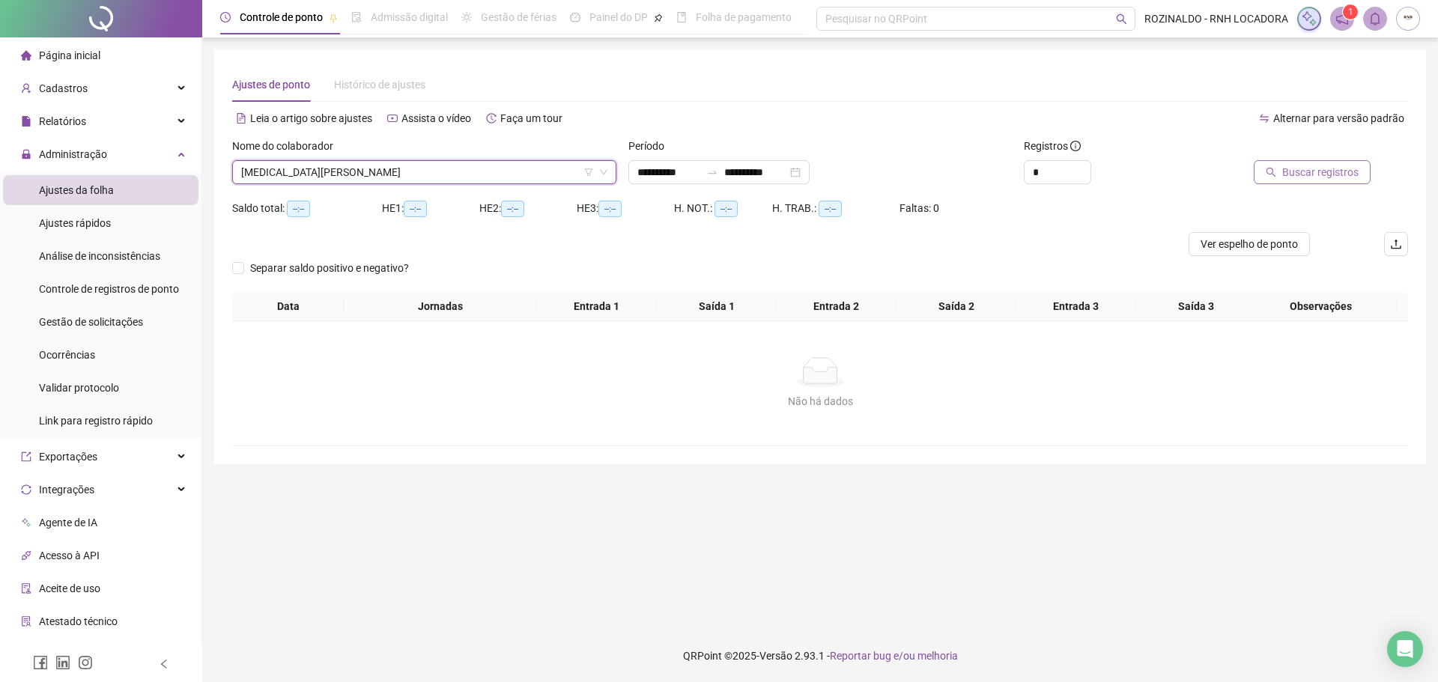
click at [1324, 184] on button "Buscar registros" at bounding box center [1312, 172] width 117 height 24
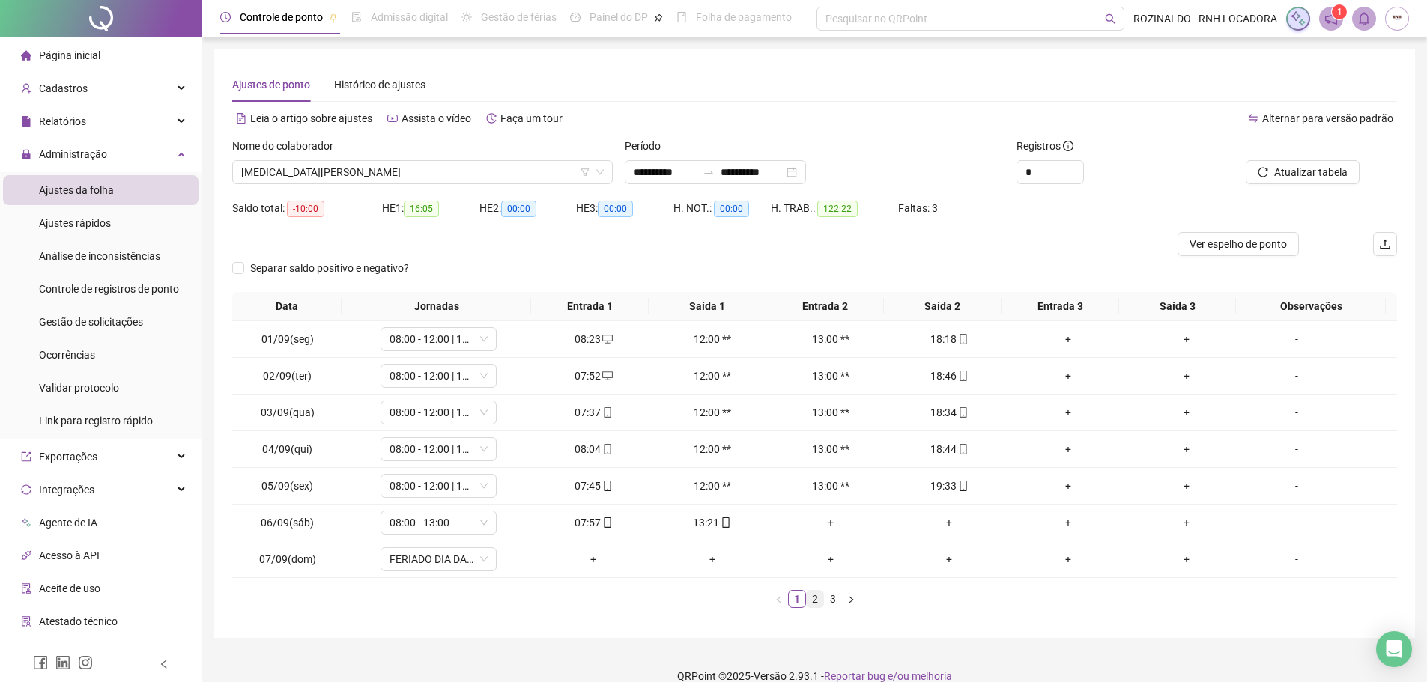
click at [810, 599] on link "2" at bounding box center [815, 599] width 16 height 16
click at [840, 594] on link "3" at bounding box center [833, 599] width 16 height 16
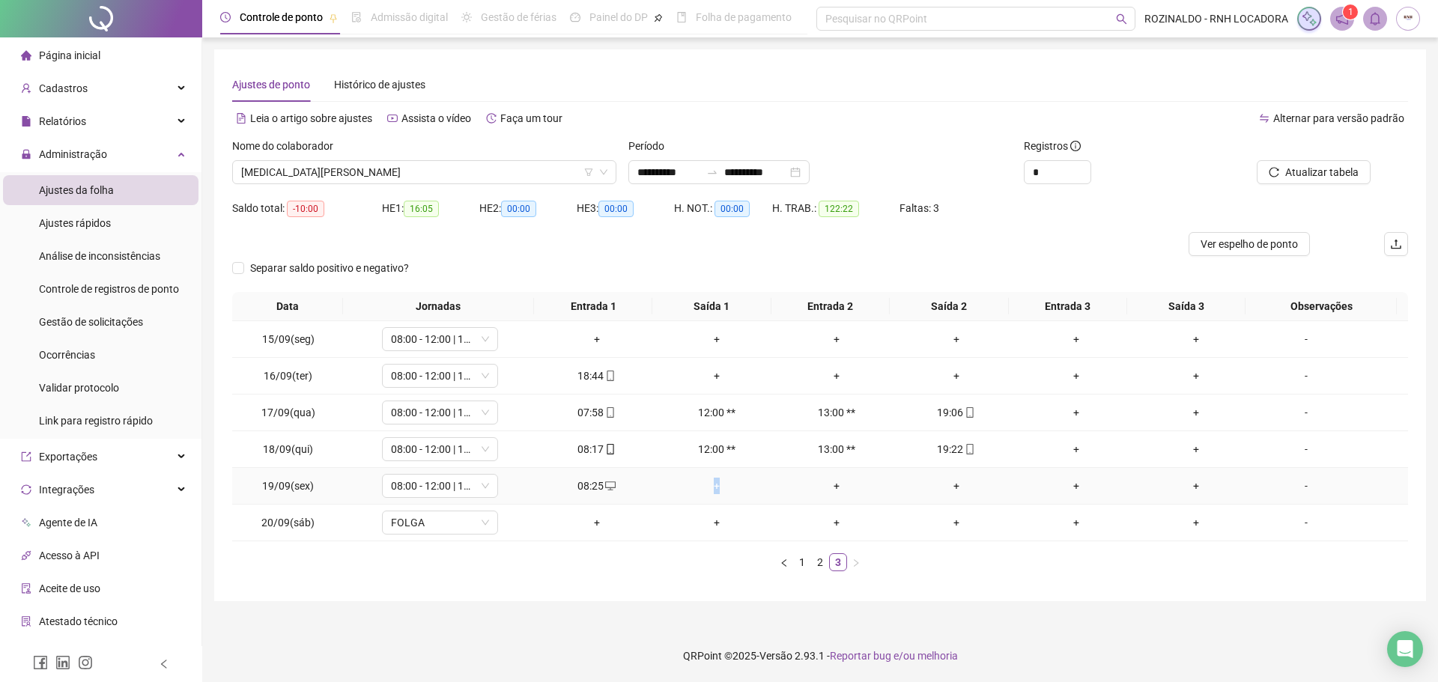
click at [712, 485] on div "+" at bounding box center [717, 486] width 108 height 16
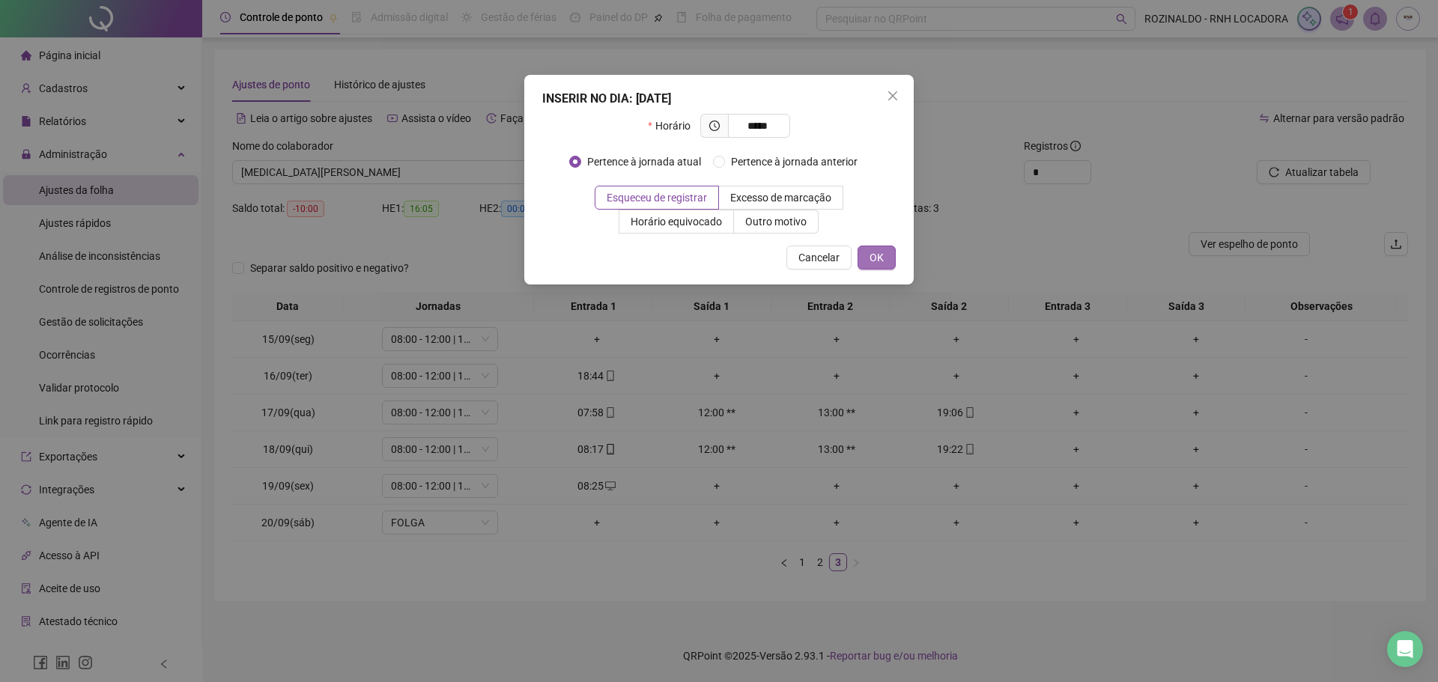
type input "*****"
click at [878, 253] on span "OK" at bounding box center [877, 257] width 14 height 16
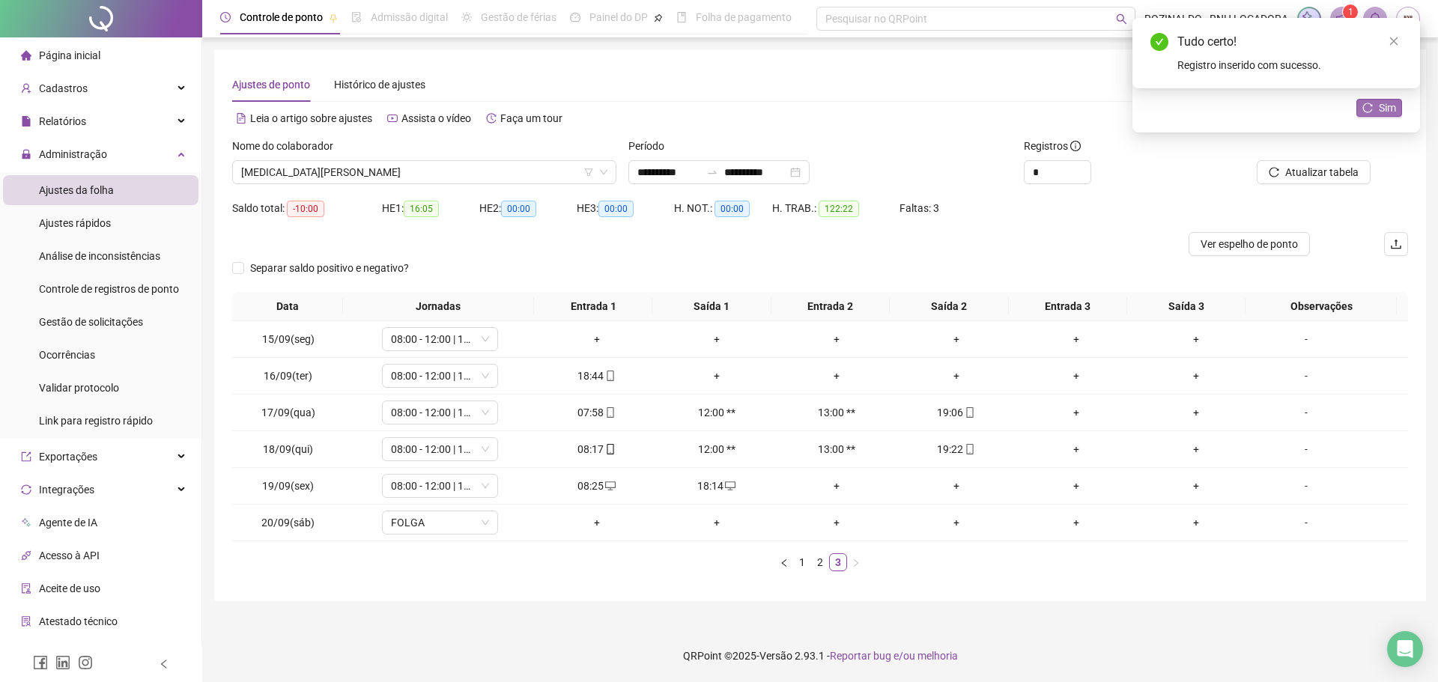
click at [1373, 107] on icon "reload" at bounding box center [1368, 108] width 10 height 10
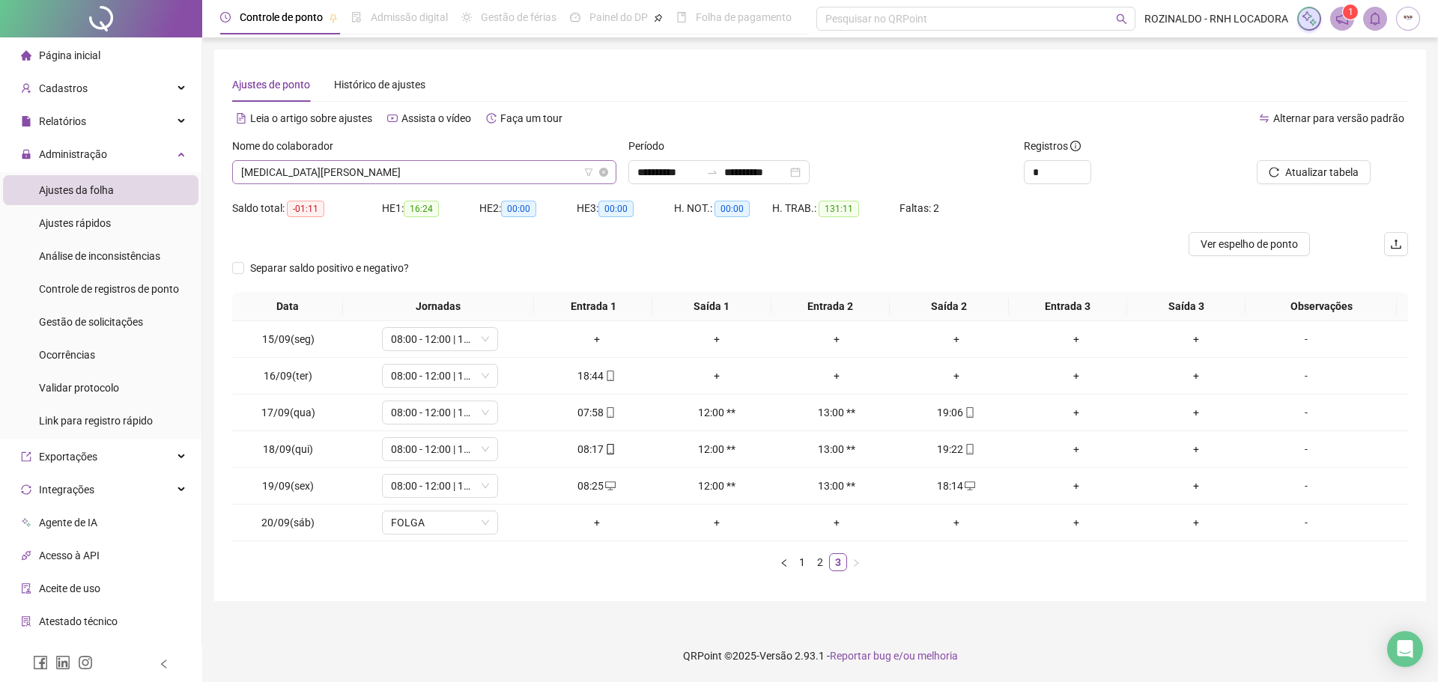
click at [455, 175] on span "[MEDICAL_DATA][PERSON_NAME]" at bounding box center [424, 172] width 366 height 22
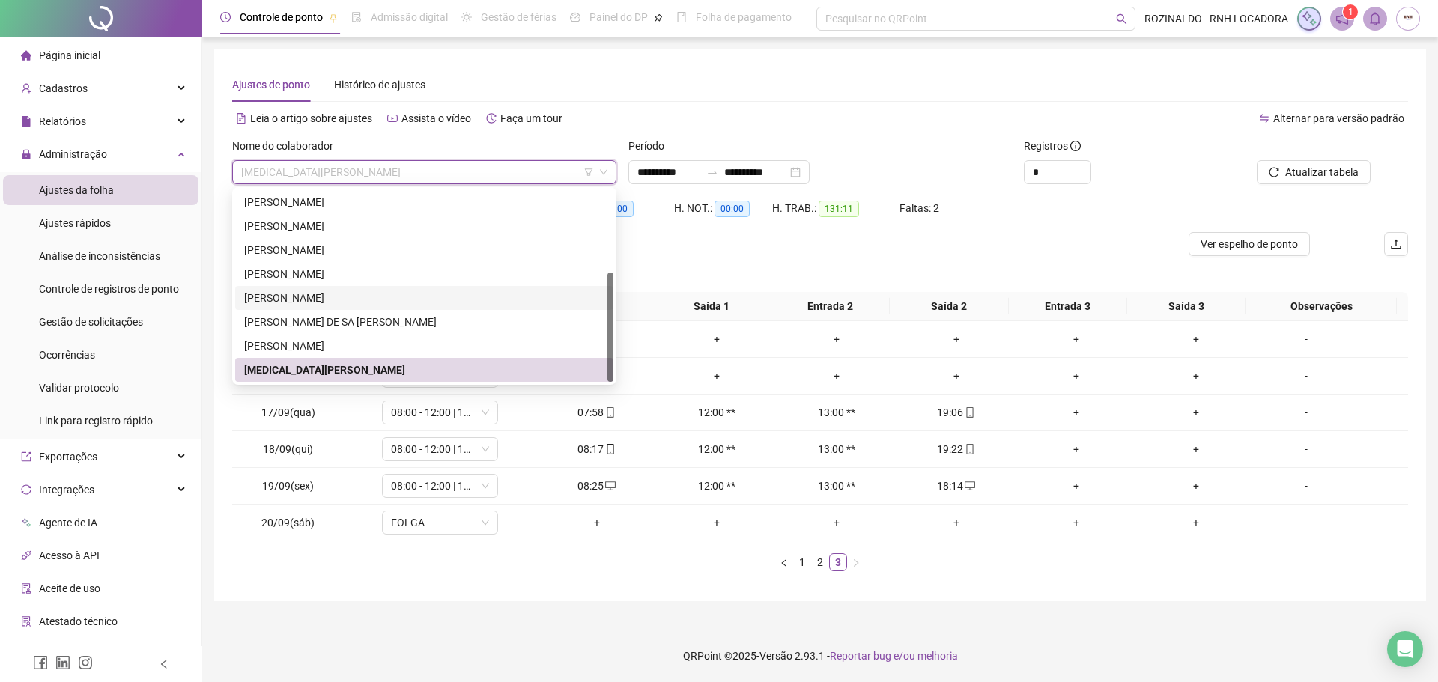
scroll to position [0, 0]
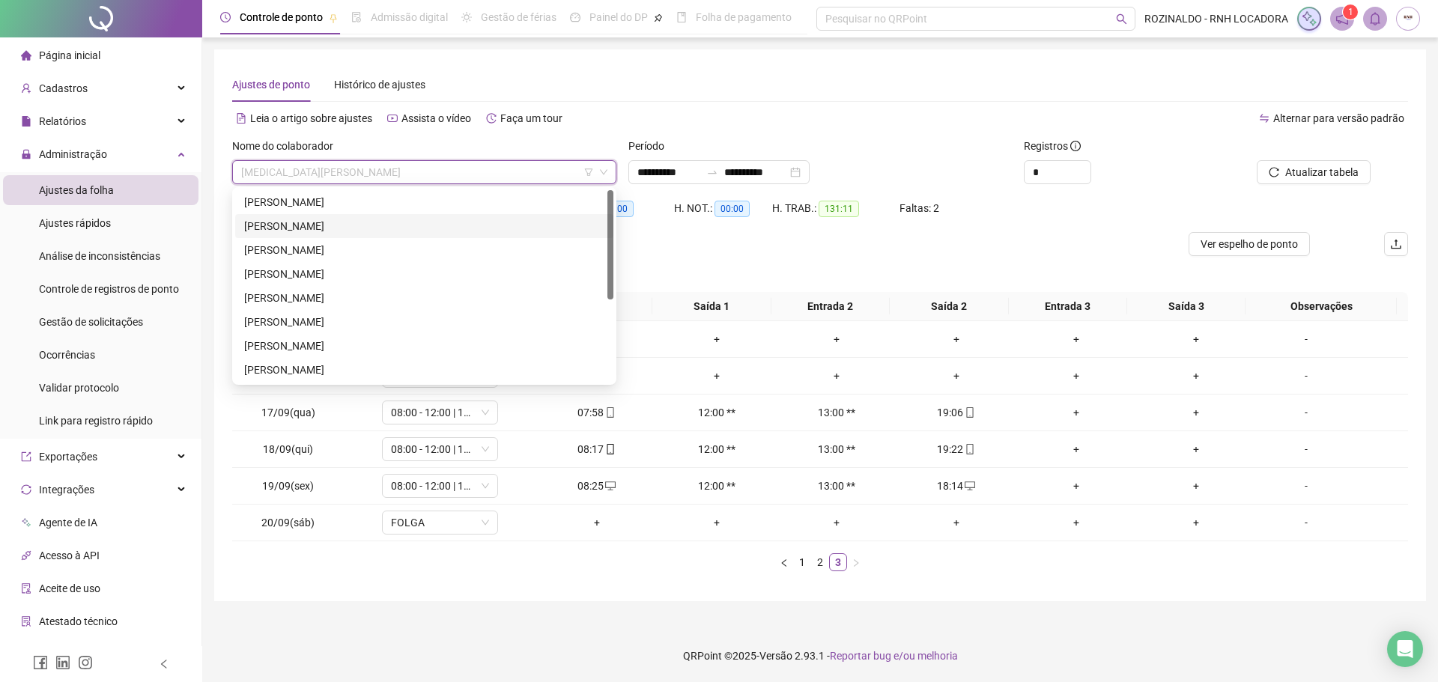
click at [398, 225] on div "[PERSON_NAME]" at bounding box center [424, 226] width 360 height 16
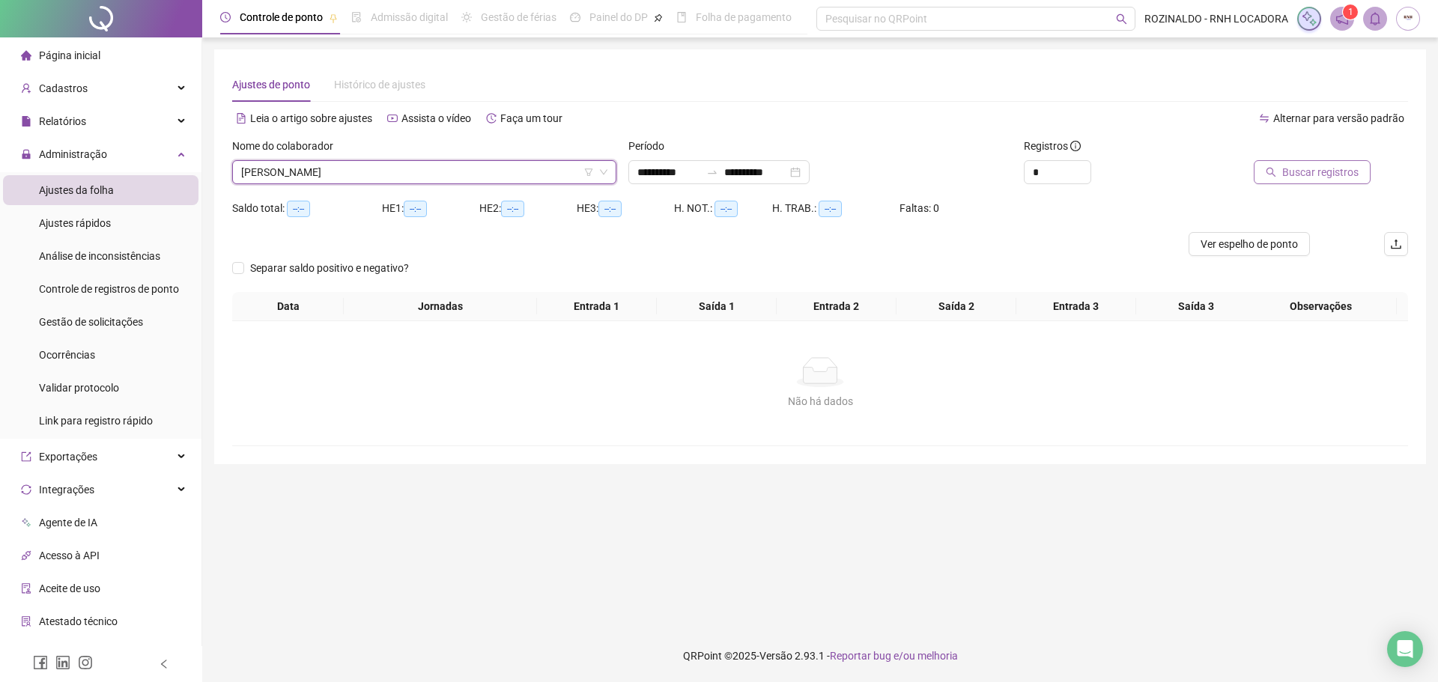
click at [1299, 180] on span "Buscar registros" at bounding box center [1320, 172] width 76 height 16
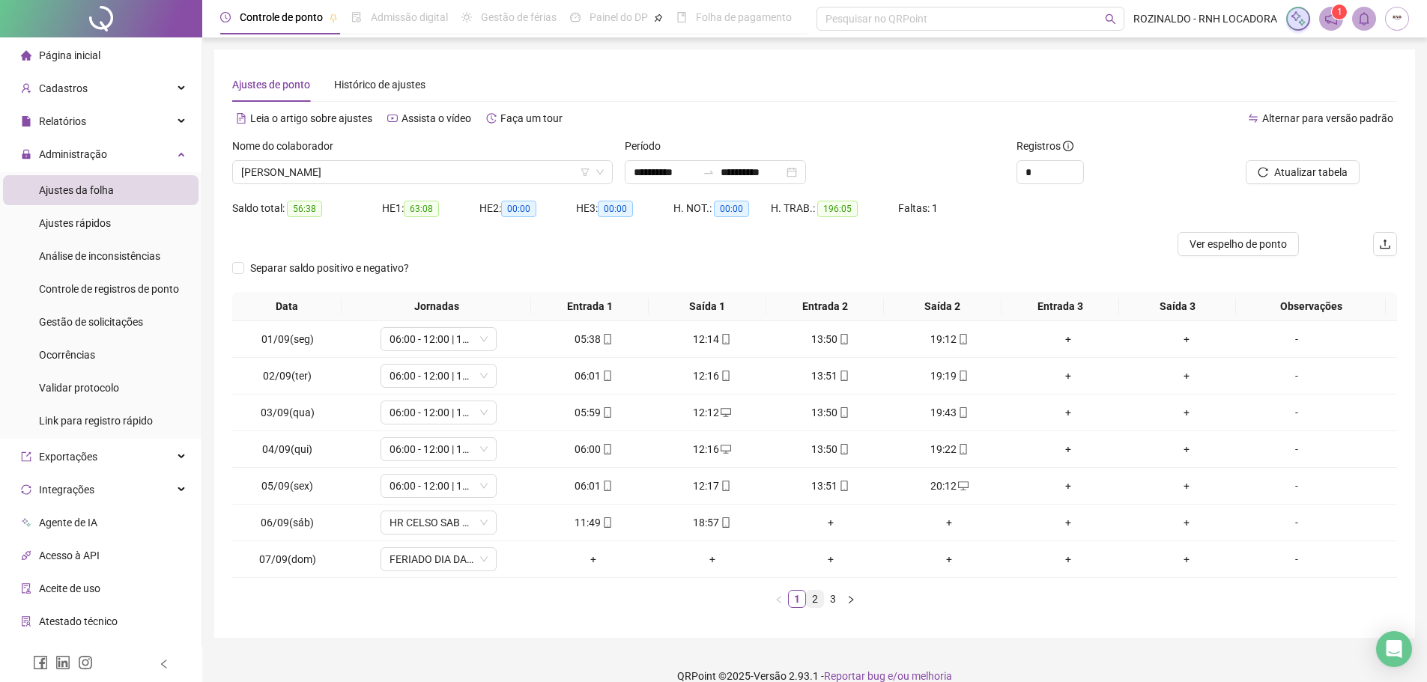
click at [814, 602] on link "2" at bounding box center [815, 599] width 16 height 16
click at [828, 602] on link "3" at bounding box center [833, 599] width 16 height 16
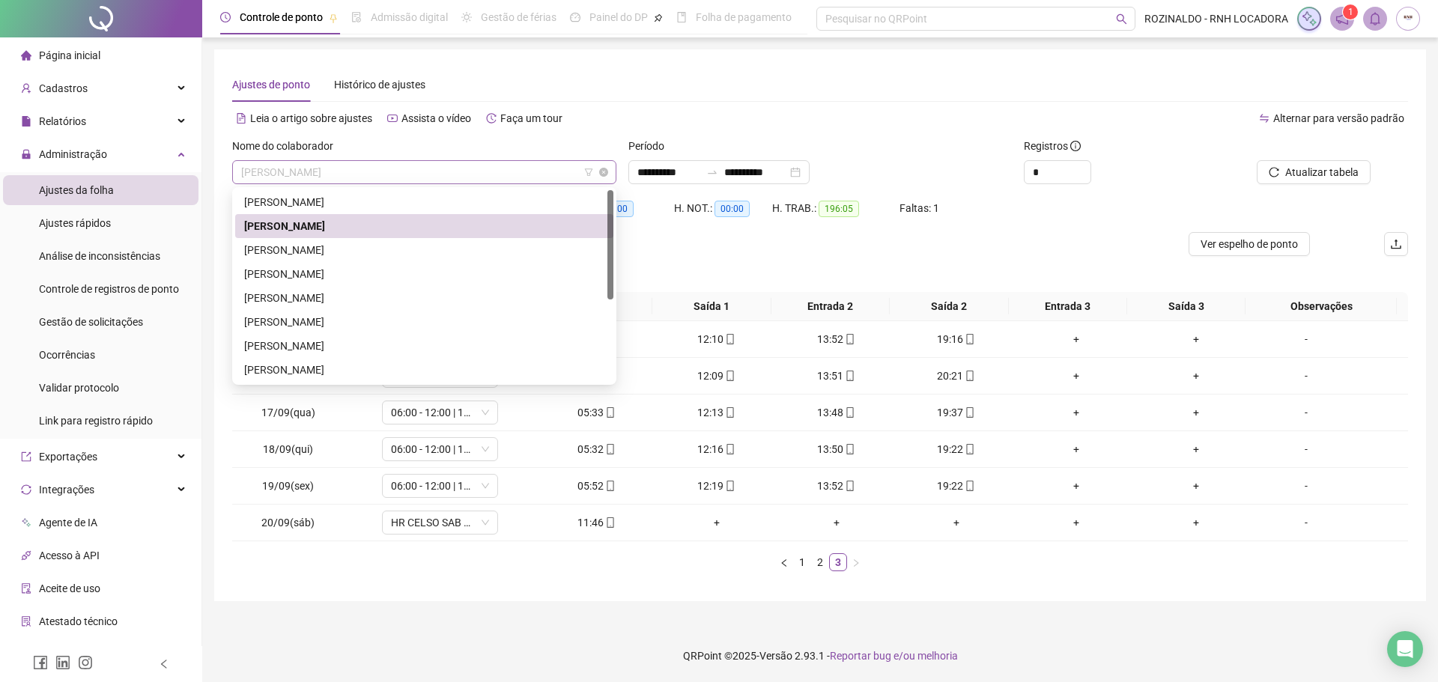
click at [436, 170] on span "[PERSON_NAME]" at bounding box center [424, 172] width 366 height 22
click at [404, 249] on div "[PERSON_NAME]" at bounding box center [424, 250] width 360 height 16
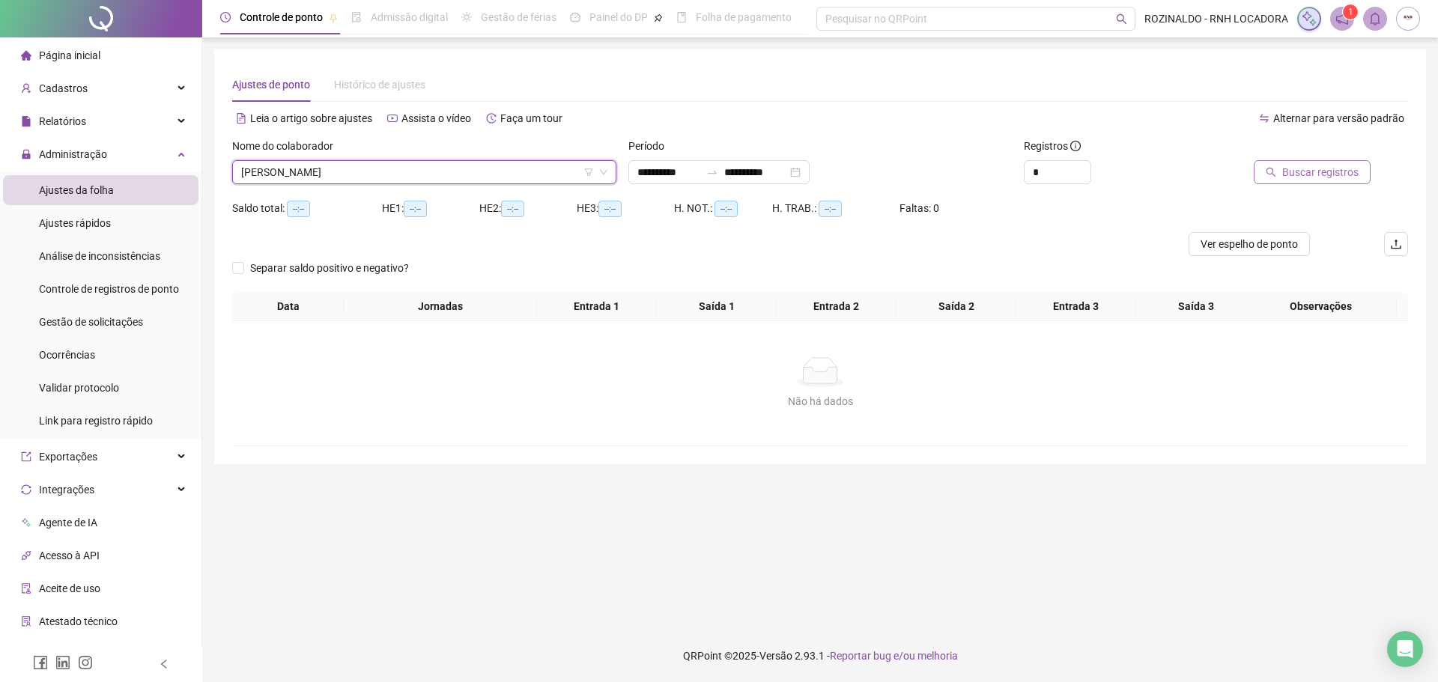
click at [1327, 173] on span "Buscar registros" at bounding box center [1320, 172] width 76 height 16
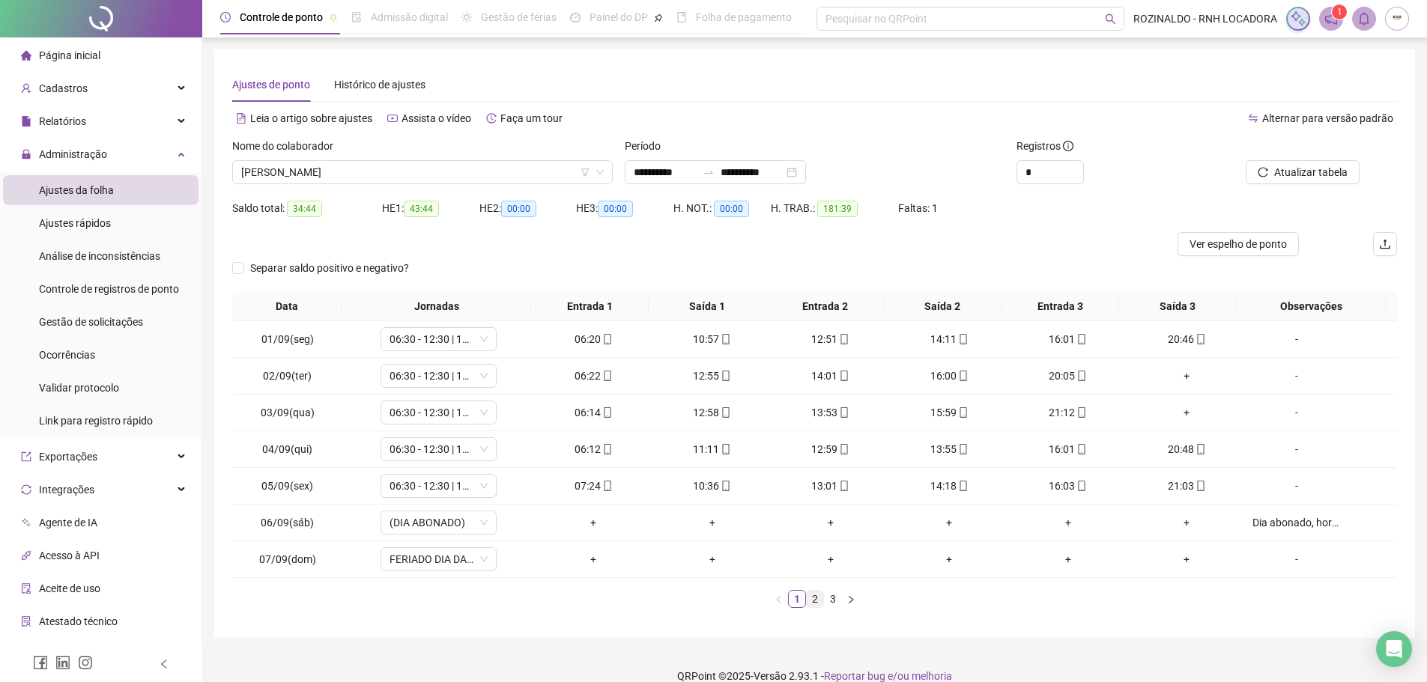
click at [816, 602] on link "2" at bounding box center [815, 599] width 16 height 16
click at [1252, 527] on div "Dia abonado, horas serão computadas no final para acerto." at bounding box center [1296, 523] width 88 height 16
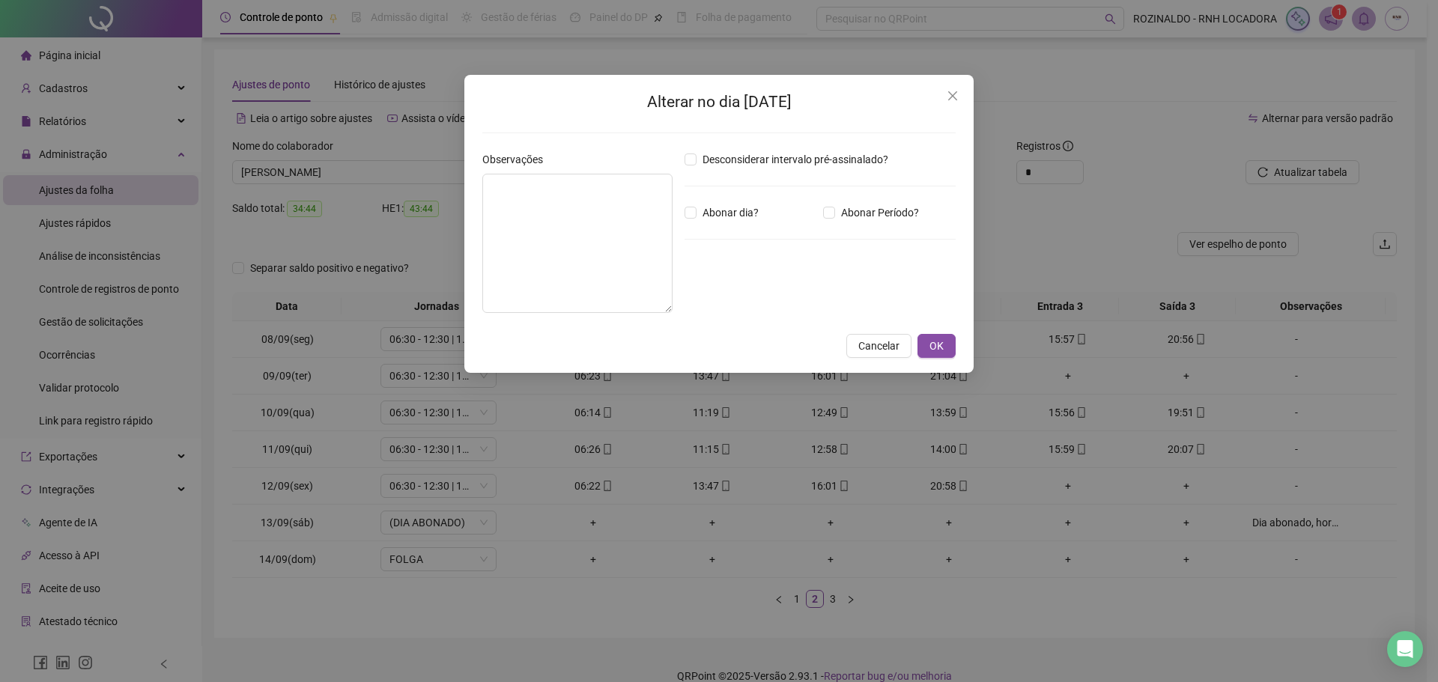
type textarea "**********"
drag, startPoint x: 493, startPoint y: 182, endPoint x: 646, endPoint y: 210, distance: 155.3
click at [646, 210] on textarea "**********" at bounding box center [577, 243] width 190 height 139
click at [950, 93] on icon "close" at bounding box center [952, 95] width 9 height 9
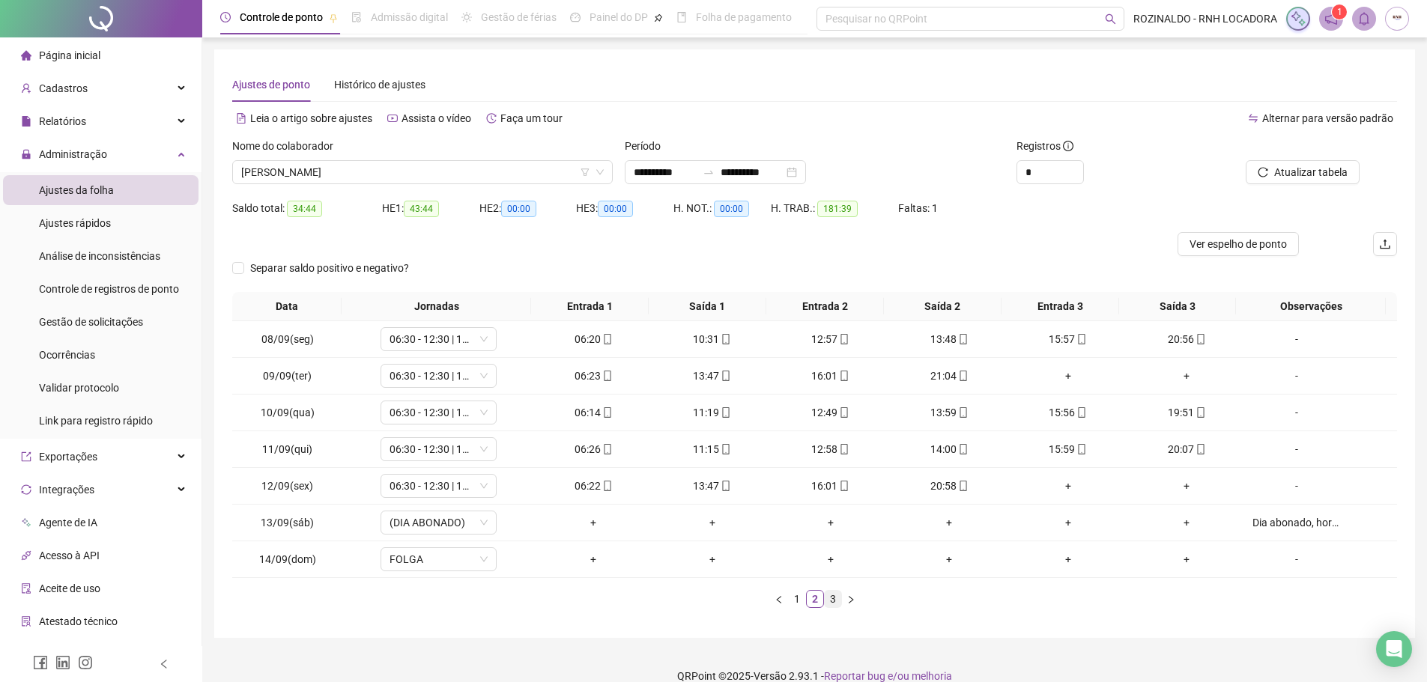
click at [828, 599] on link "3" at bounding box center [833, 599] width 16 height 16
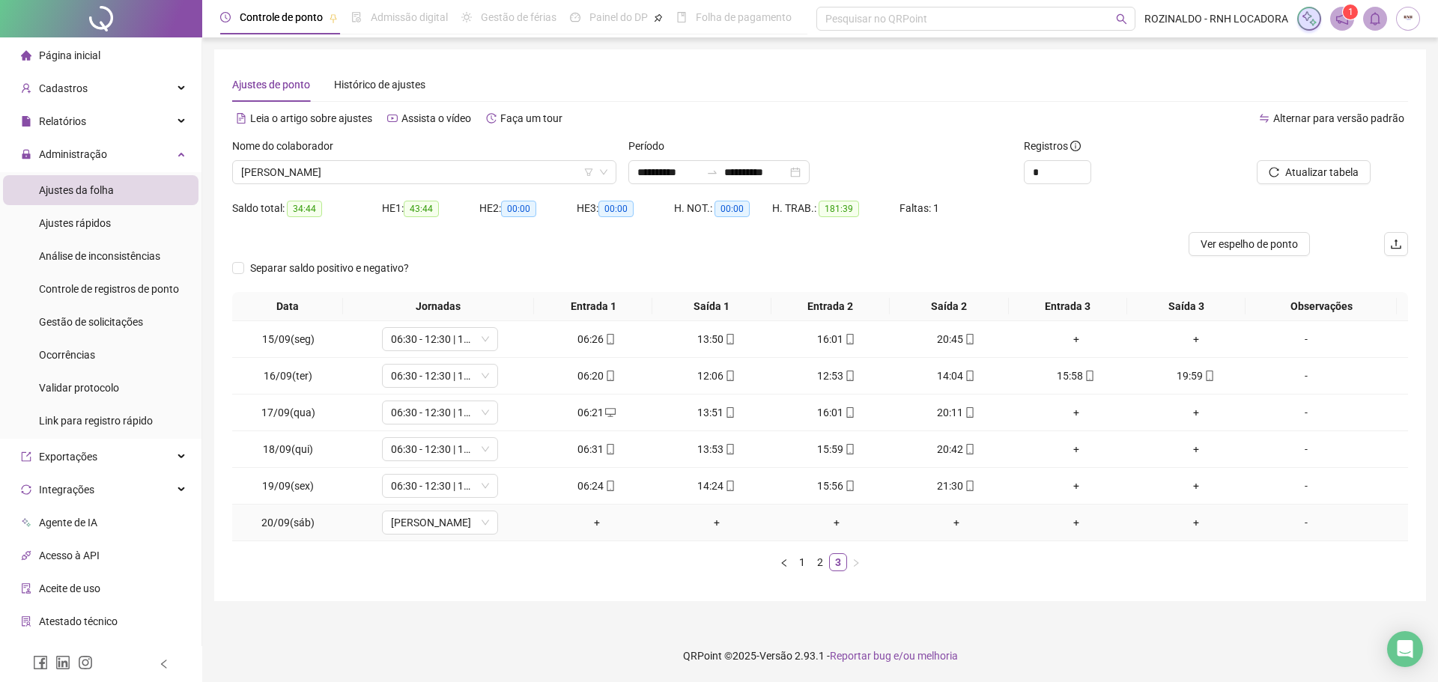
click at [1298, 524] on div "-" at bounding box center [1306, 523] width 88 height 16
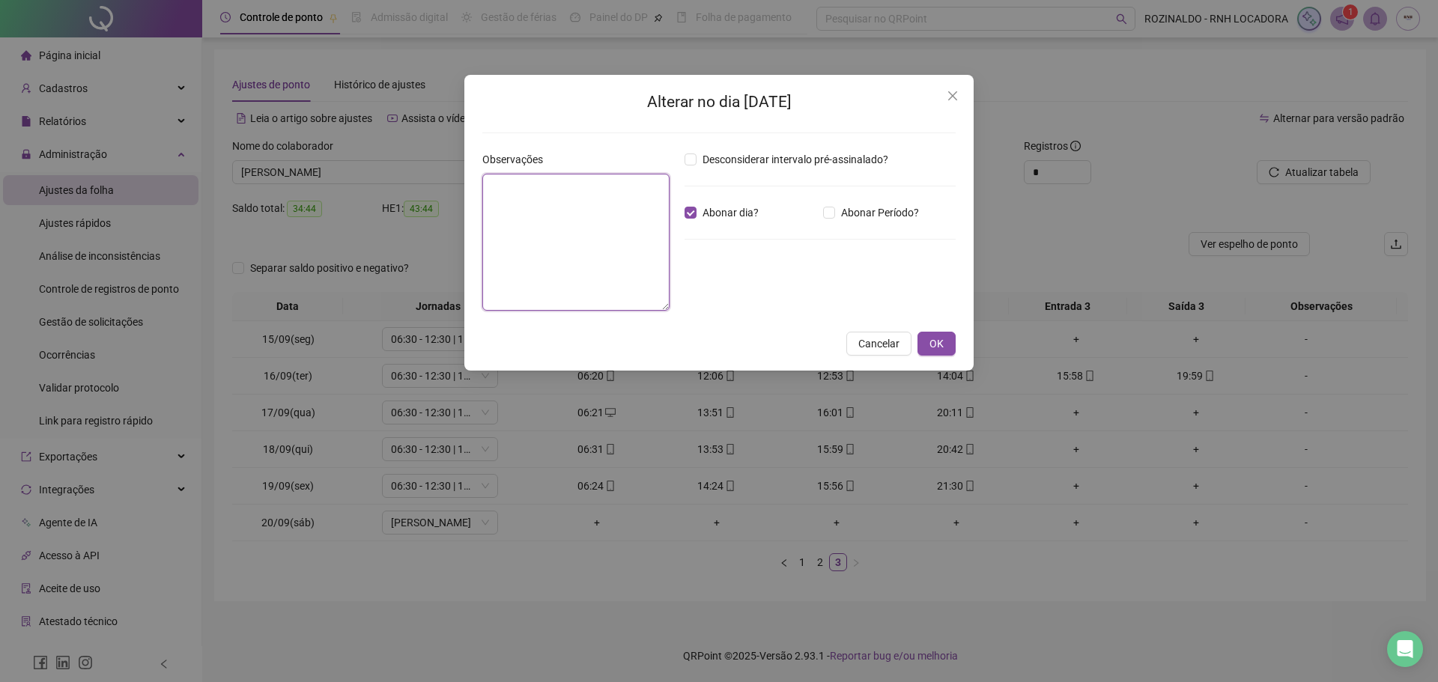
click at [607, 225] on textarea at bounding box center [575, 242] width 187 height 137
paste textarea "**********"
type textarea "**********"
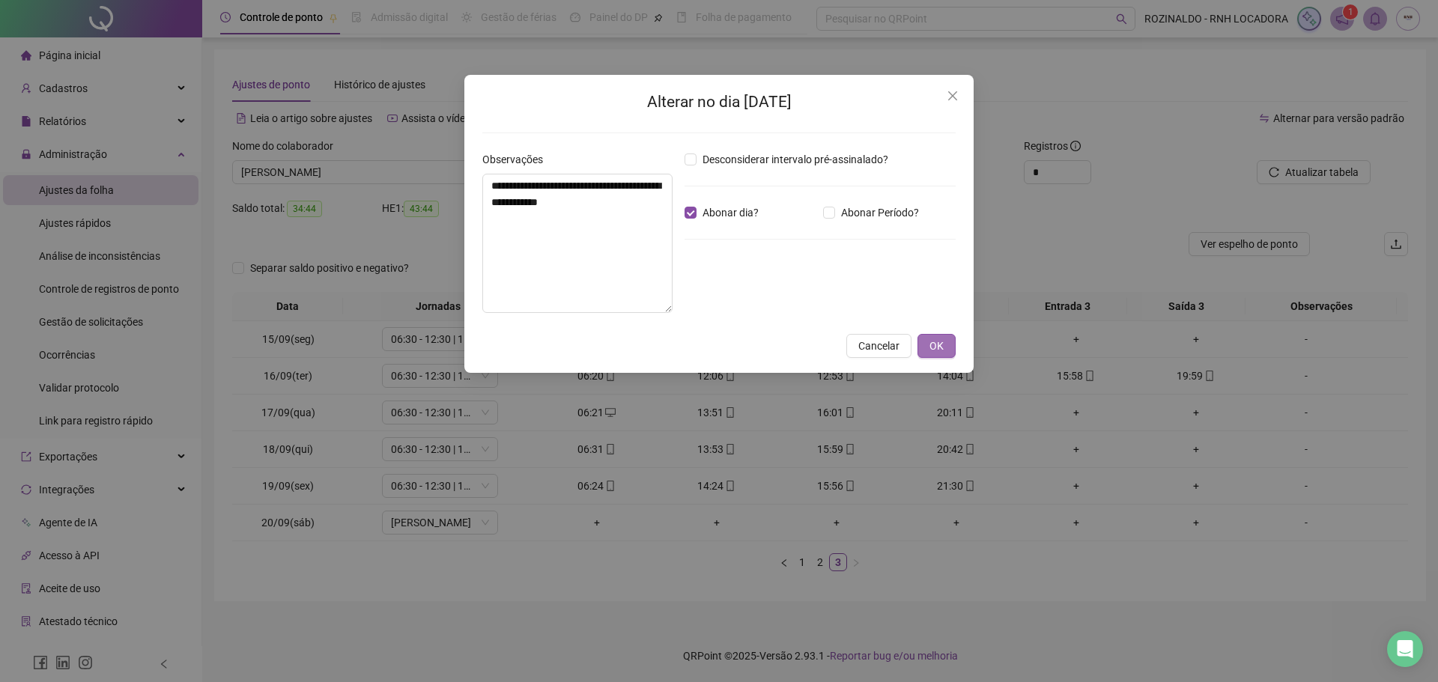
click at [937, 350] on span "OK" at bounding box center [937, 346] width 14 height 16
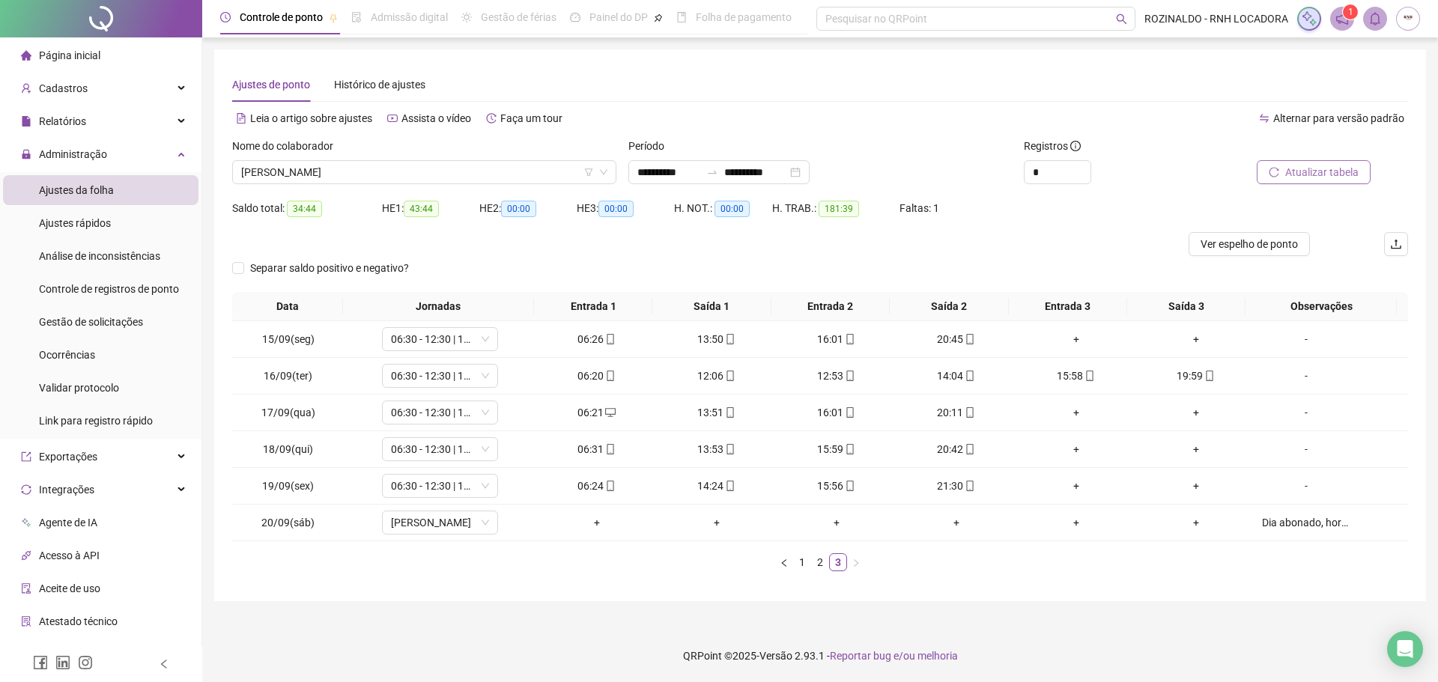
click at [1319, 181] on button "Atualizar tabela" at bounding box center [1314, 172] width 114 height 24
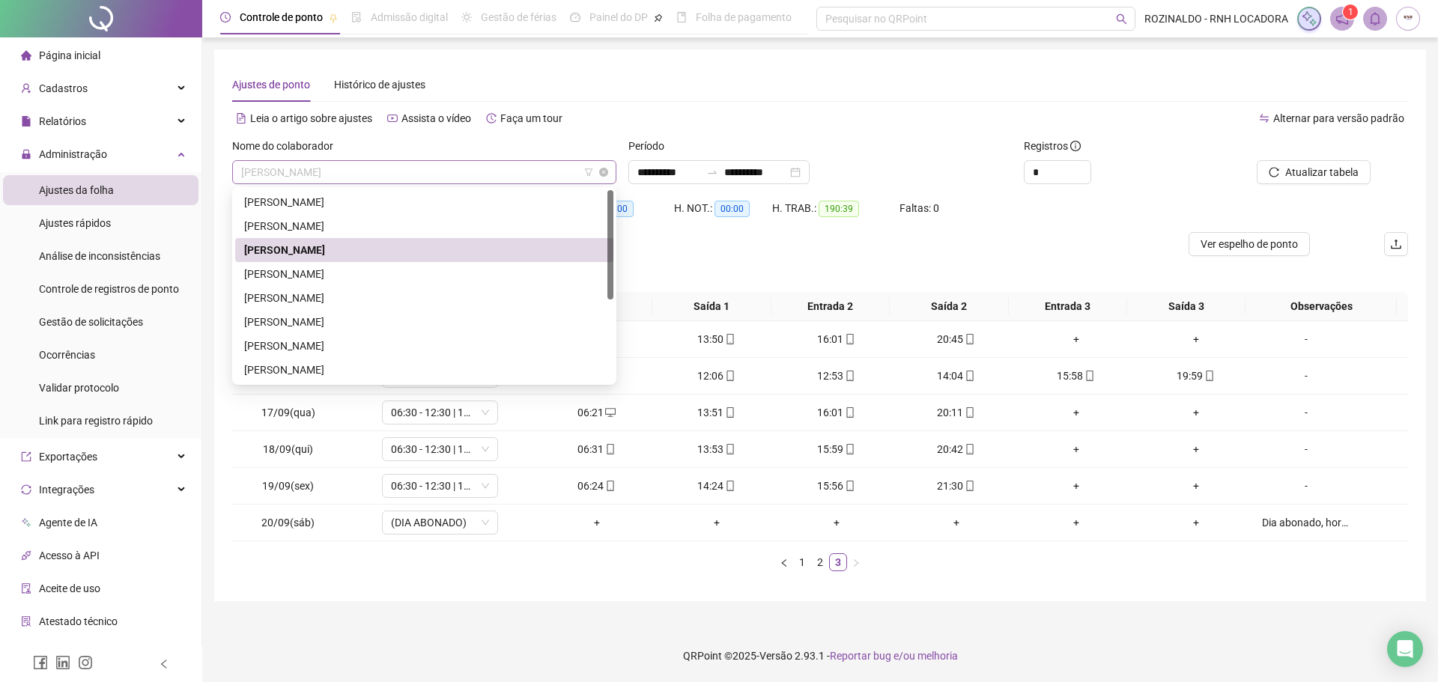
click at [434, 176] on span "[PERSON_NAME]" at bounding box center [424, 172] width 366 height 22
click at [399, 279] on div "[PERSON_NAME]" at bounding box center [424, 274] width 360 height 16
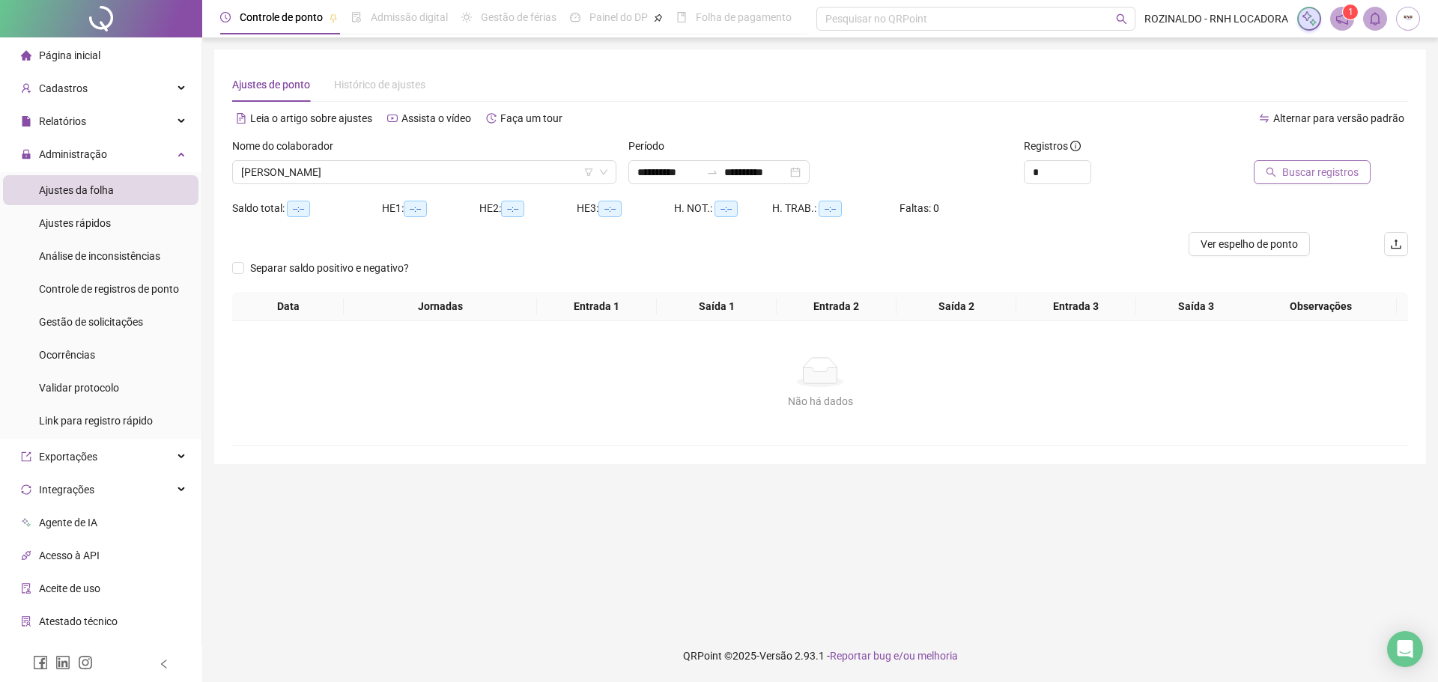
click at [1329, 170] on span "Buscar registros" at bounding box center [1320, 172] width 76 height 16
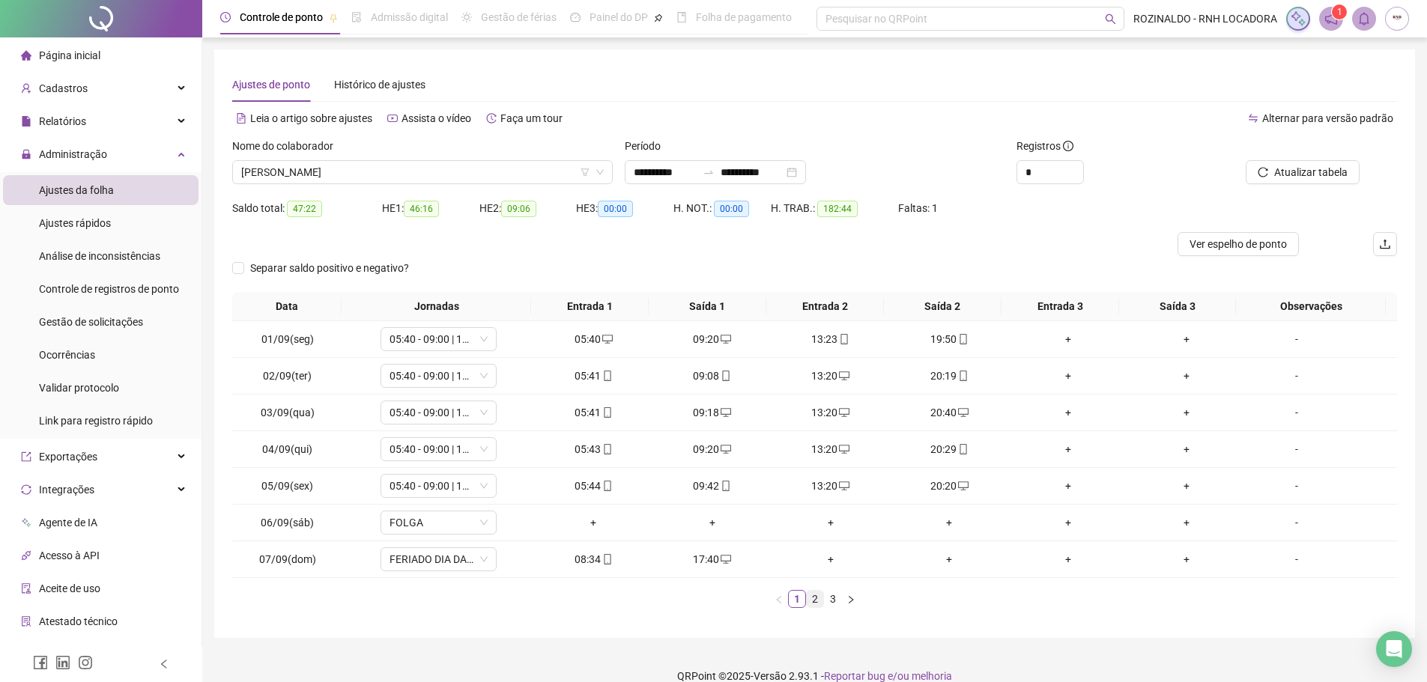
click at [810, 604] on link "2" at bounding box center [815, 599] width 16 height 16
click at [835, 602] on link "3" at bounding box center [833, 599] width 16 height 16
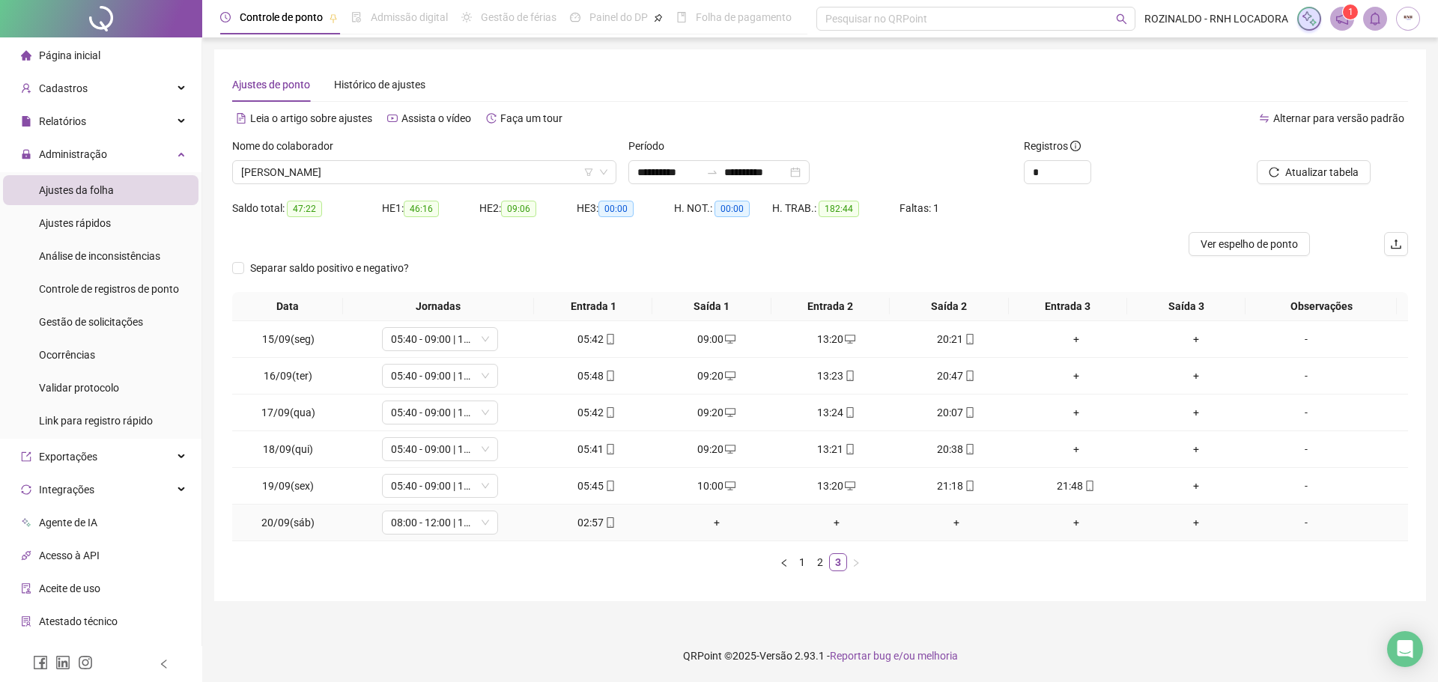
click at [584, 522] on div "02:57" at bounding box center [597, 523] width 108 height 16
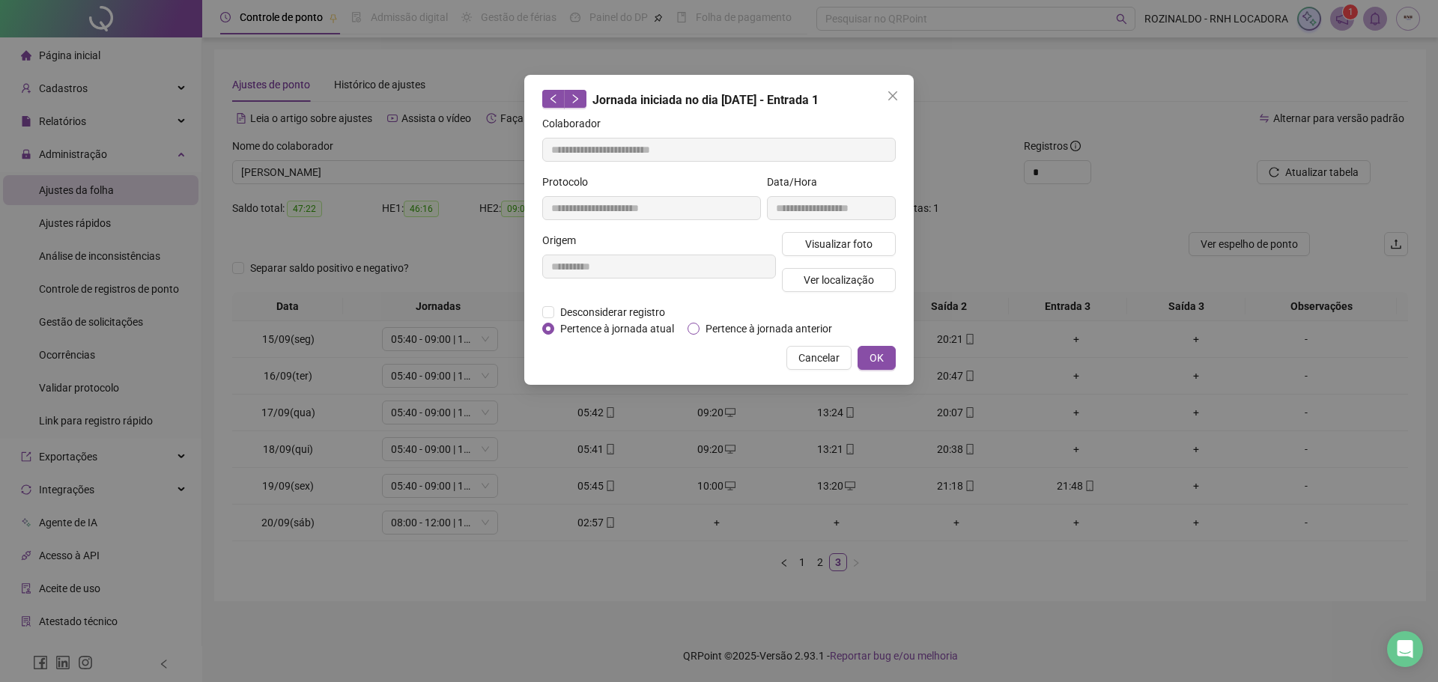
click at [716, 329] on span "Pertence à jornada anterior" at bounding box center [769, 329] width 139 height 16
click at [897, 352] on div "**********" at bounding box center [719, 230] width 390 height 310
click at [890, 352] on button "OK" at bounding box center [877, 358] width 38 height 24
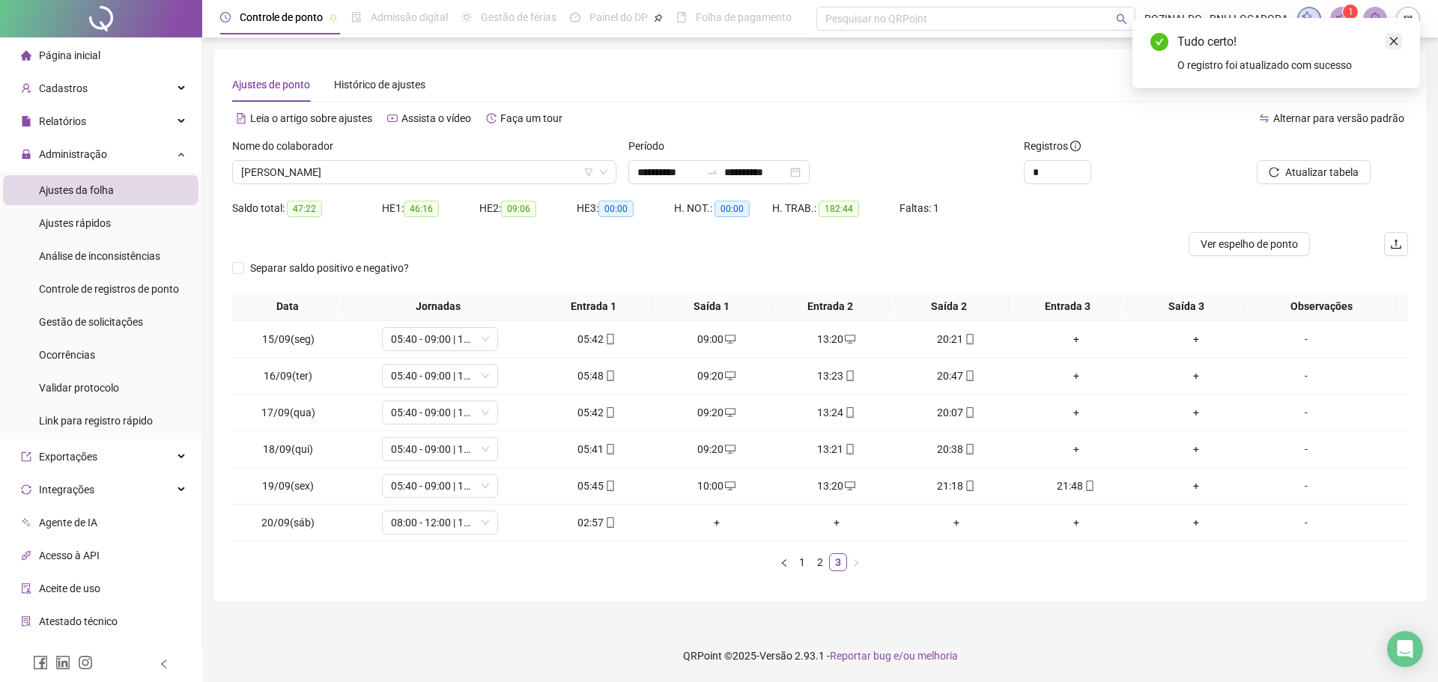
click at [1396, 40] on icon "close" at bounding box center [1394, 41] width 10 height 10
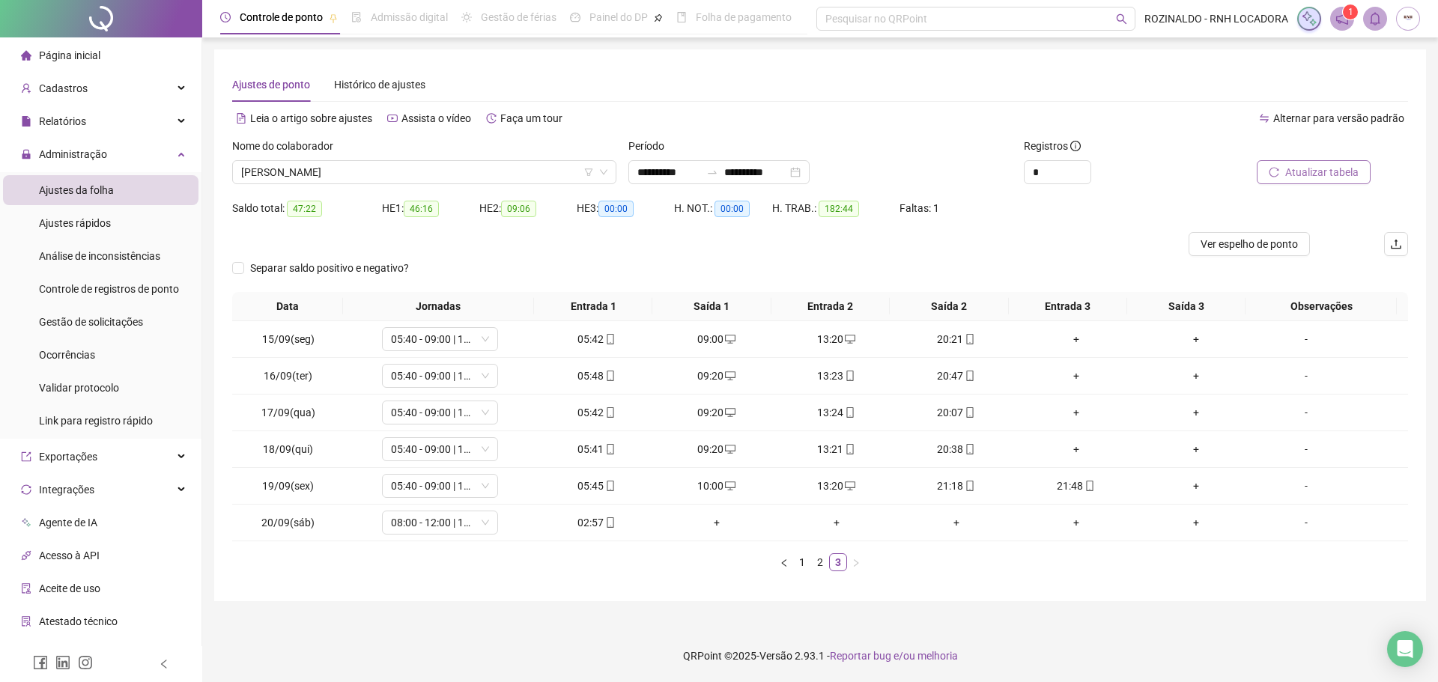
click at [1315, 164] on span "Atualizar tabela" at bounding box center [1321, 172] width 73 height 16
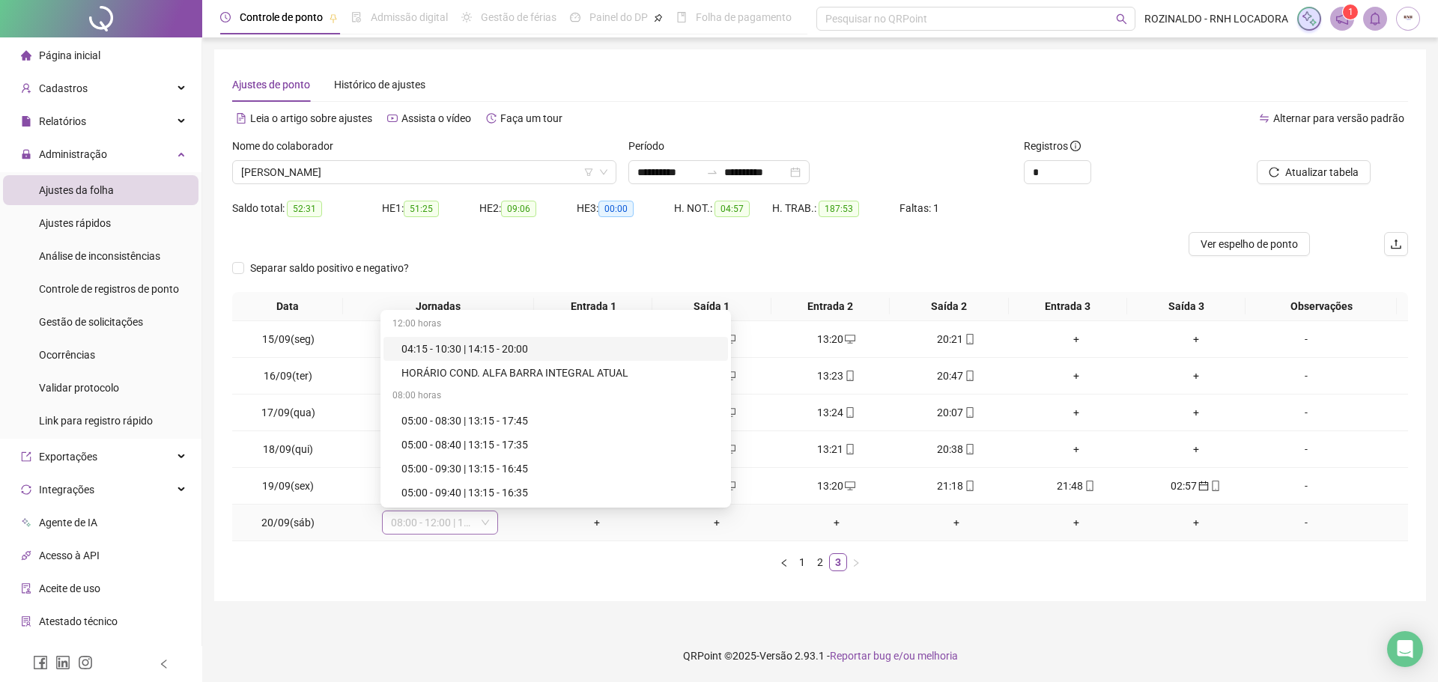
click at [469, 520] on span "08:00 - 12:00 | 13:00 - 17:00" at bounding box center [440, 523] width 98 height 22
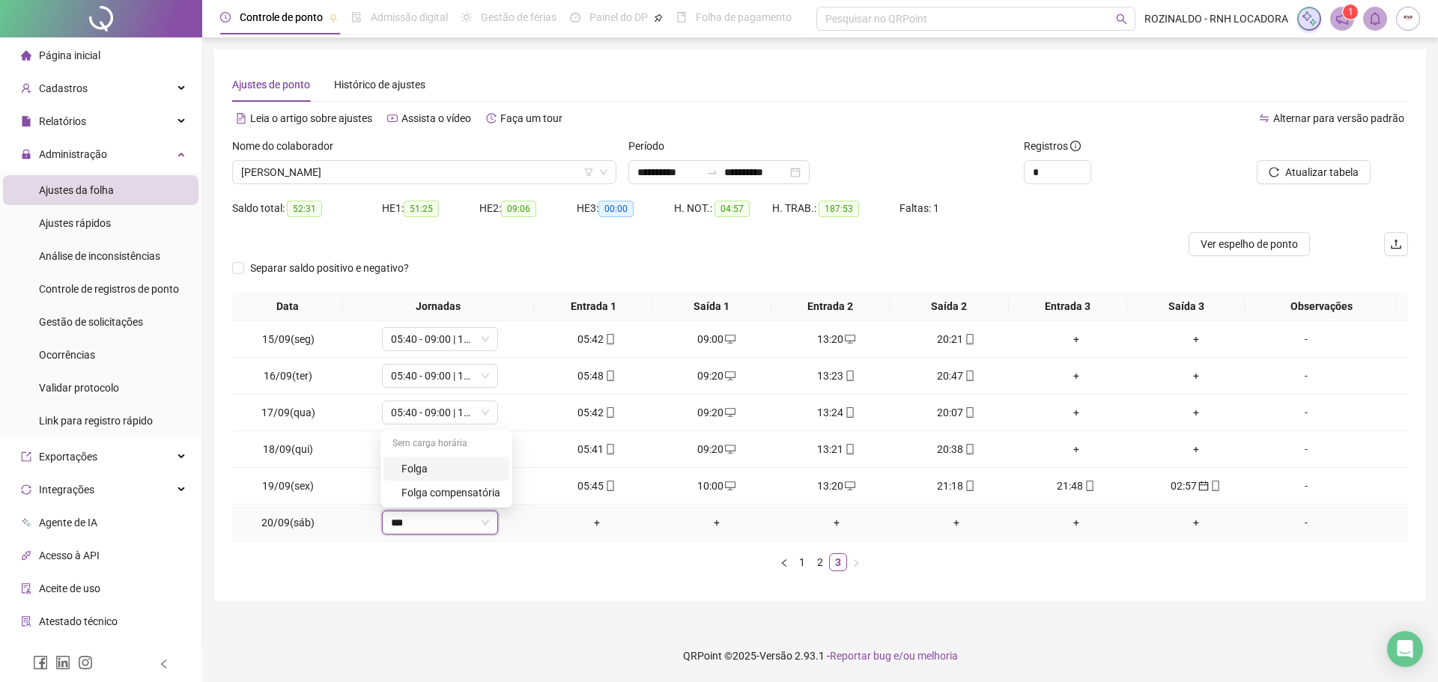
type input "****"
click at [455, 470] on div "Folga" at bounding box center [451, 469] width 99 height 16
click at [515, 483] on button "Sim" at bounding box center [508, 484] width 29 height 18
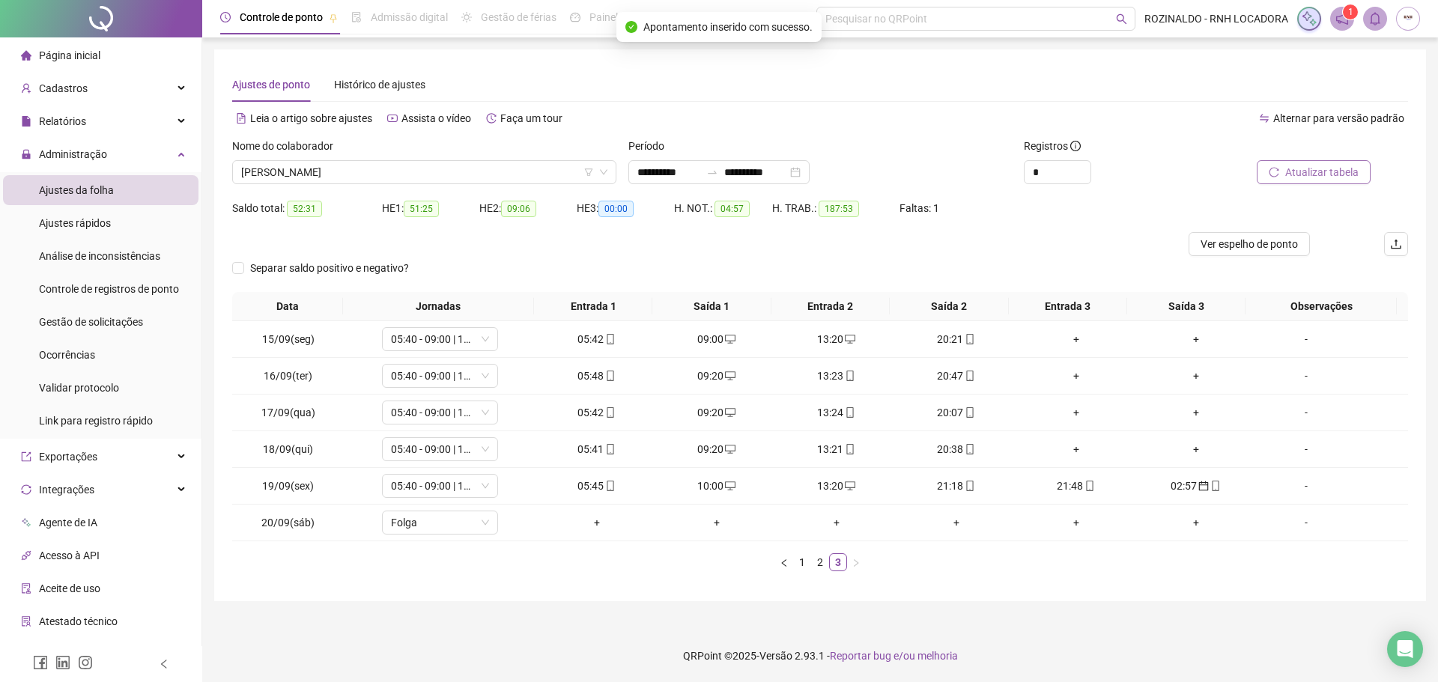
click at [1306, 175] on span "Atualizar tabela" at bounding box center [1321, 172] width 73 height 16
click at [368, 175] on span "[PERSON_NAME]" at bounding box center [424, 172] width 366 height 22
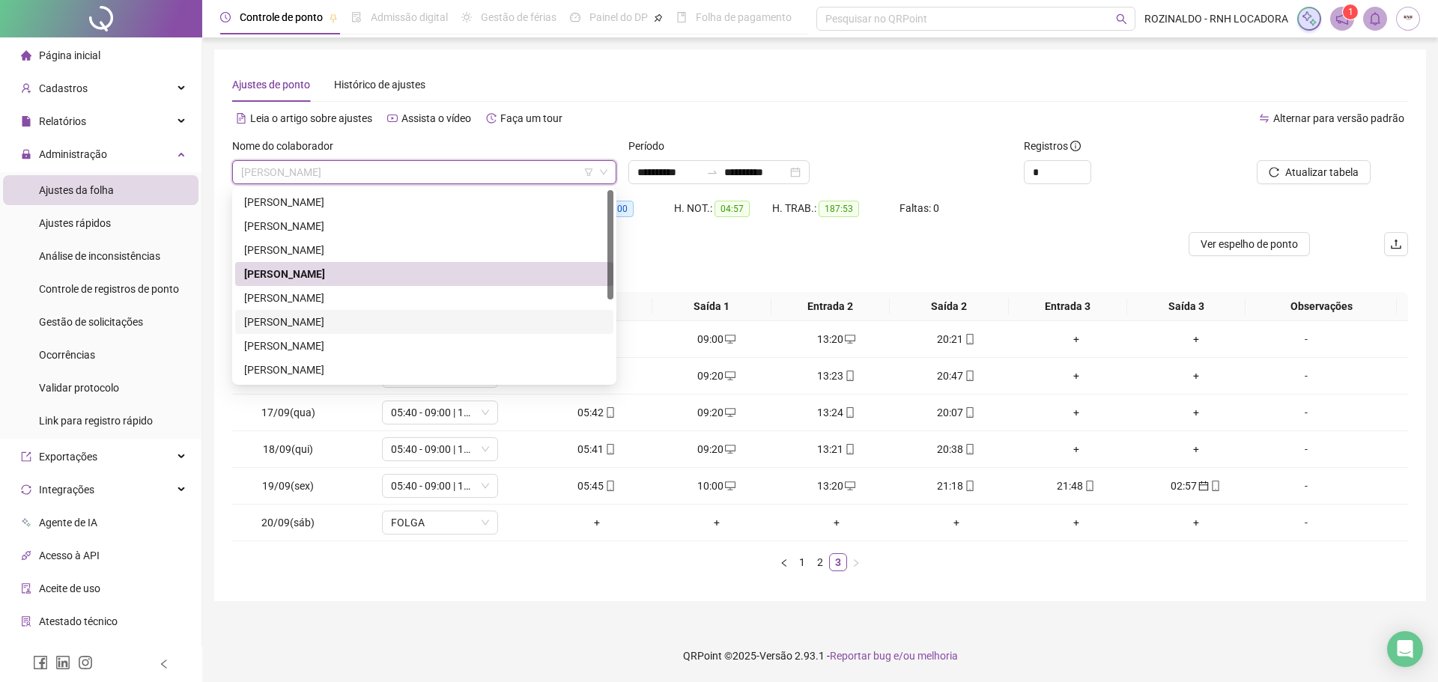
click at [303, 325] on div "[PERSON_NAME]" at bounding box center [424, 322] width 360 height 16
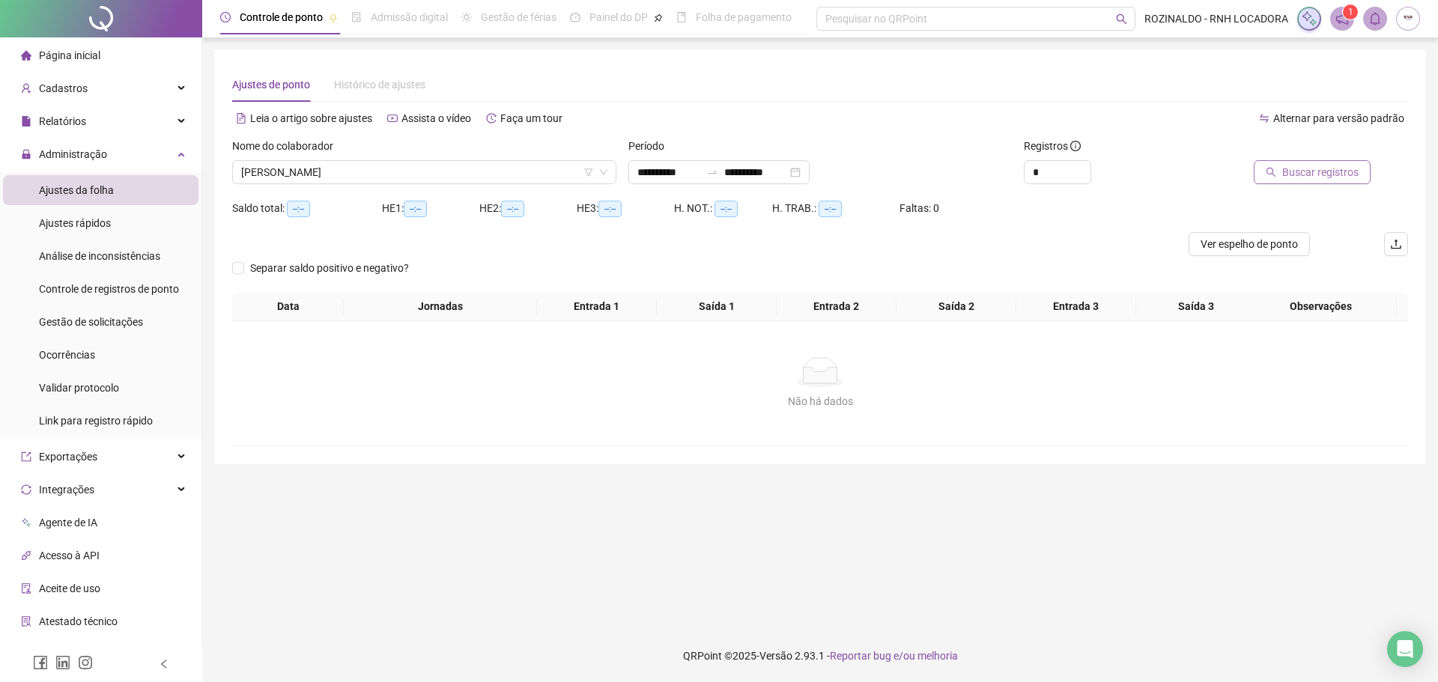
click at [1292, 165] on span "Buscar registros" at bounding box center [1320, 172] width 76 height 16
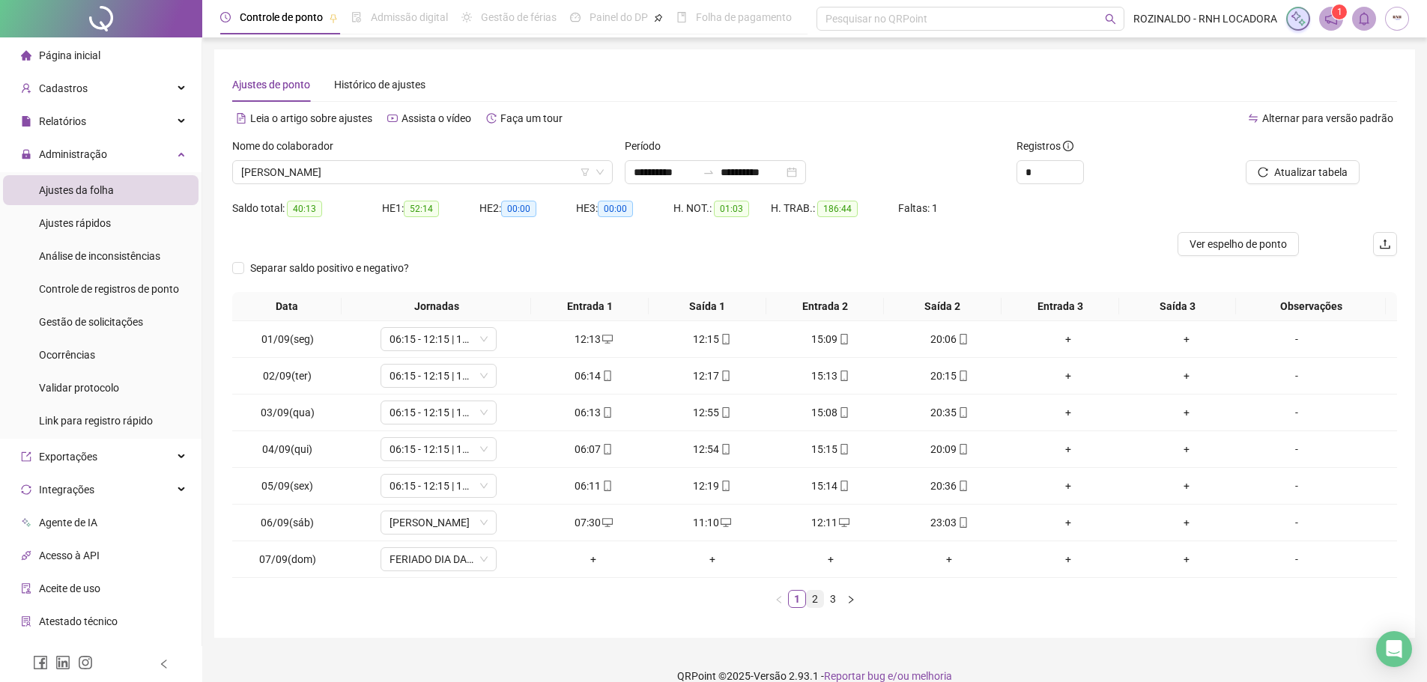
click at [815, 599] on link "2" at bounding box center [815, 599] width 16 height 16
click at [827, 599] on link "3" at bounding box center [833, 599] width 16 height 16
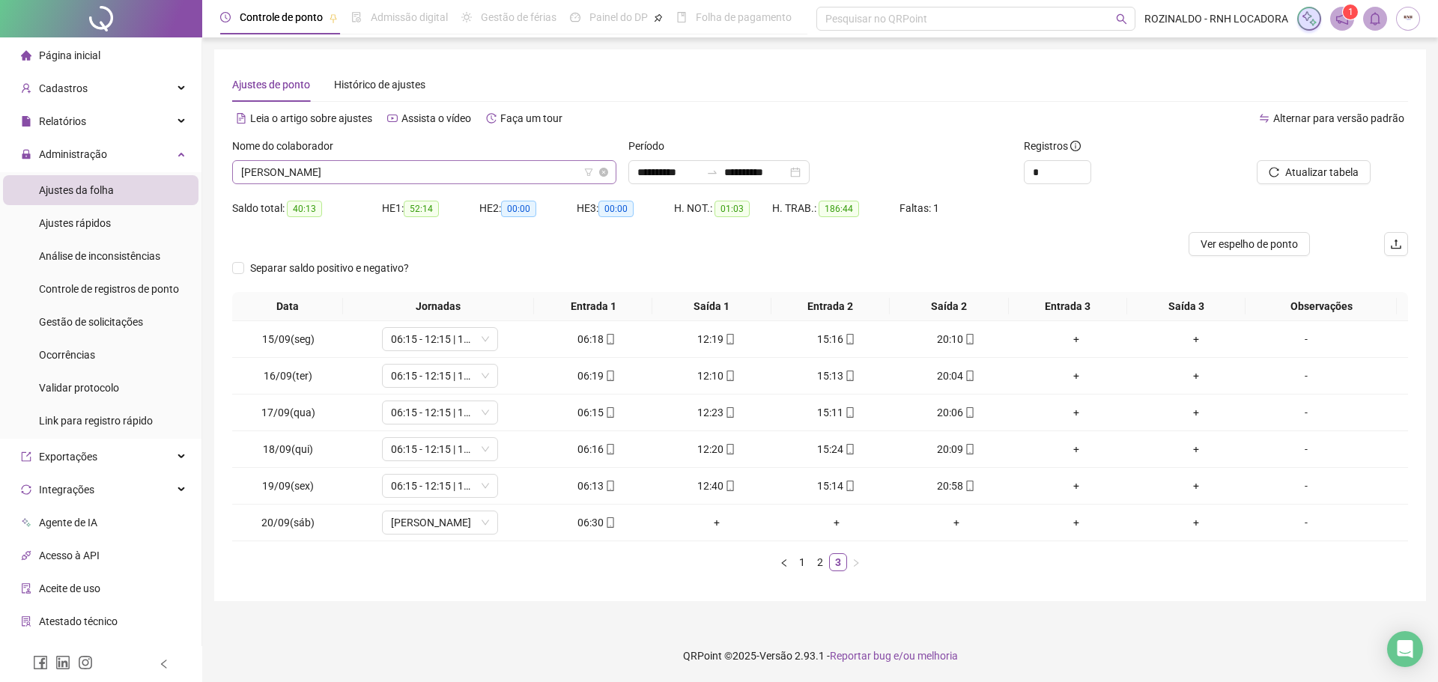
click at [364, 176] on span "[PERSON_NAME]" at bounding box center [424, 172] width 366 height 22
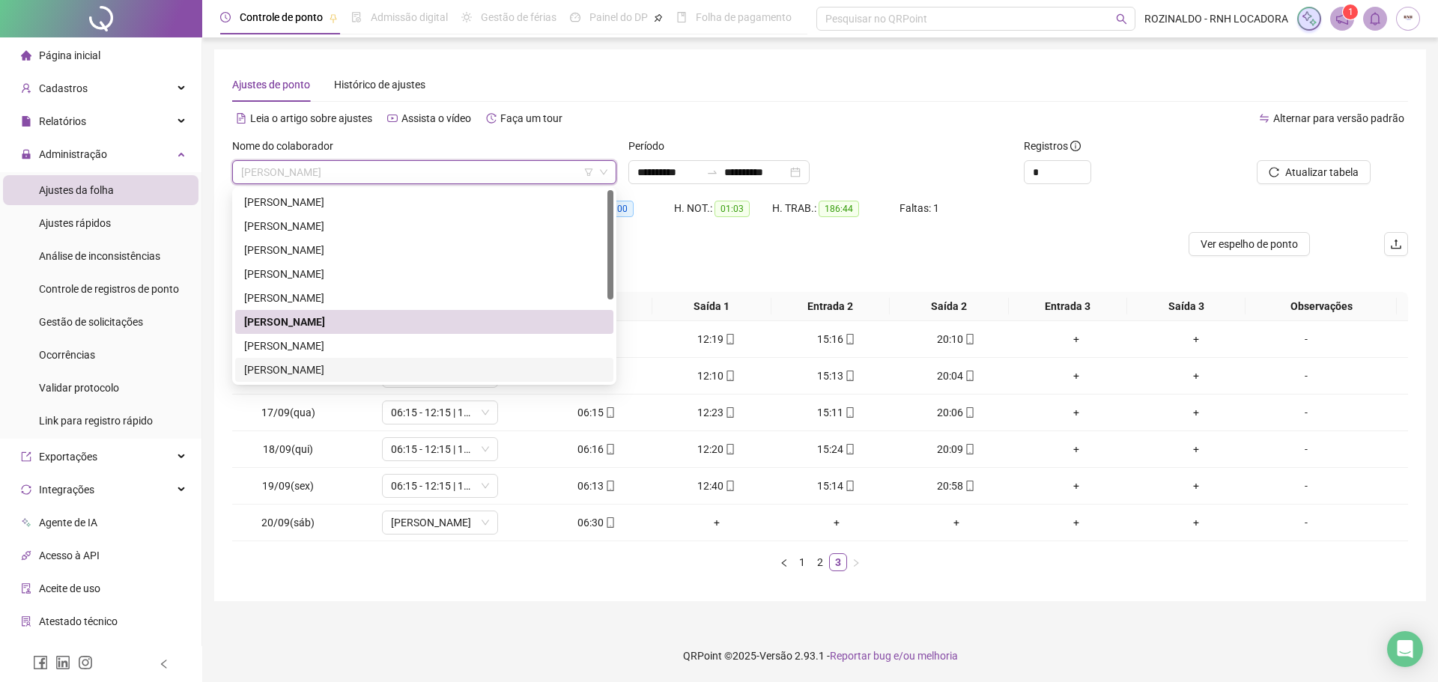
click at [345, 372] on div "[PERSON_NAME]" at bounding box center [424, 370] width 360 height 16
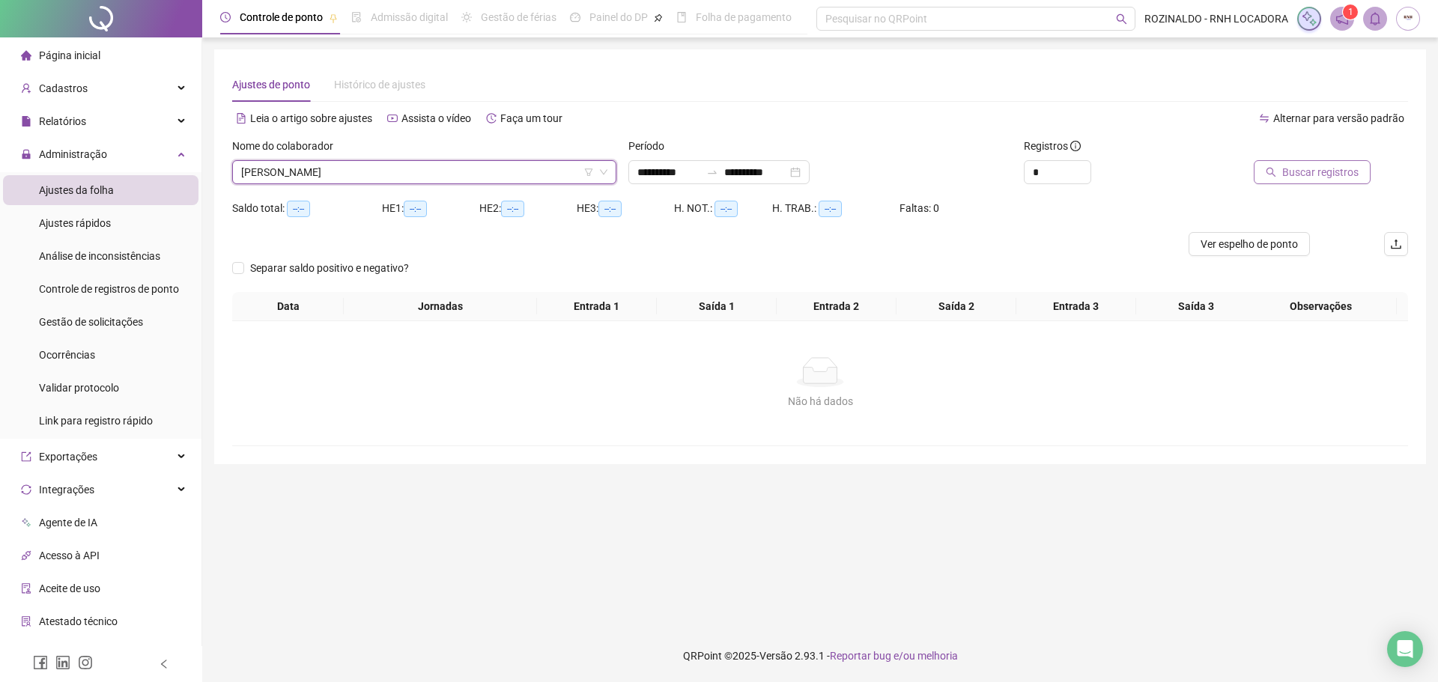
click at [1297, 166] on span "Buscar registros" at bounding box center [1320, 172] width 76 height 16
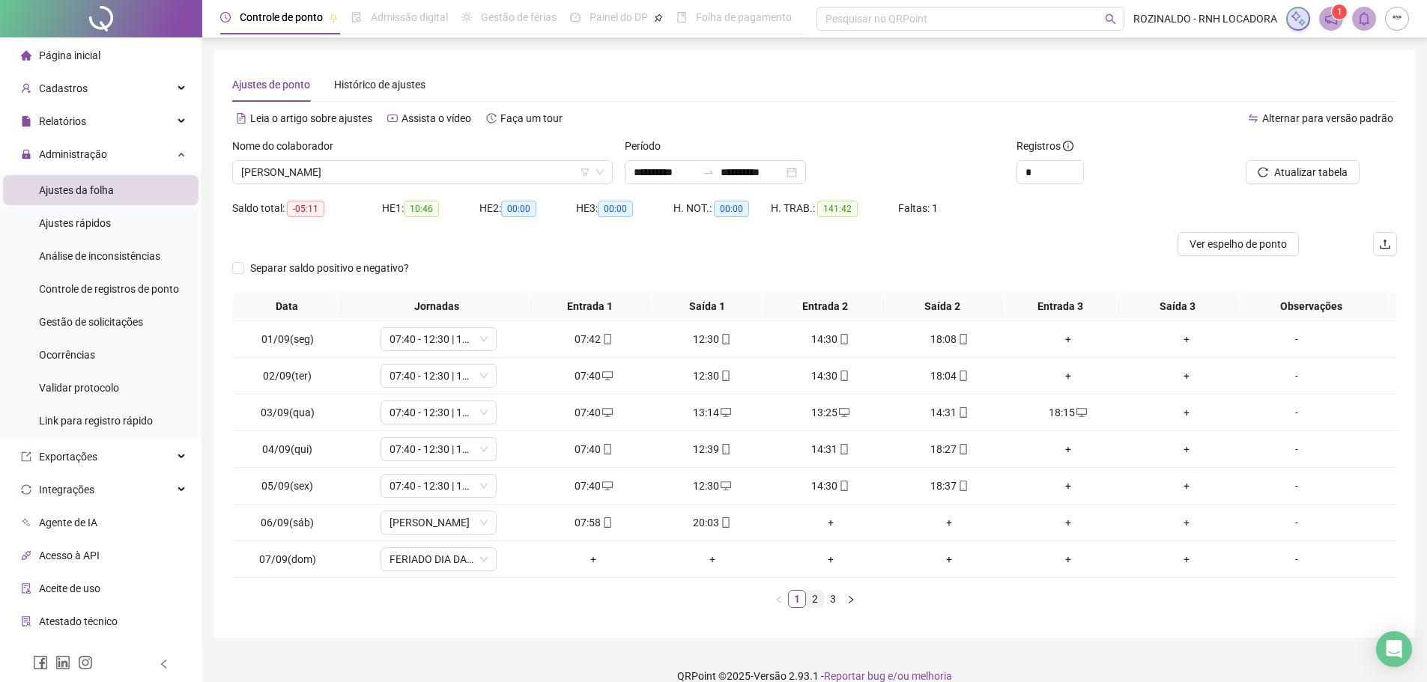
click at [816, 599] on link "2" at bounding box center [815, 599] width 16 height 16
click at [836, 599] on link "3" at bounding box center [833, 599] width 16 height 16
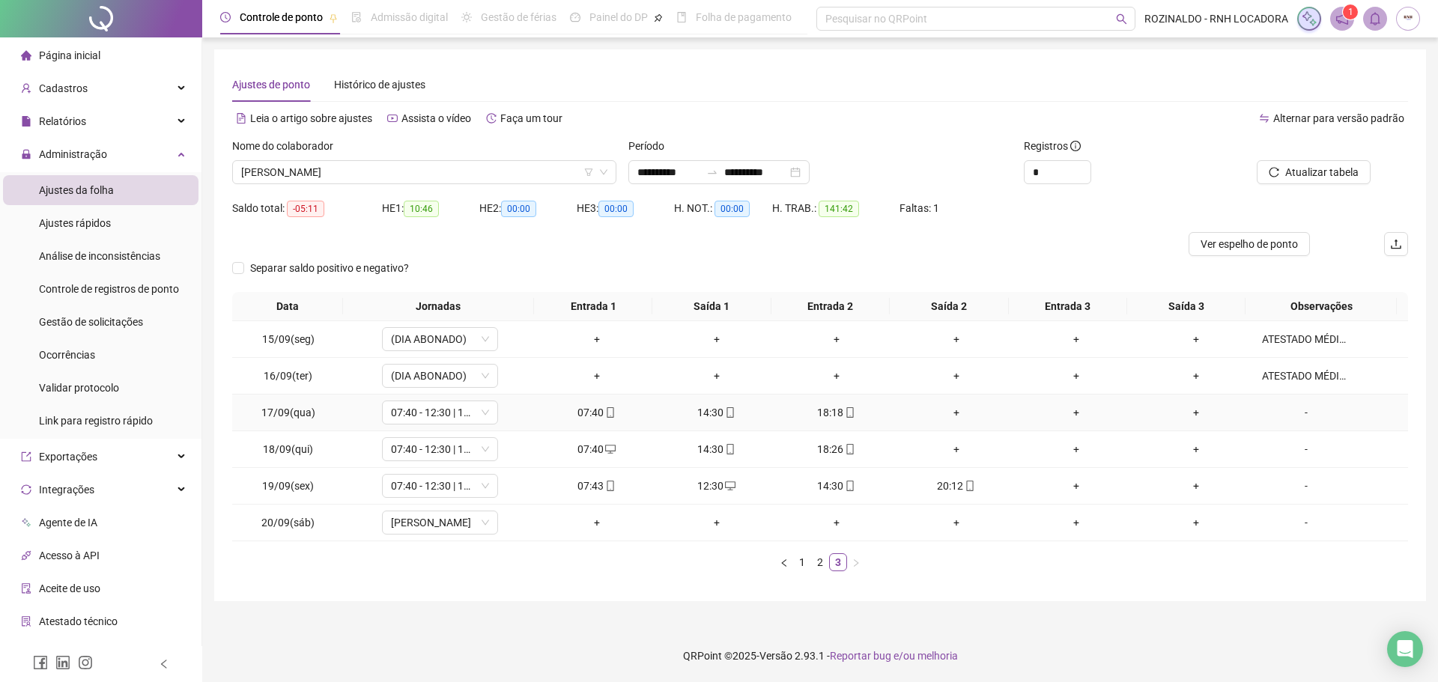
click at [945, 410] on div "+" at bounding box center [957, 412] width 108 height 16
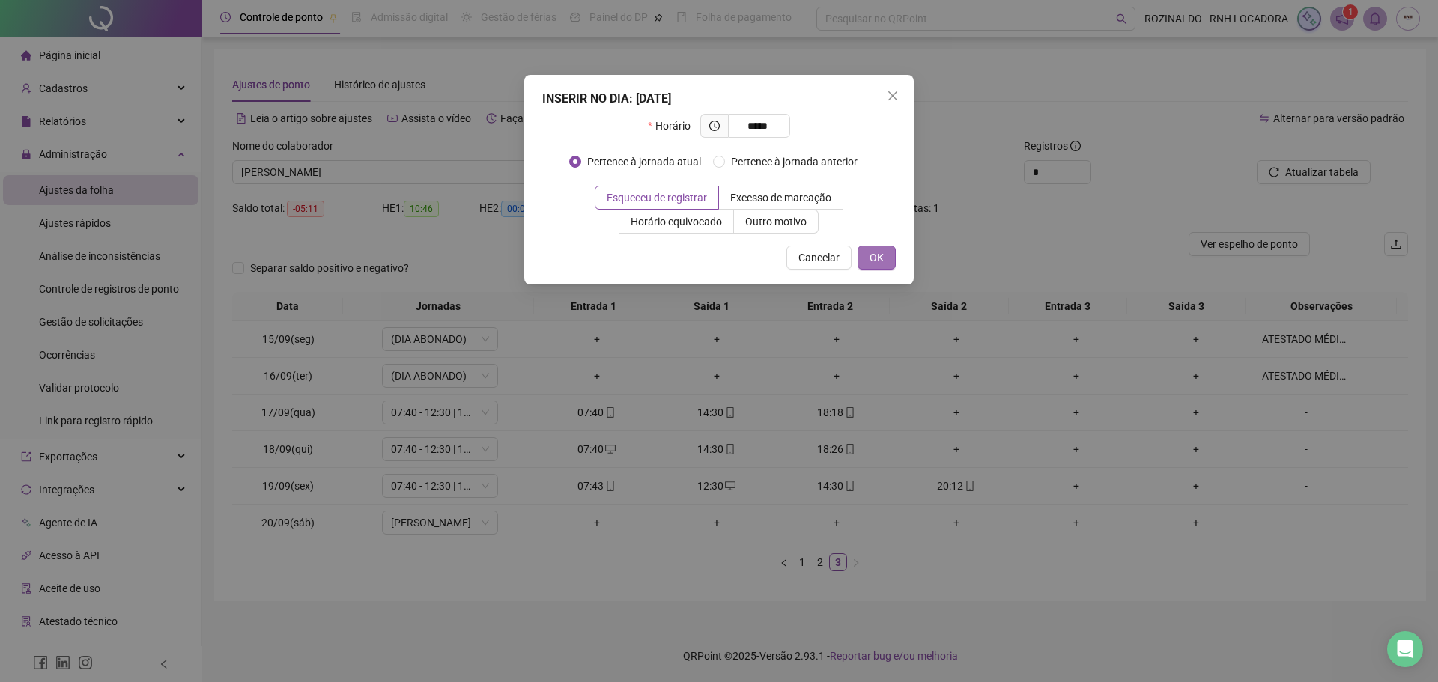
type input "*****"
click at [863, 252] on button "OK" at bounding box center [877, 258] width 38 height 24
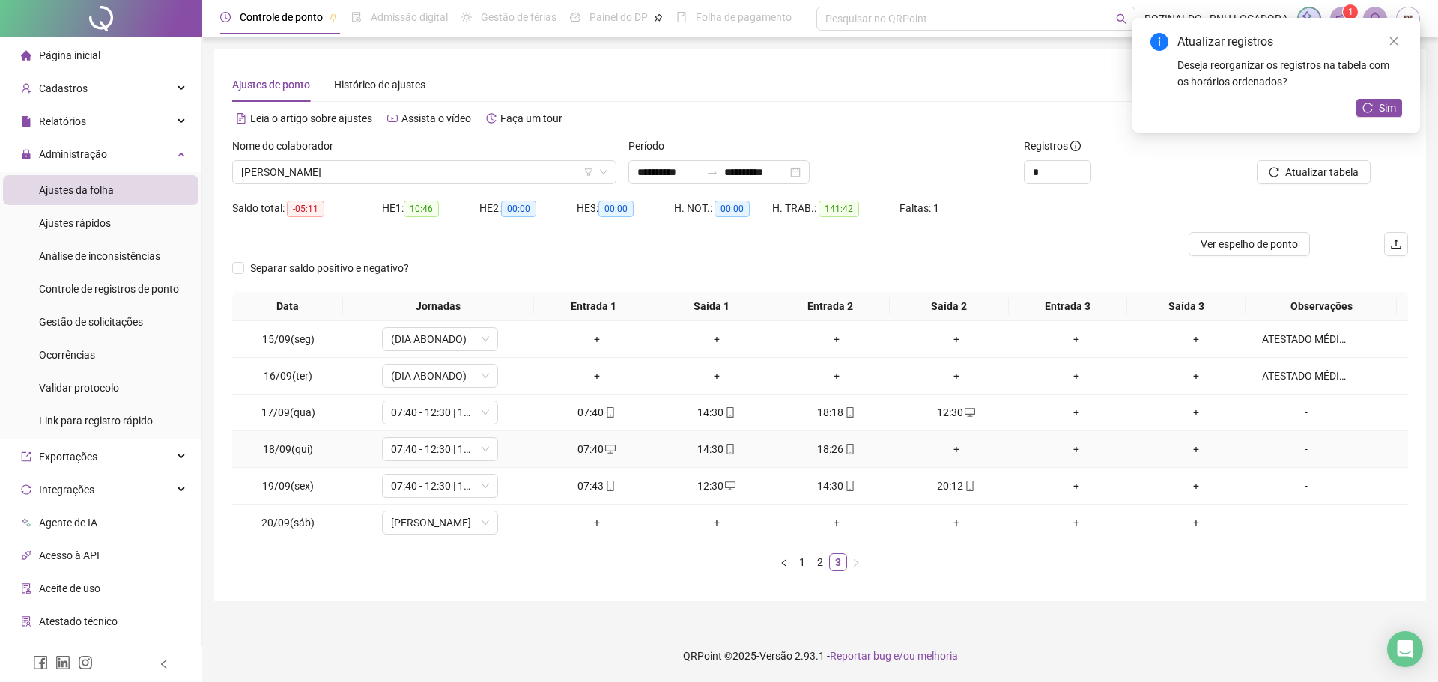
click at [952, 455] on div "+" at bounding box center [957, 449] width 108 height 16
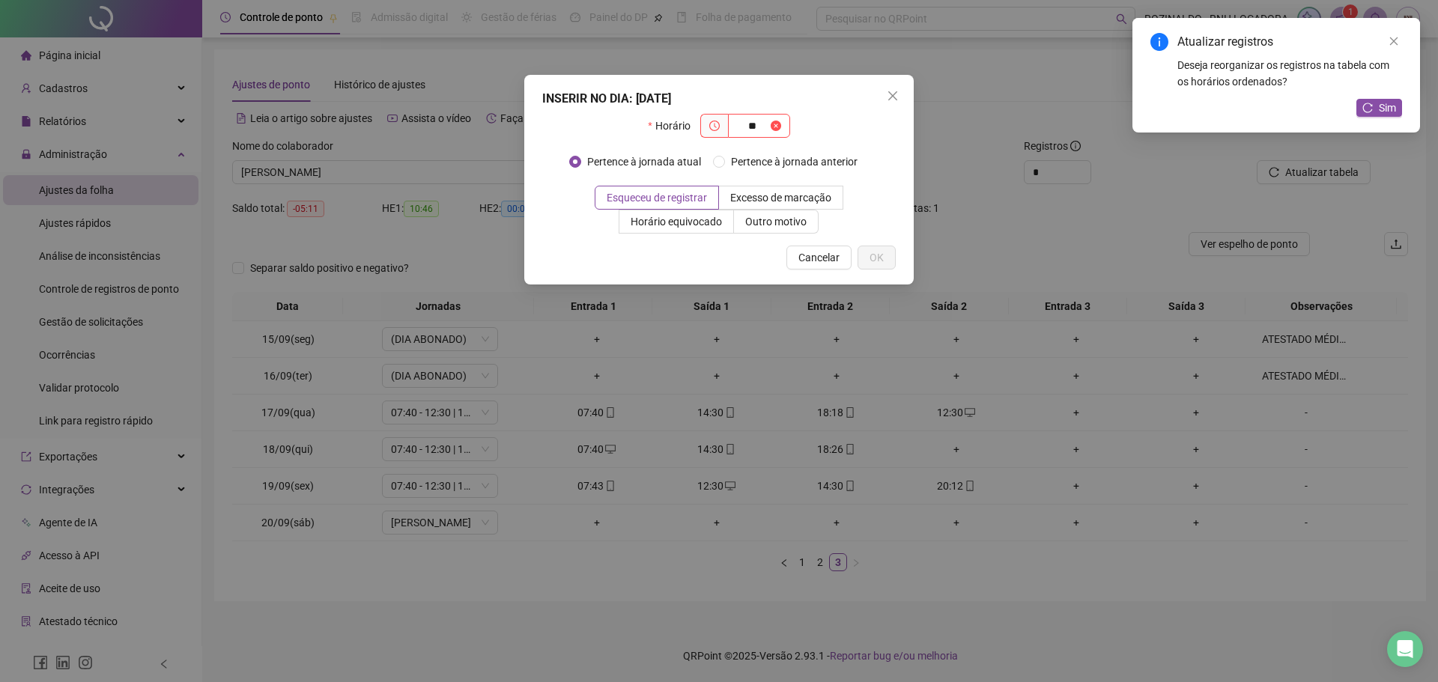
type input "*"
type input "*****"
click at [881, 256] on span "OK" at bounding box center [877, 257] width 14 height 16
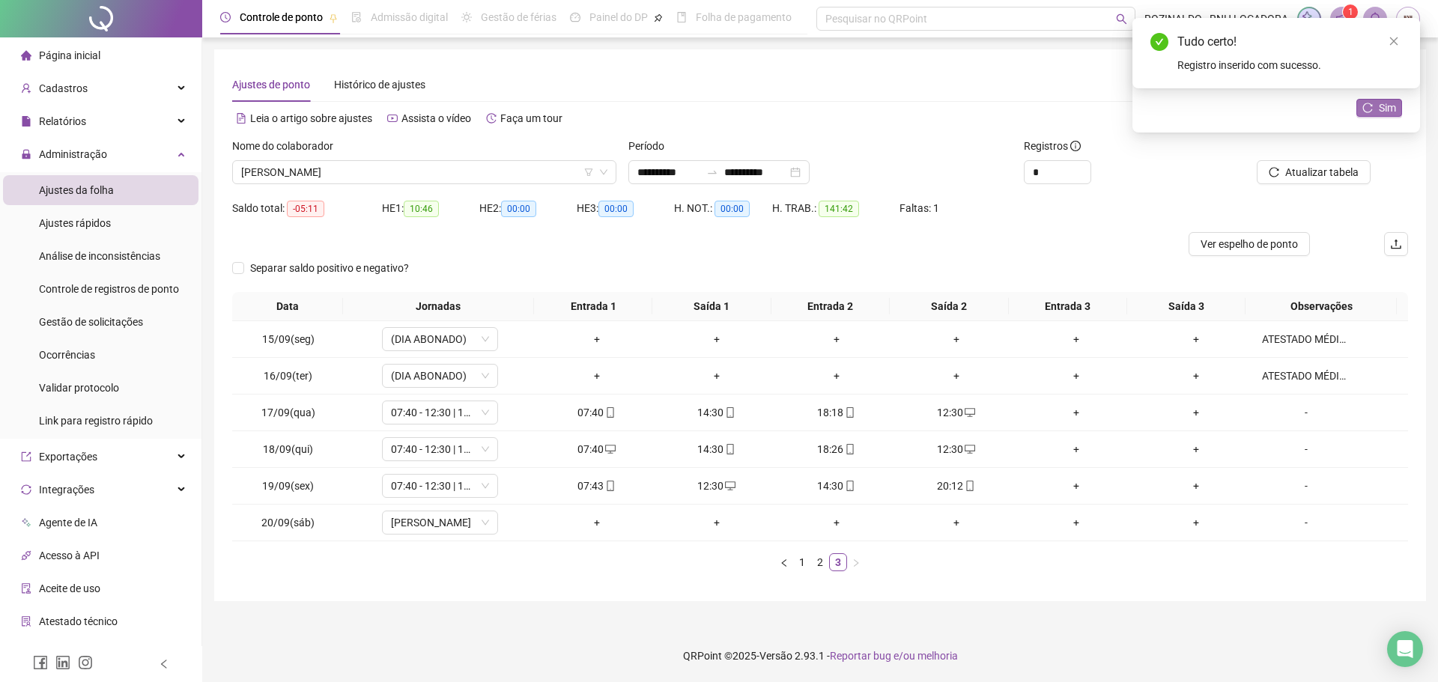
click at [1402, 106] on button "Sim" at bounding box center [1380, 108] width 46 height 18
click at [1292, 522] on div "-" at bounding box center [1306, 523] width 88 height 16
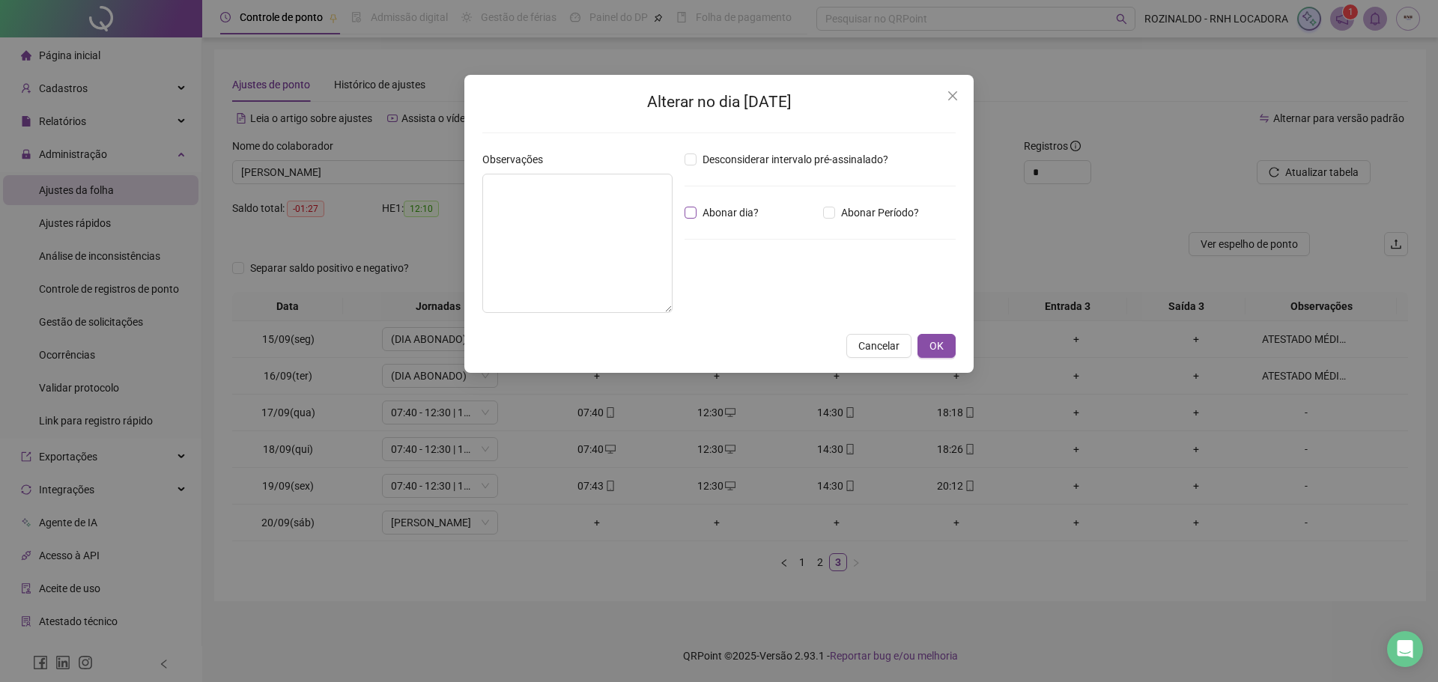
click at [697, 216] on span "Abonar dia?" at bounding box center [731, 212] width 68 height 16
click at [632, 227] on textarea at bounding box center [577, 243] width 190 height 139
paste textarea "**********"
type textarea "**********"
click at [935, 345] on span "OK" at bounding box center [937, 346] width 14 height 16
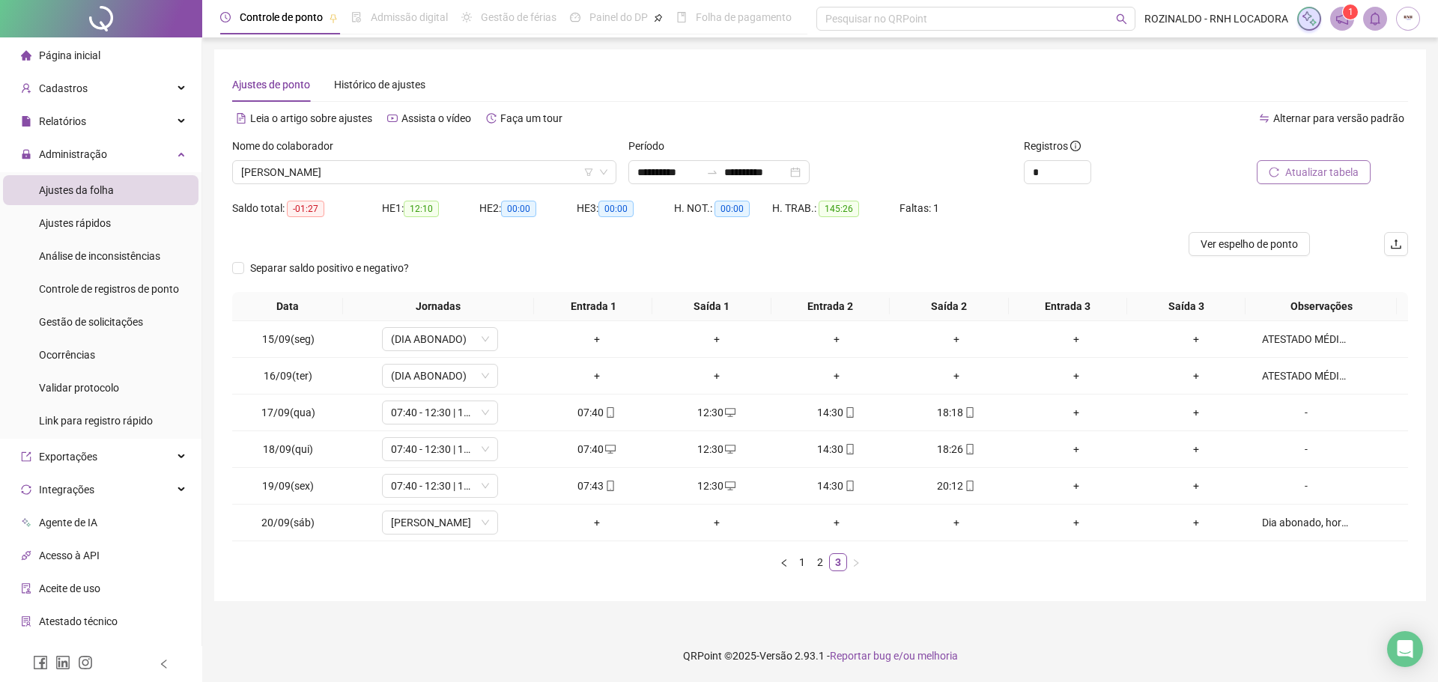
click at [1279, 178] on button "Atualizar tabela" at bounding box center [1314, 172] width 114 height 24
click at [313, 176] on span "[PERSON_NAME]" at bounding box center [424, 172] width 366 height 22
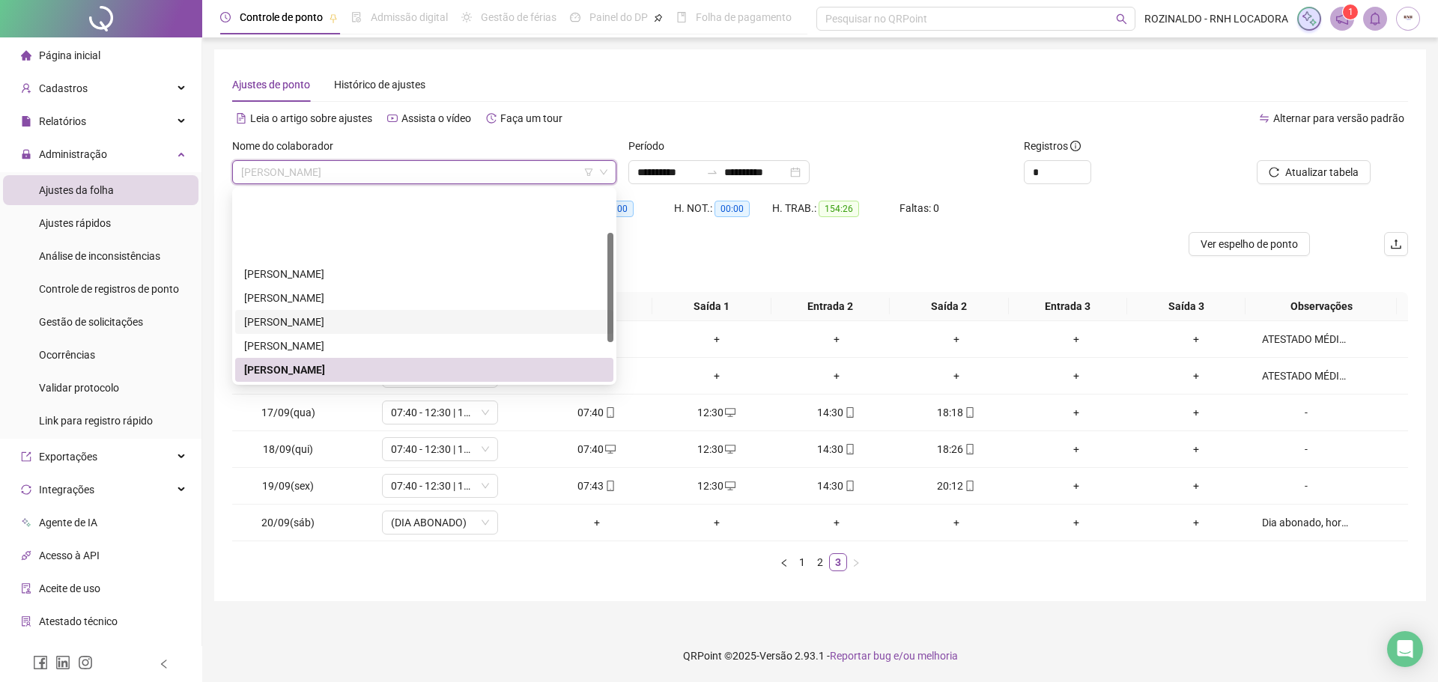
scroll to position [75, 0]
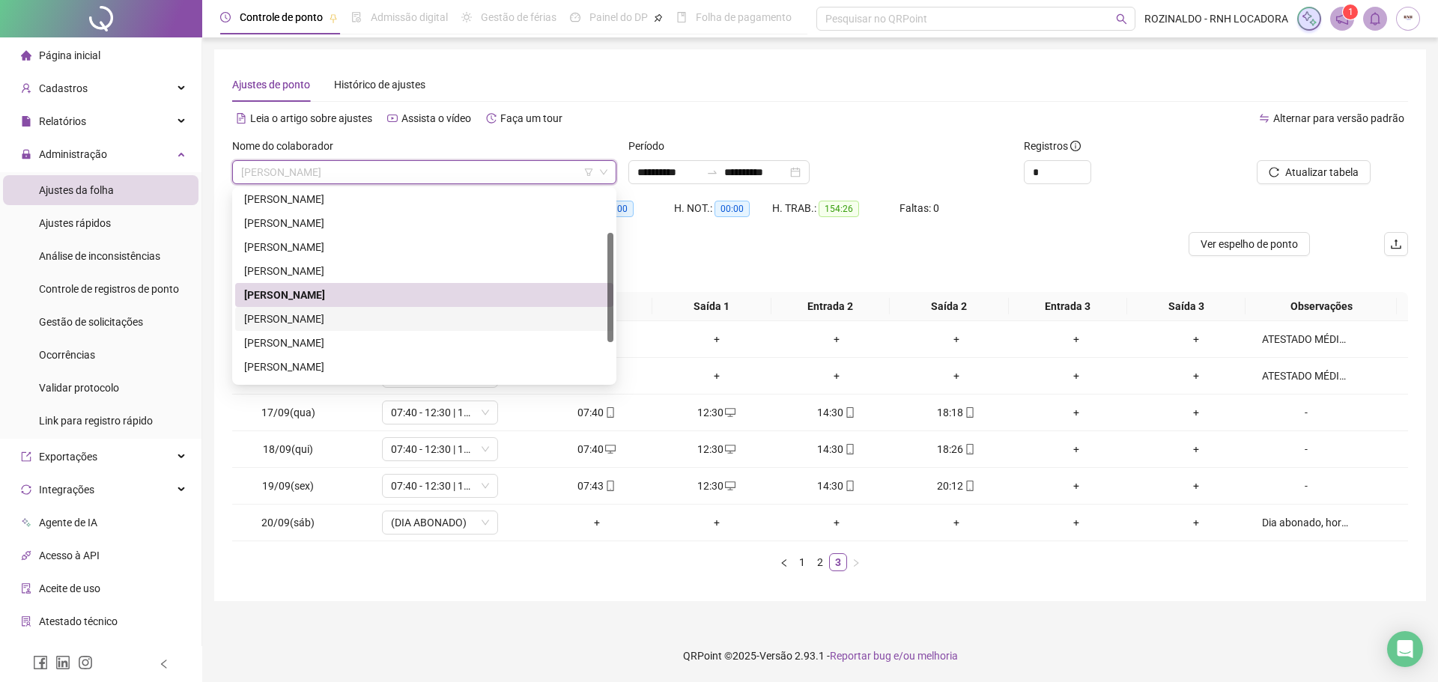
click at [387, 321] on div "[PERSON_NAME]" at bounding box center [424, 319] width 360 height 16
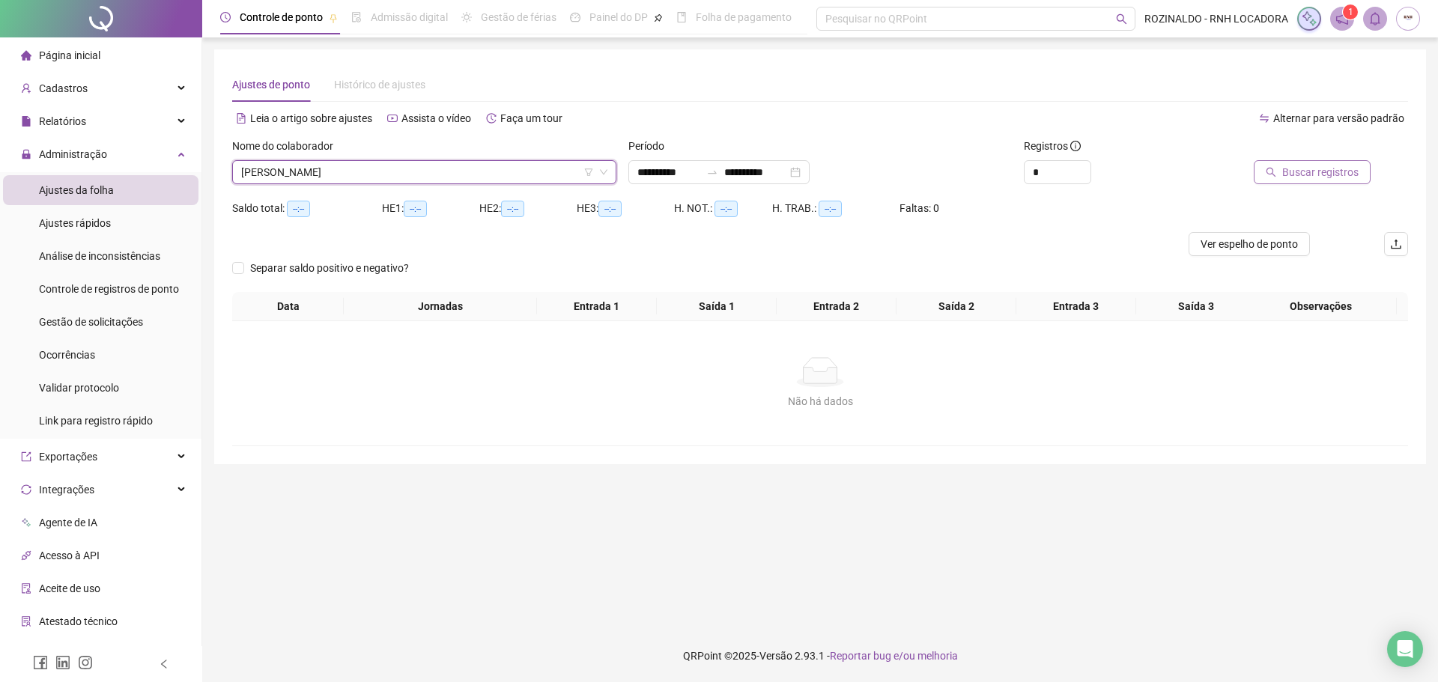
click at [1307, 173] on span "Buscar registros" at bounding box center [1320, 172] width 76 height 16
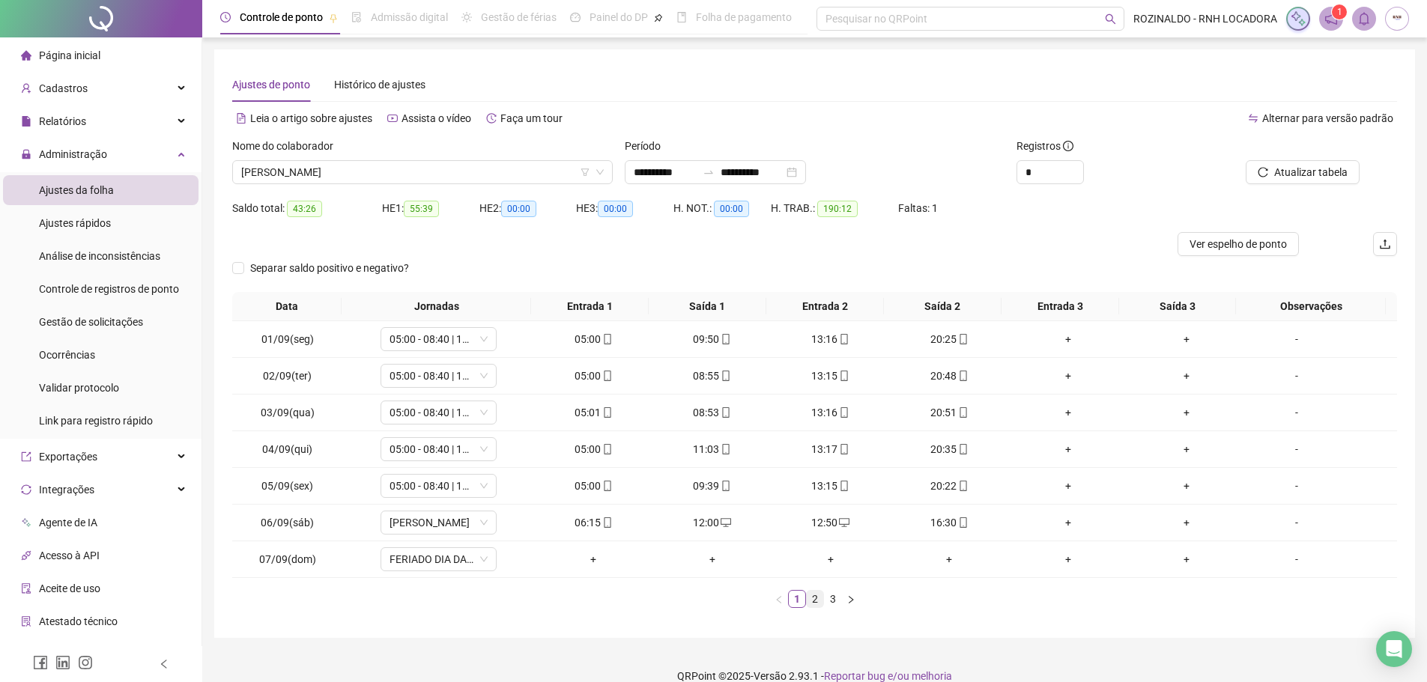
click at [816, 599] on link "2" at bounding box center [815, 599] width 16 height 16
click at [834, 599] on link "3" at bounding box center [833, 599] width 16 height 16
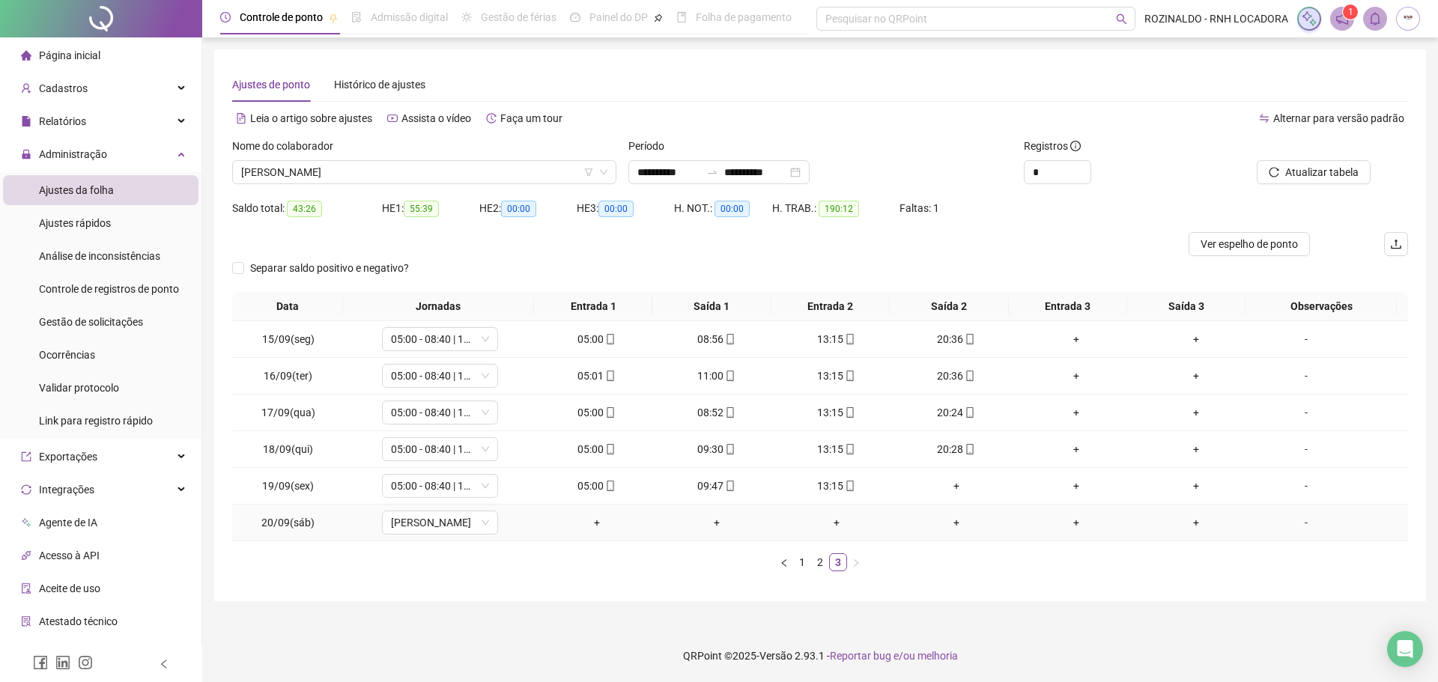
click at [1299, 521] on div "-" at bounding box center [1306, 523] width 88 height 16
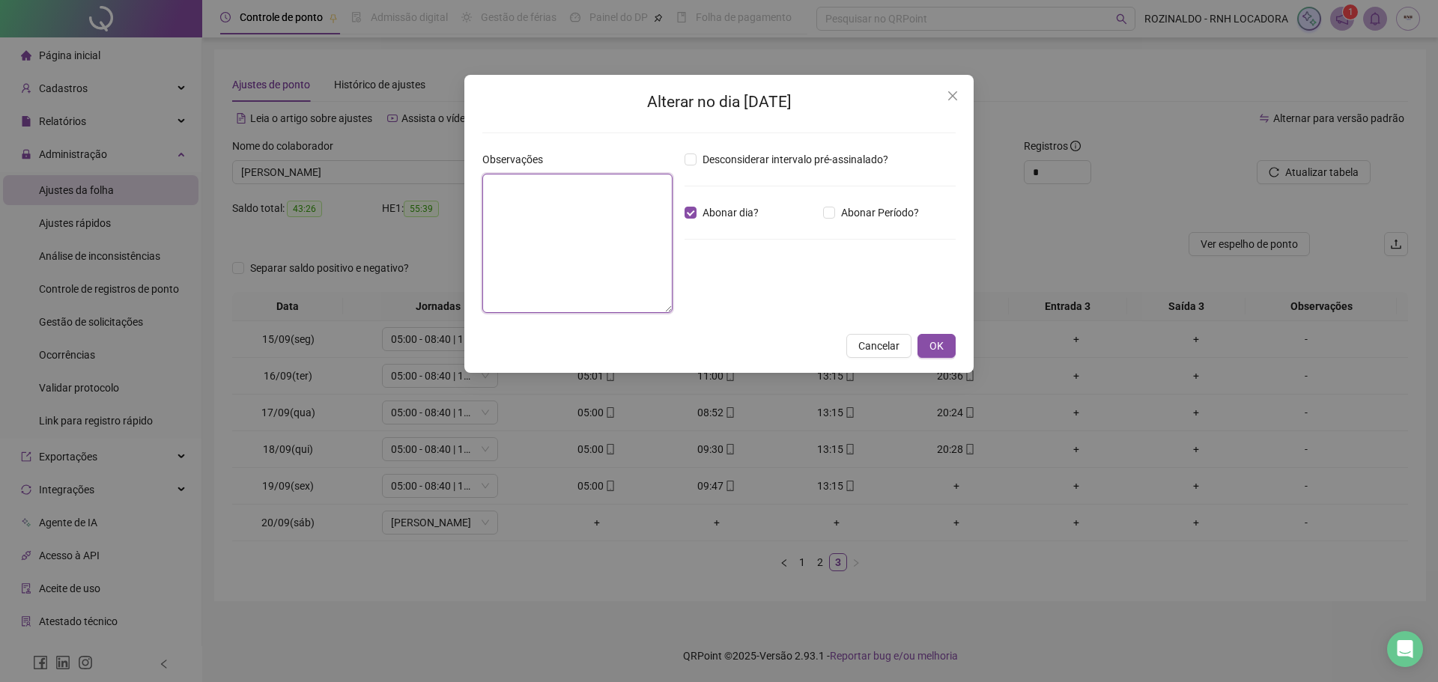
click at [593, 236] on textarea at bounding box center [577, 243] width 190 height 139
paste textarea "**********"
type textarea "**********"
click at [930, 350] on span "OK" at bounding box center [937, 346] width 14 height 16
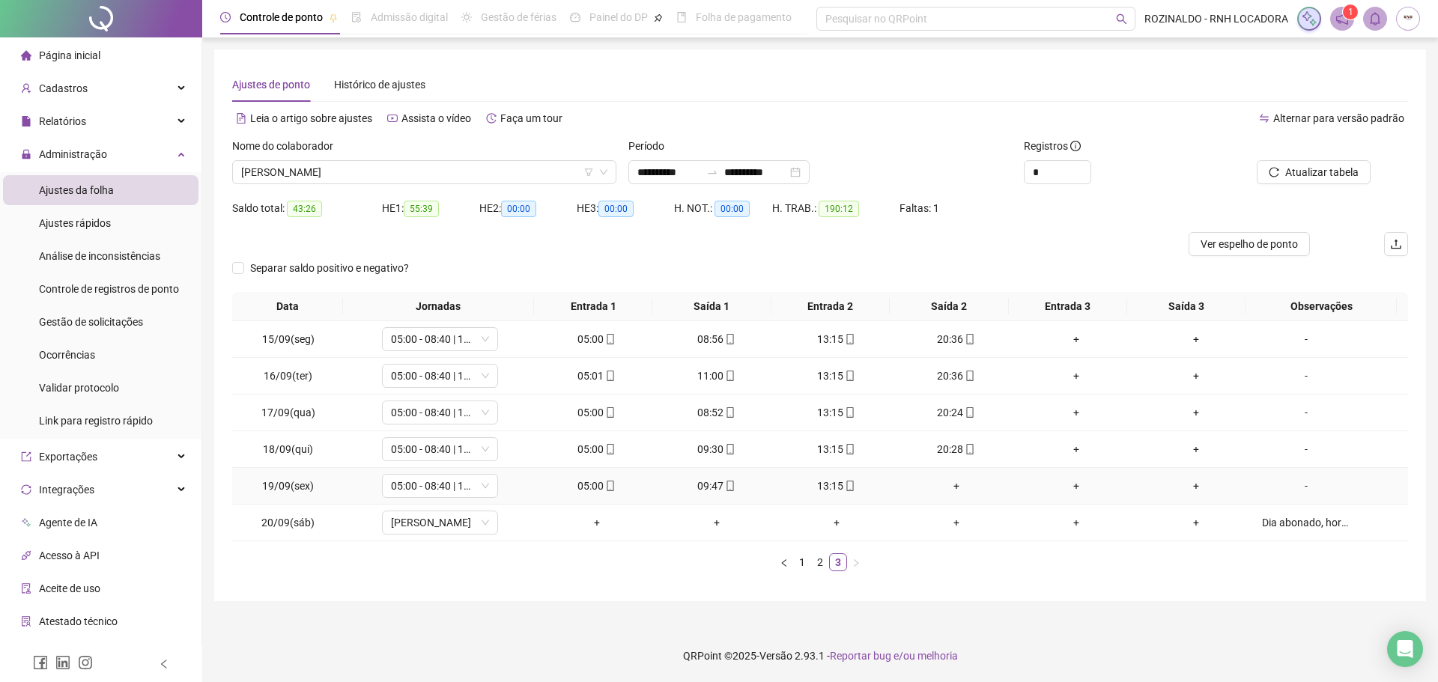
click at [948, 481] on div "+" at bounding box center [957, 486] width 108 height 16
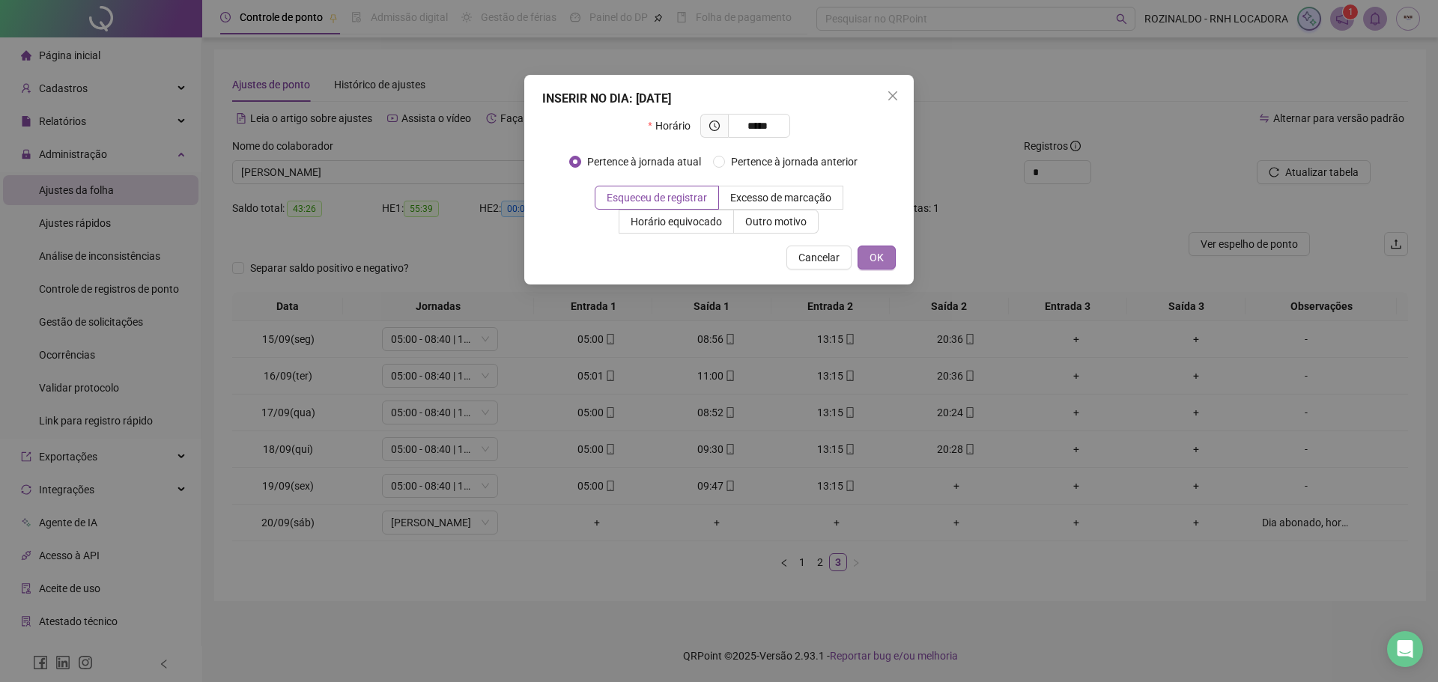
type input "*****"
click at [873, 254] on span "OK" at bounding box center [877, 257] width 14 height 16
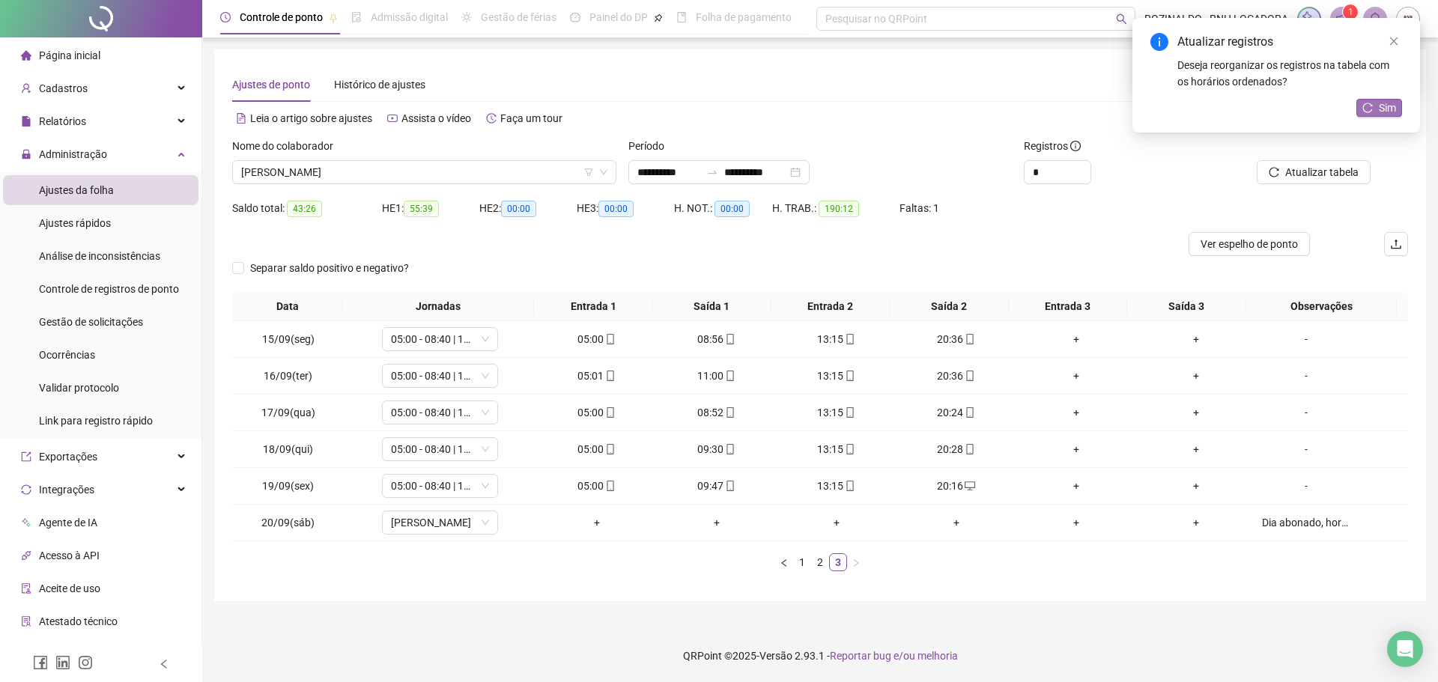
click at [1372, 104] on icon "reload" at bounding box center [1368, 108] width 10 height 10
